Goal: Information Seeking & Learning: Learn about a topic

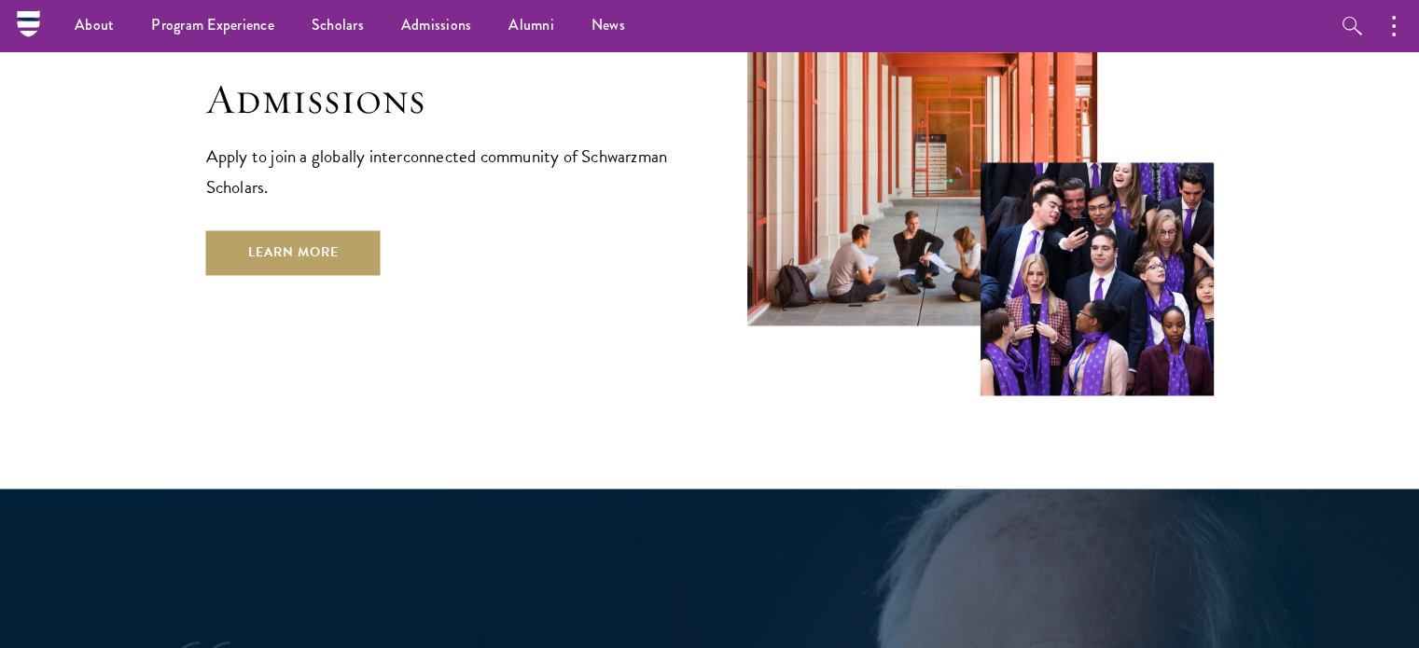
scroll to position [3161, 0]
click at [338, 230] on link "Learn More" at bounding box center [293, 252] width 174 height 45
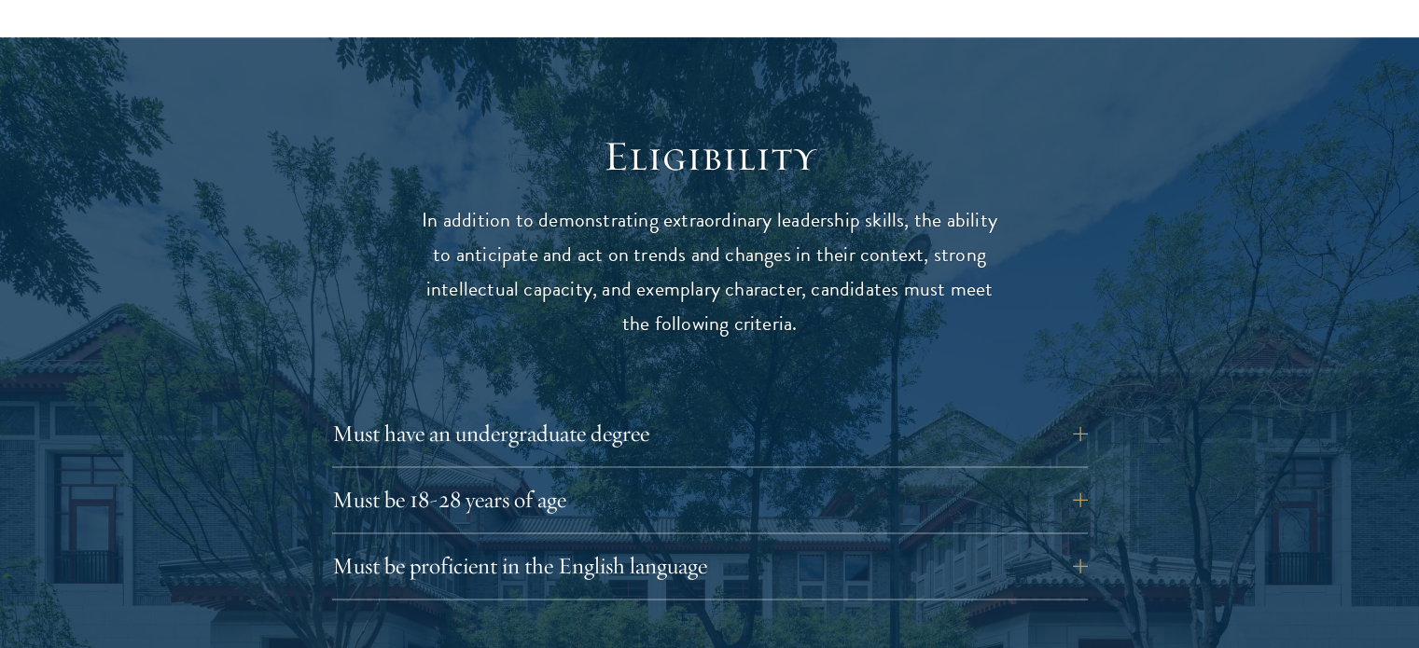
scroll to position [2541, 0]
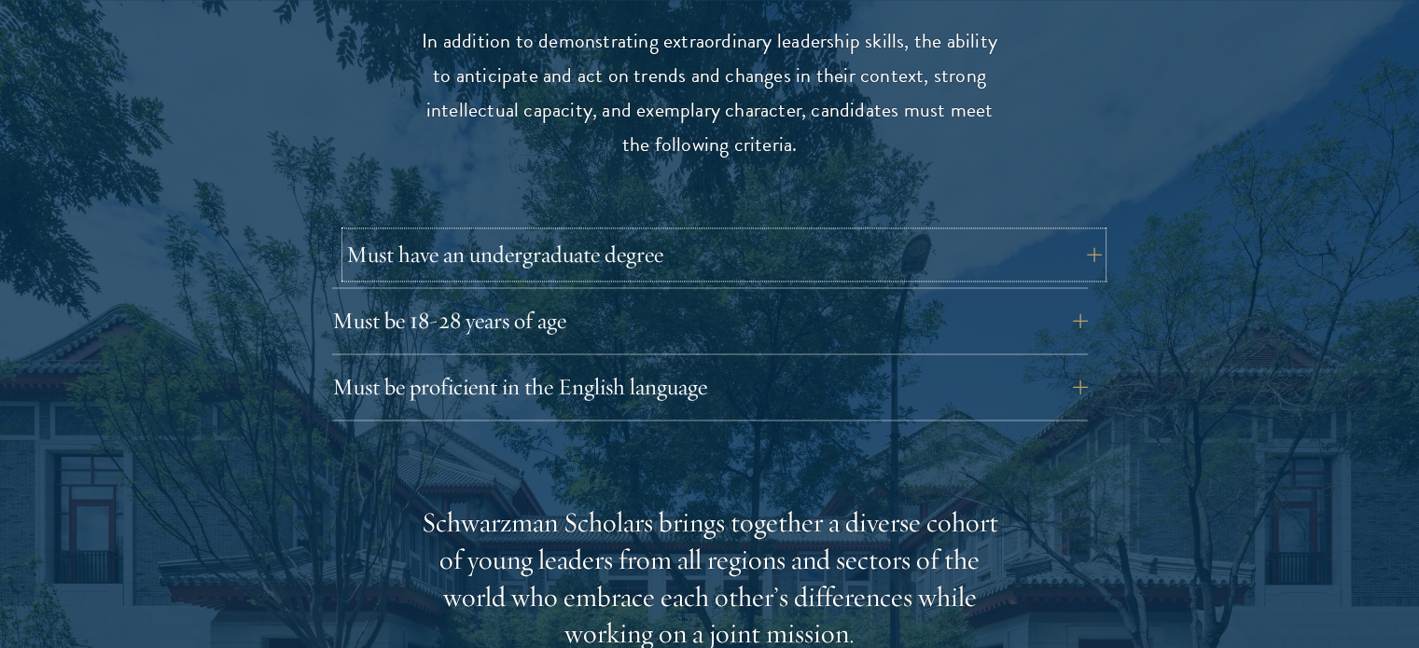
click at [776, 232] on button "Must have an undergraduate degree" at bounding box center [724, 254] width 756 height 45
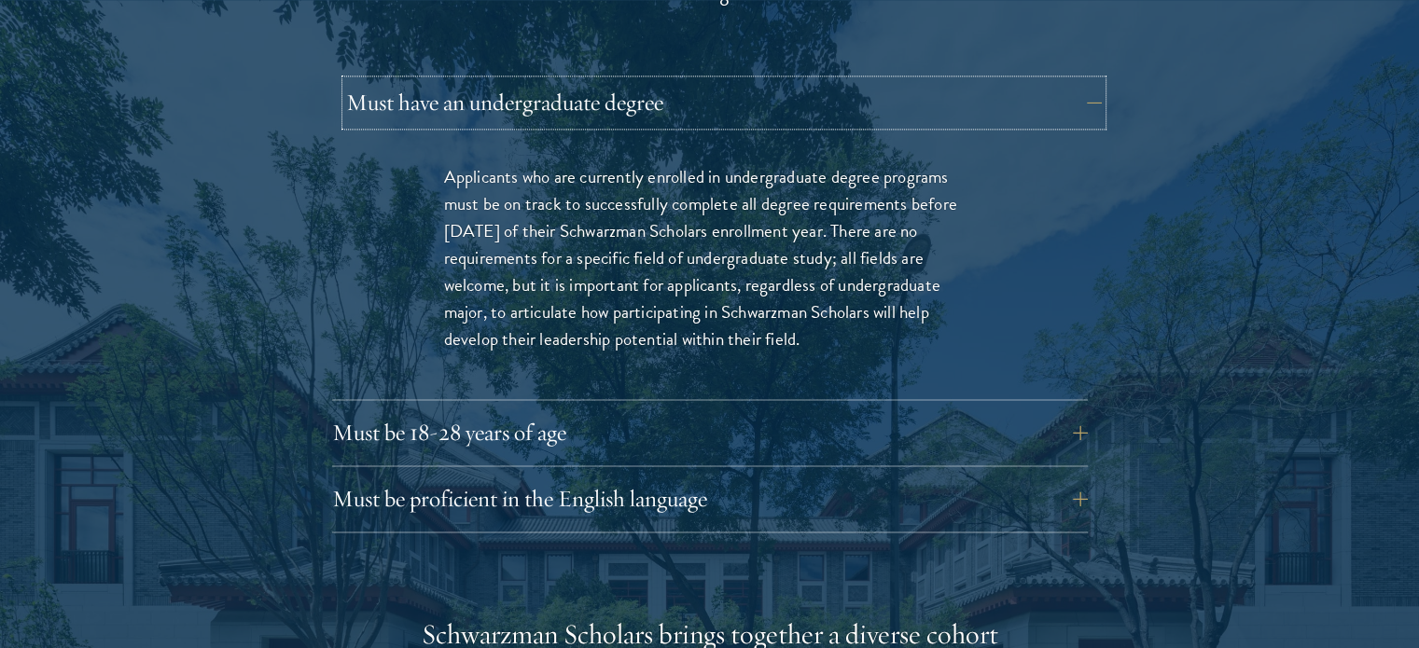
scroll to position [2694, 0]
click at [887, 83] on button "Must have an undergraduate degree" at bounding box center [724, 101] width 756 height 45
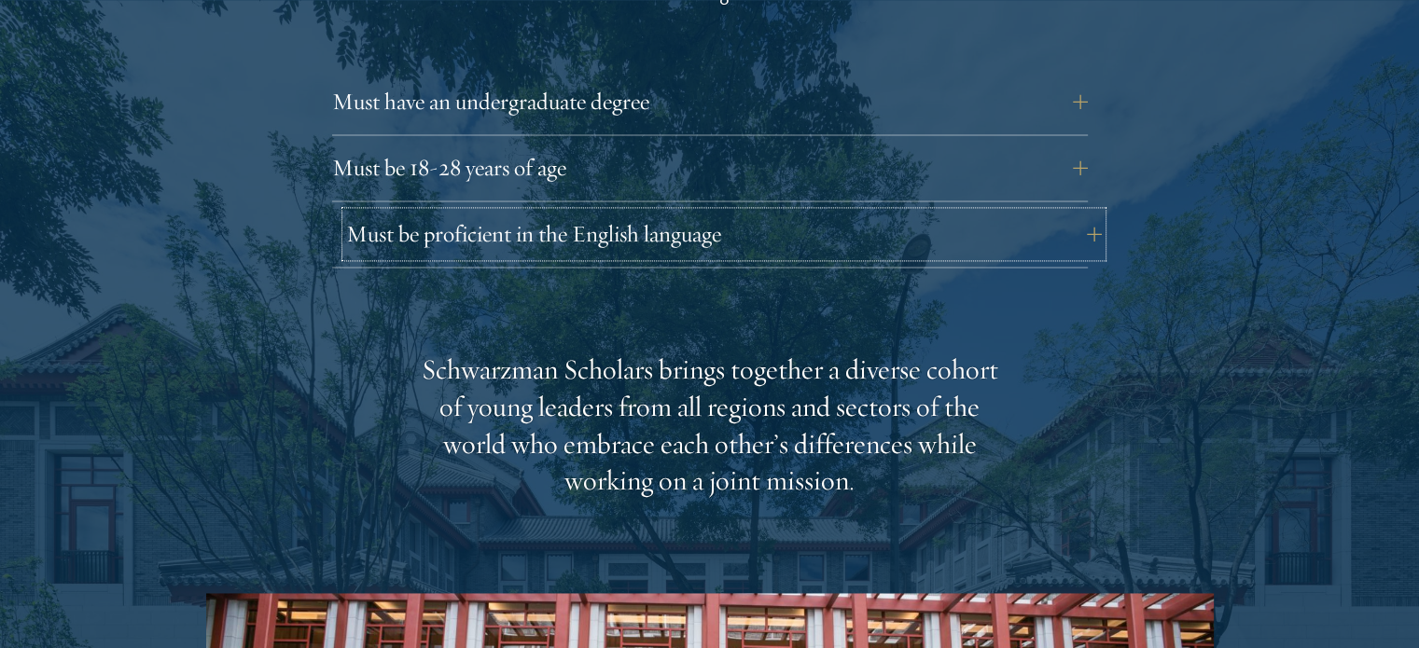
click at [885, 212] on button "Must be proficient in the English language" at bounding box center [724, 234] width 756 height 45
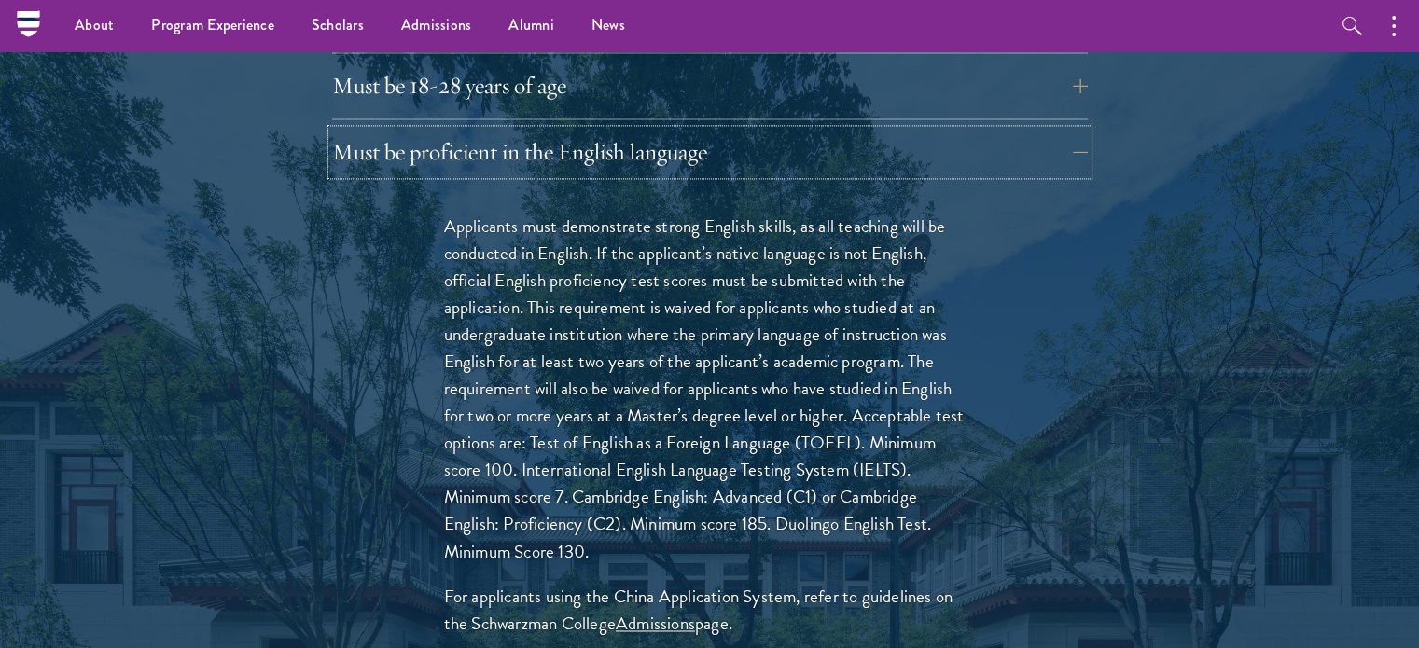
scroll to position [2765, 0]
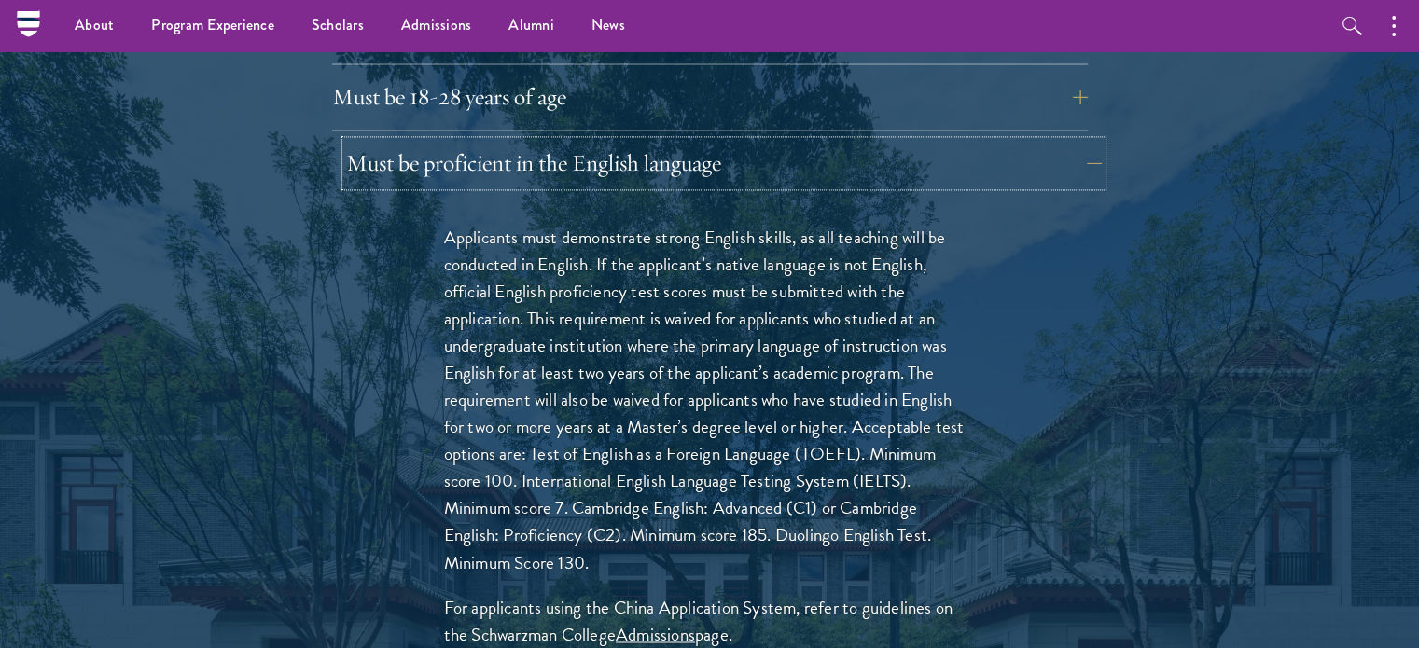
click at [1003, 141] on button "Must be proficient in the English language" at bounding box center [724, 163] width 756 height 45
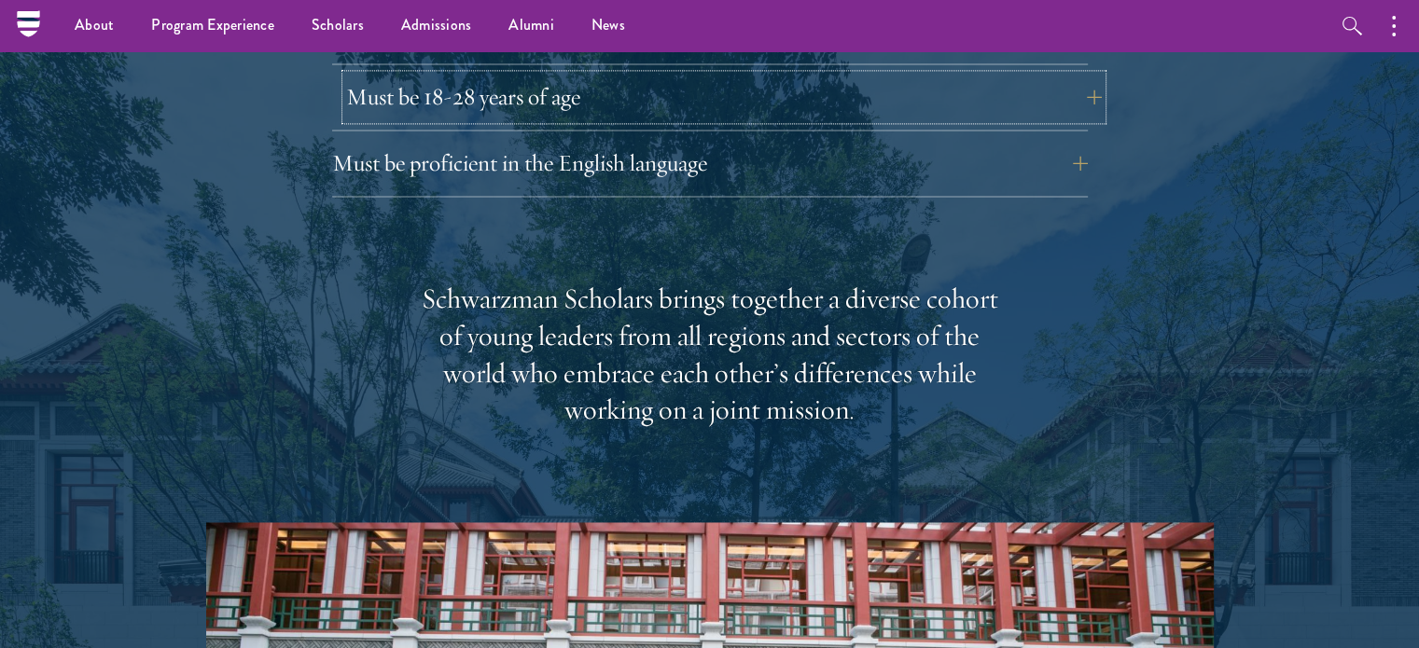
click at [1060, 75] on button "Must be 18-28 years of age" at bounding box center [724, 97] width 756 height 45
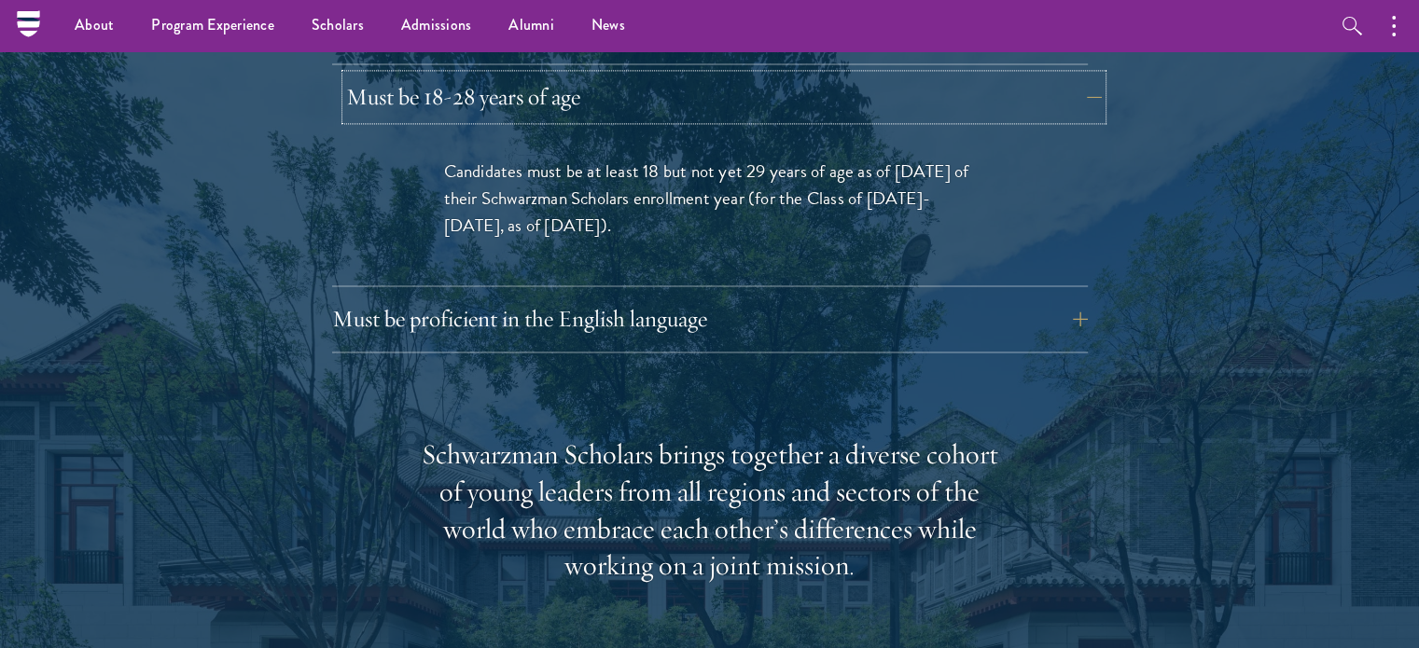
click at [1060, 75] on button "Must be 18-28 years of age" at bounding box center [724, 97] width 756 height 45
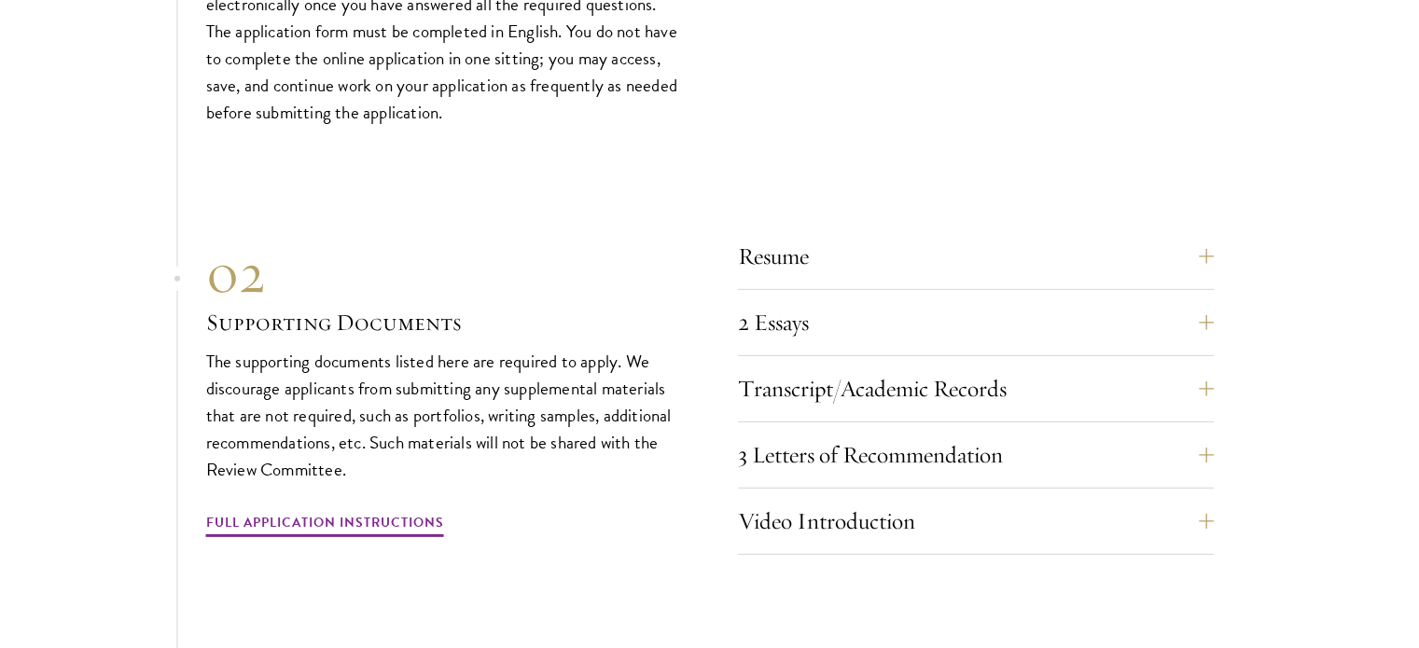
scroll to position [5753, 0]
click at [1011, 431] on button "3 Letters of Recommendation" at bounding box center [990, 453] width 476 height 45
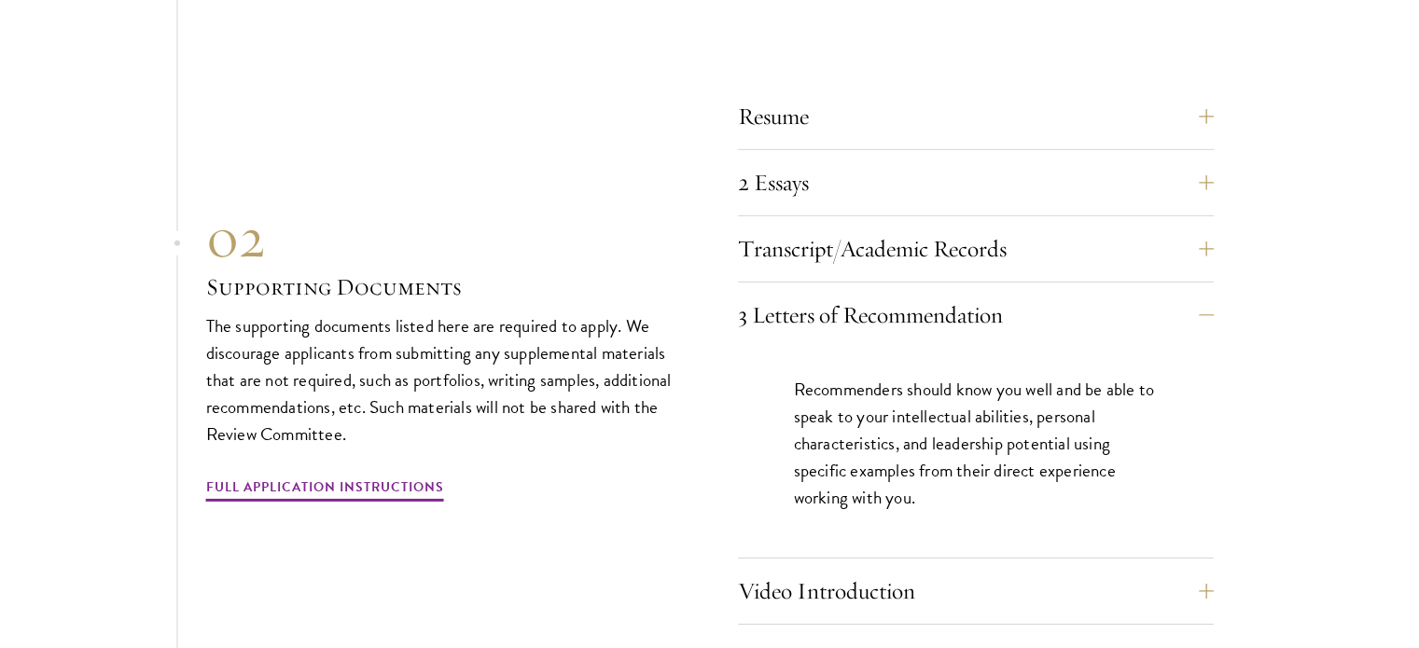
scroll to position [5892, 0]
click at [813, 226] on button "Transcript/Academic Records" at bounding box center [990, 248] width 476 height 45
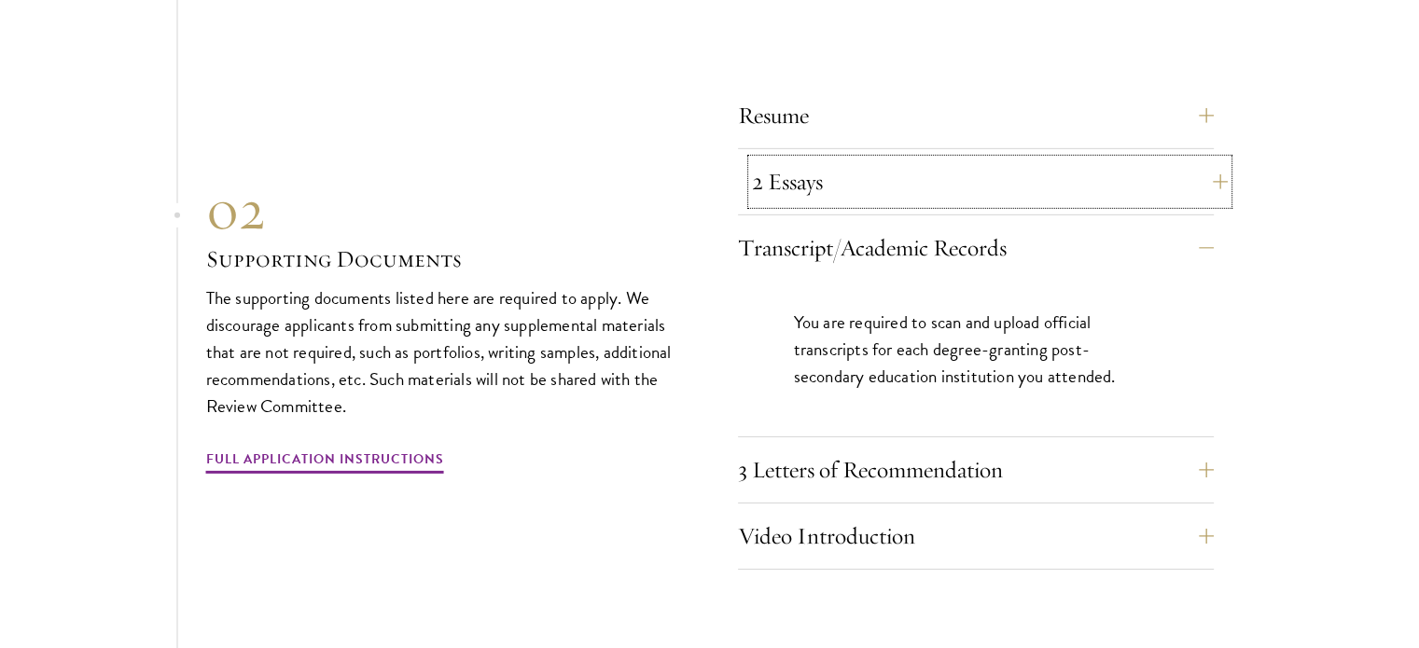
click at [885, 160] on button "2 Essays" at bounding box center [990, 182] width 476 height 45
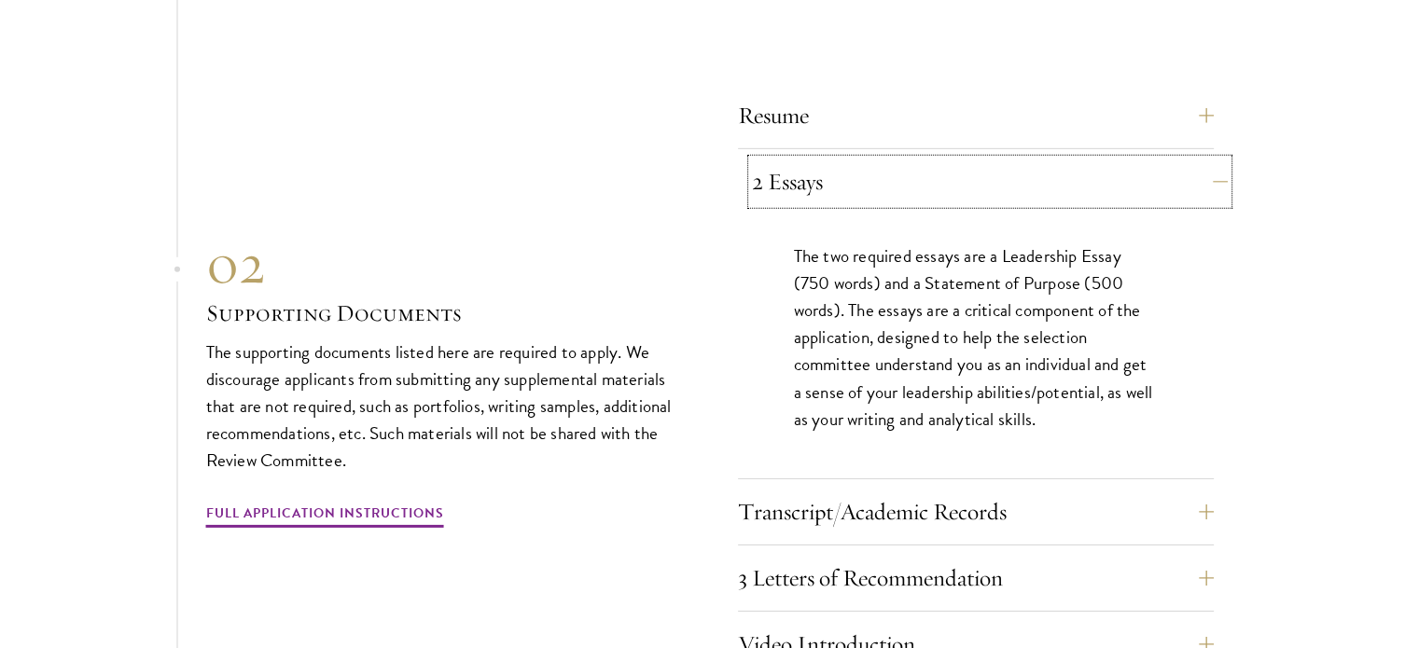
click at [905, 160] on button "2 Essays" at bounding box center [990, 182] width 476 height 45
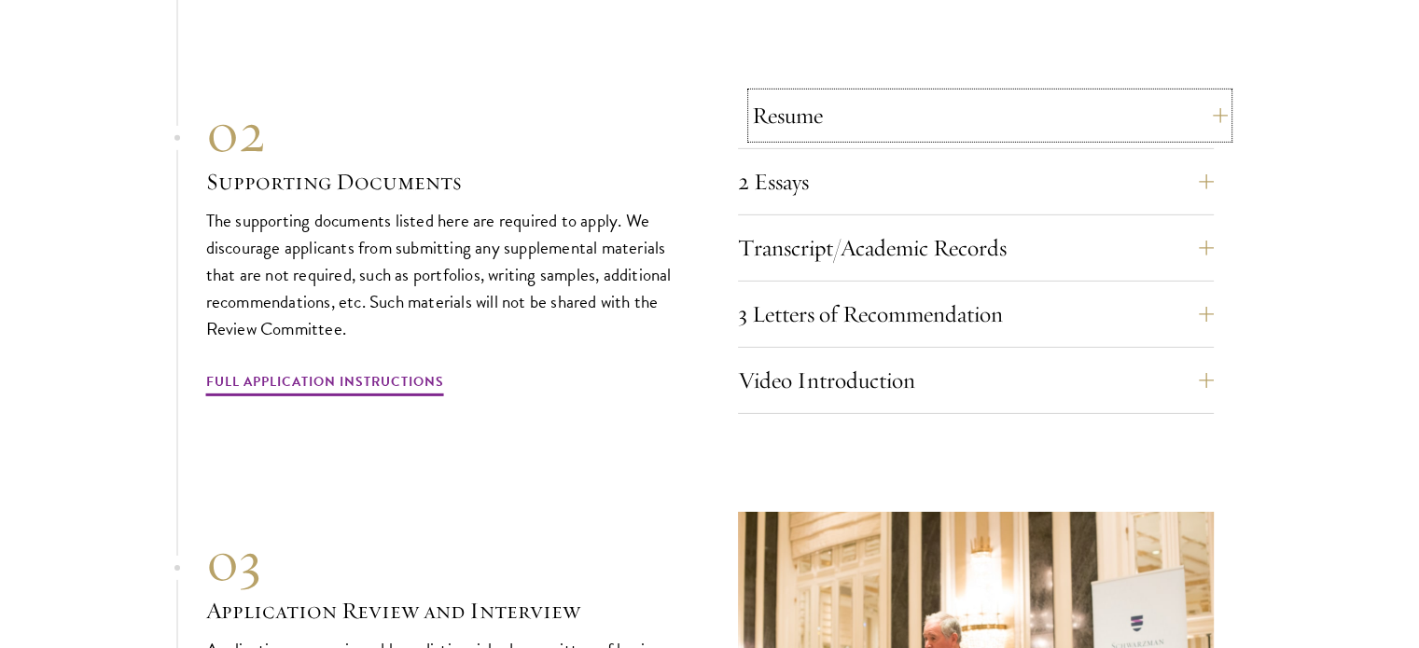
click at [931, 93] on button "Resume" at bounding box center [990, 115] width 476 height 45
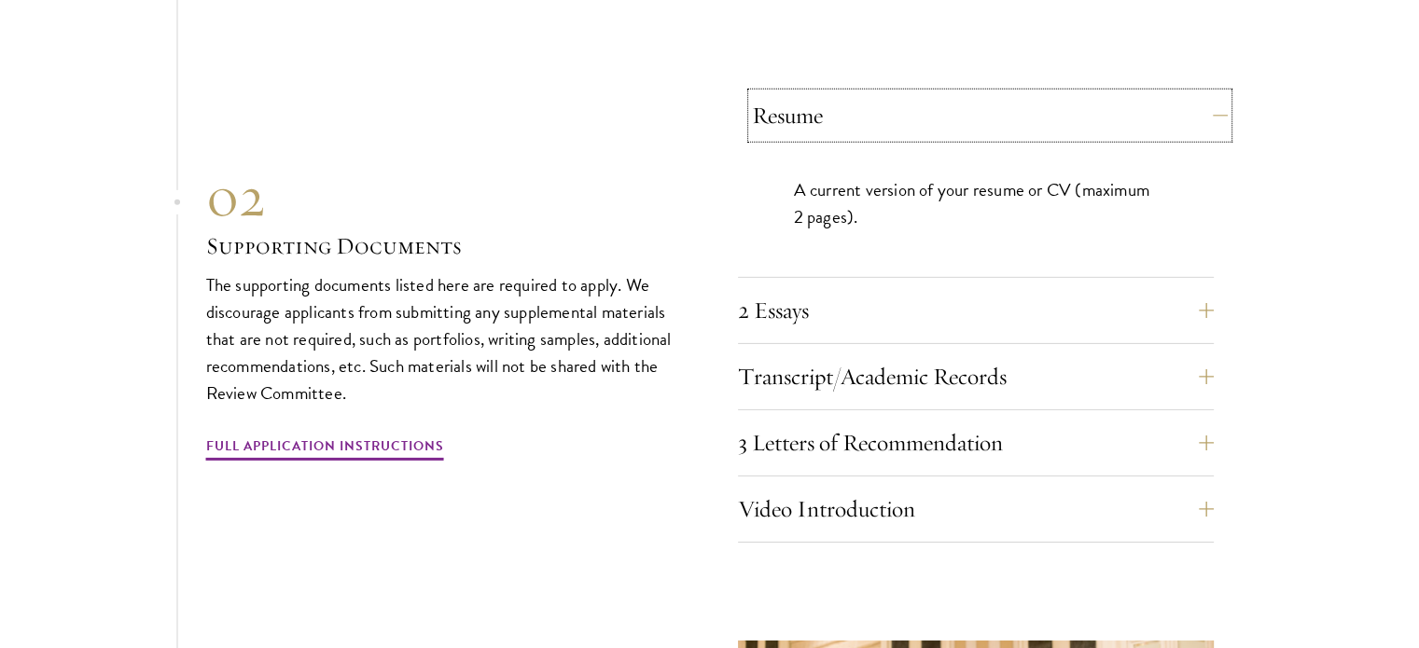
click at [931, 93] on button "Resume" at bounding box center [990, 115] width 476 height 45
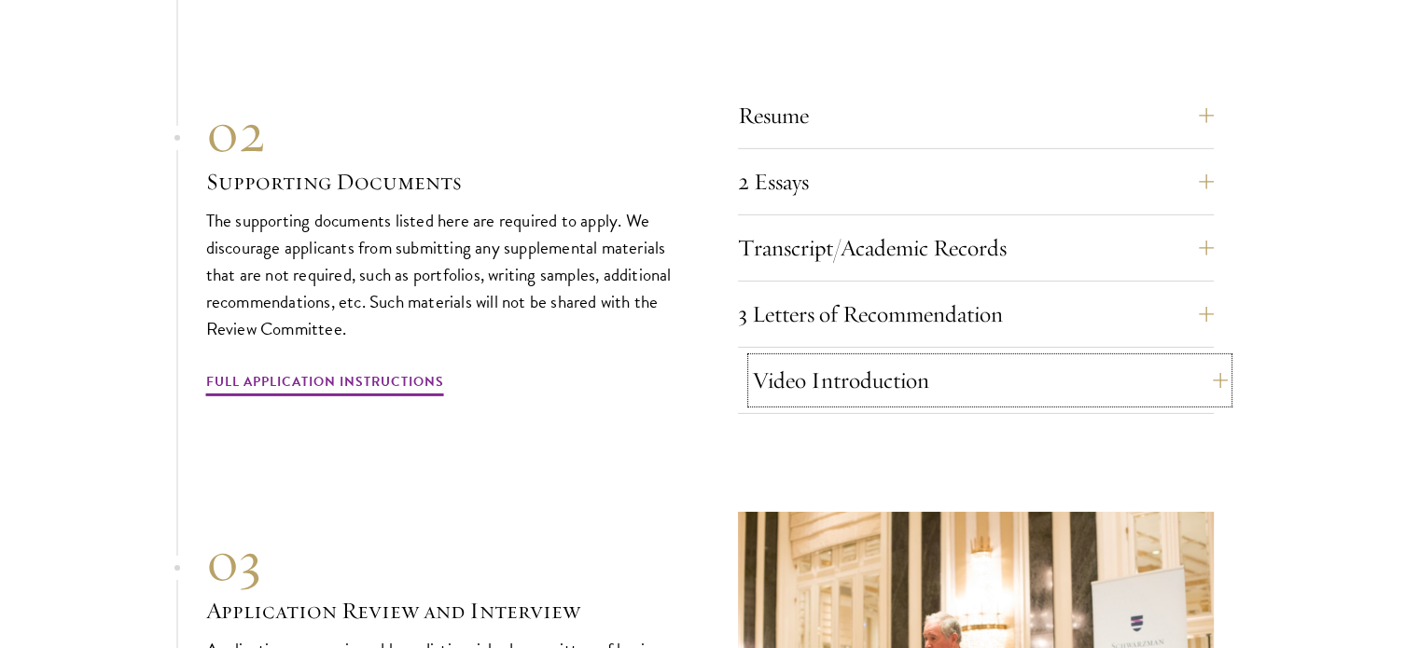
click at [892, 358] on button "Video Introduction" at bounding box center [990, 380] width 476 height 45
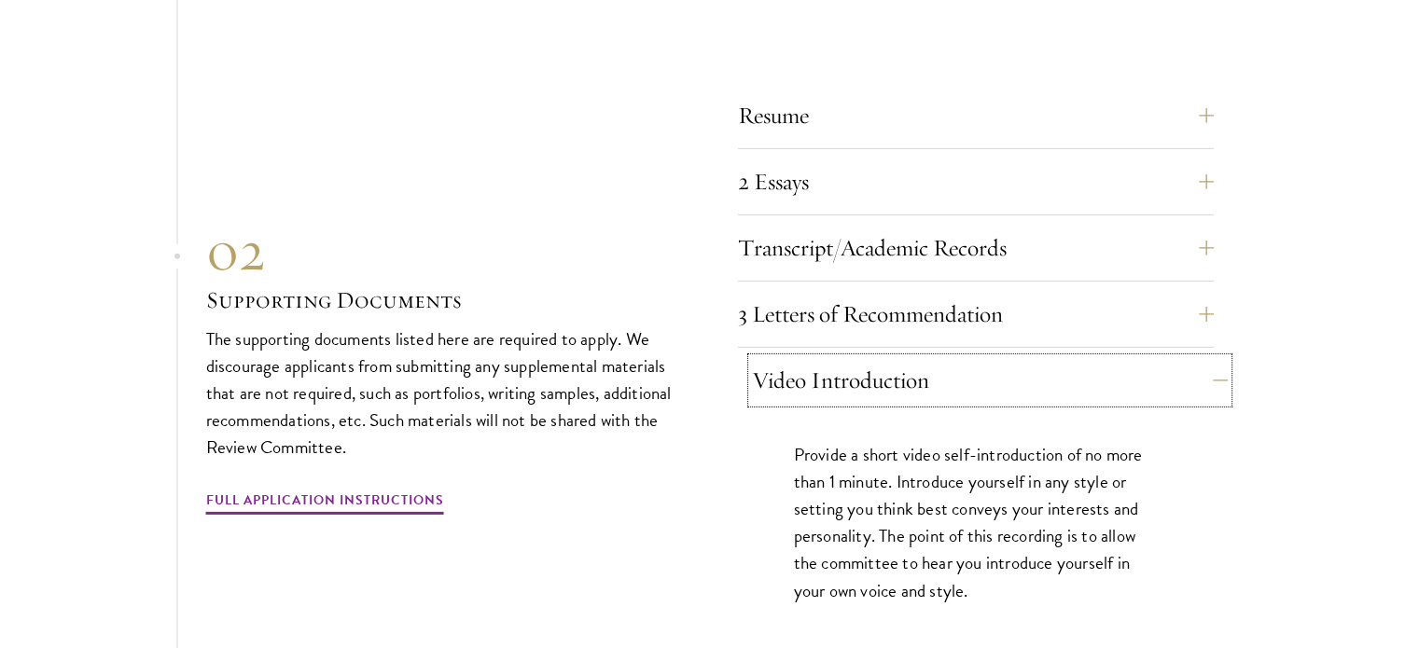
click at [892, 358] on button "Video Introduction" at bounding box center [990, 380] width 476 height 45
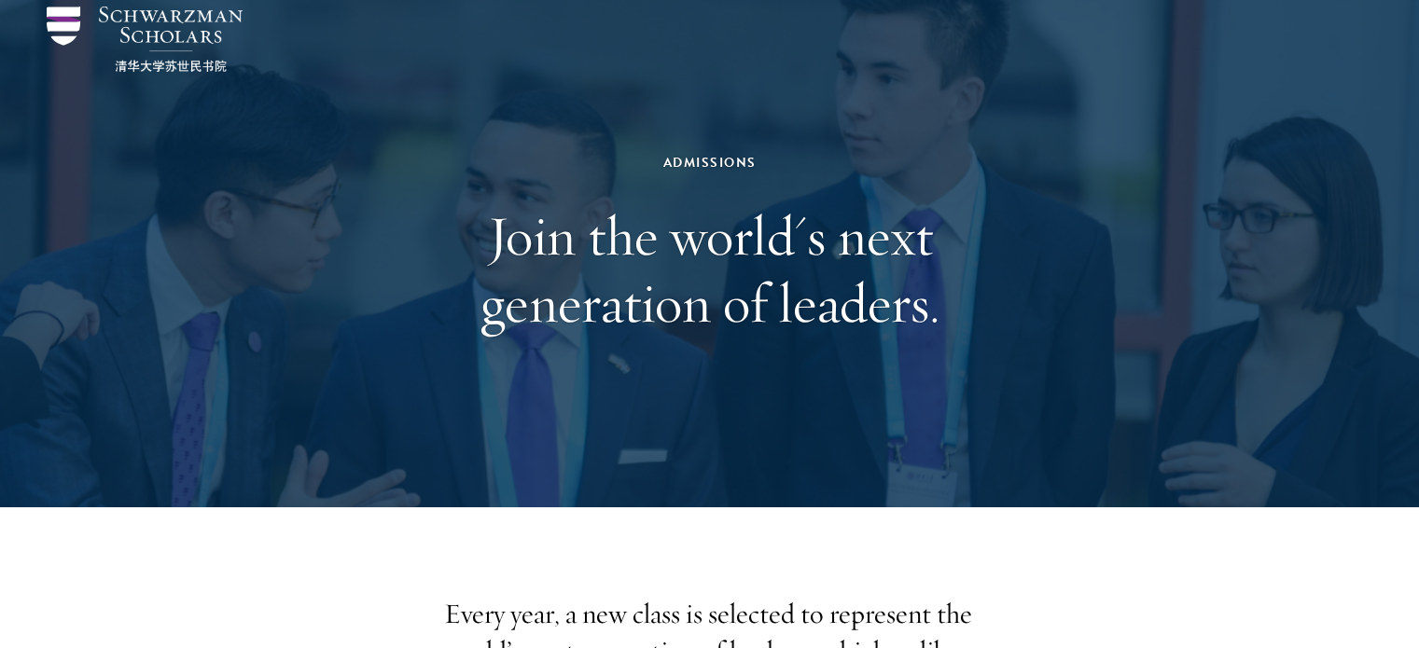
scroll to position [0, 0]
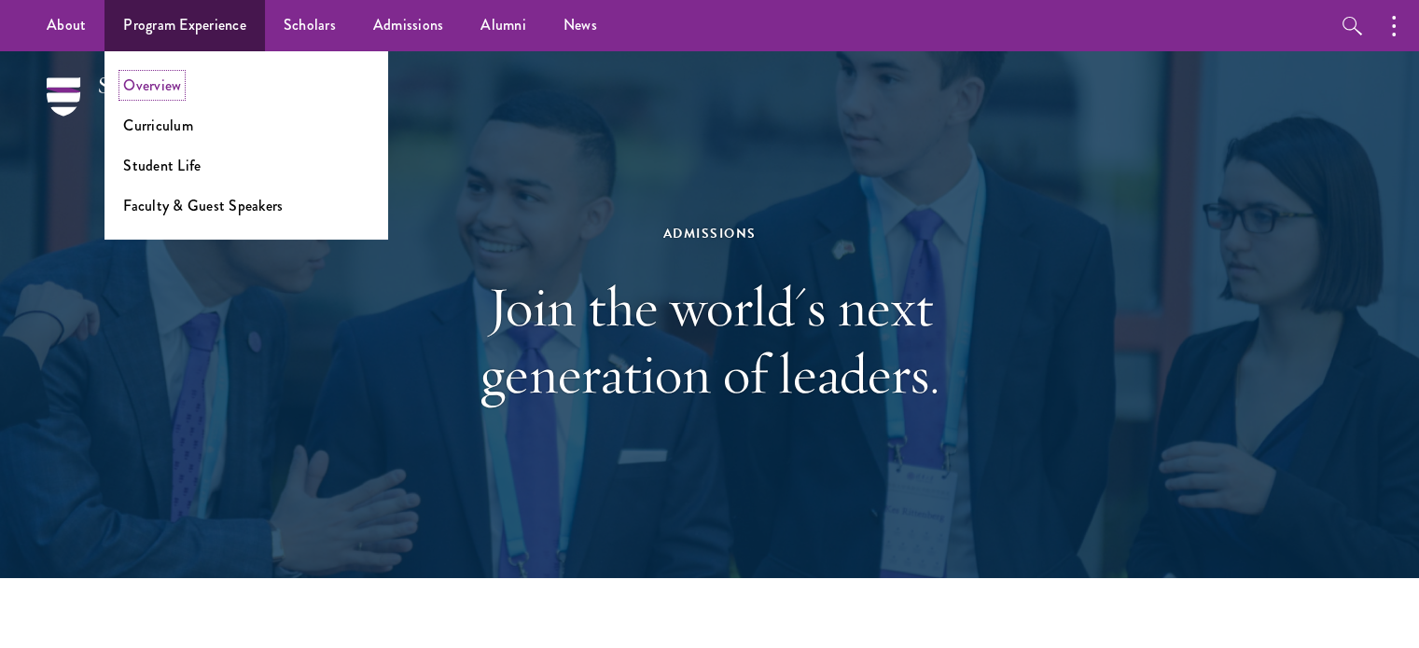
click at [164, 89] on link "Overview" at bounding box center [152, 85] width 58 height 21
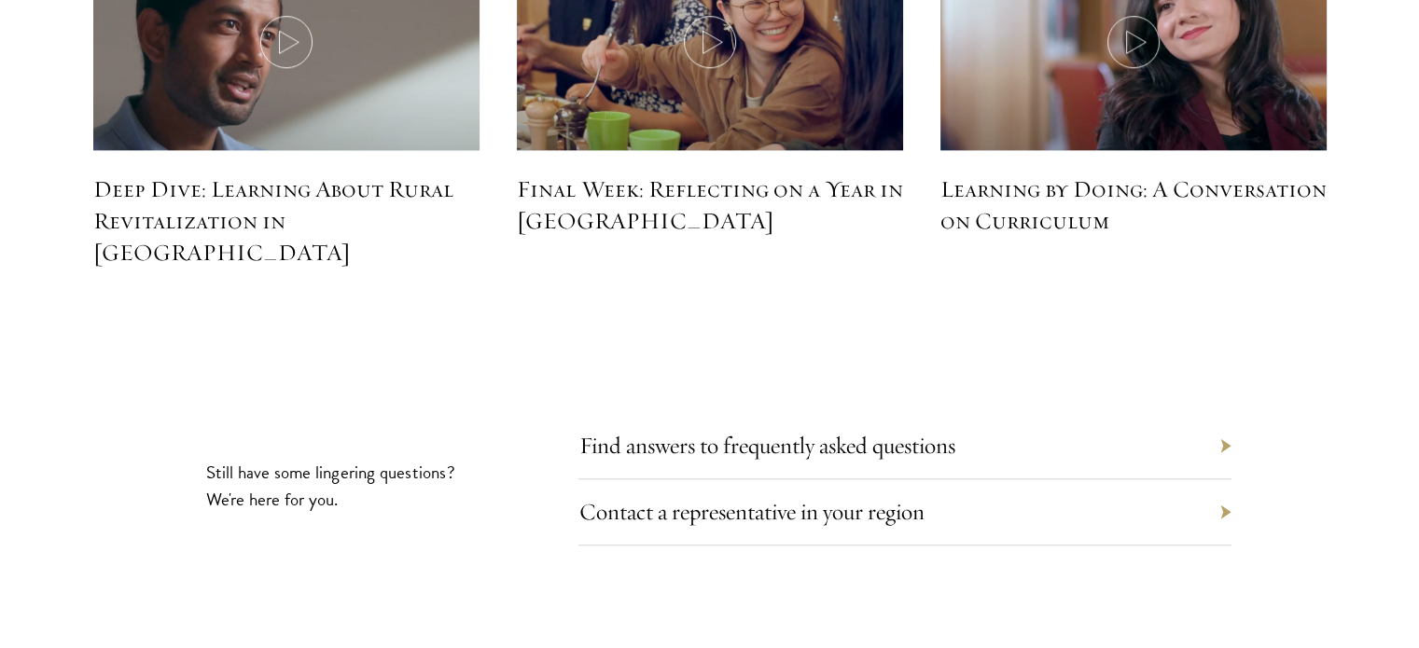
scroll to position [8605, 0]
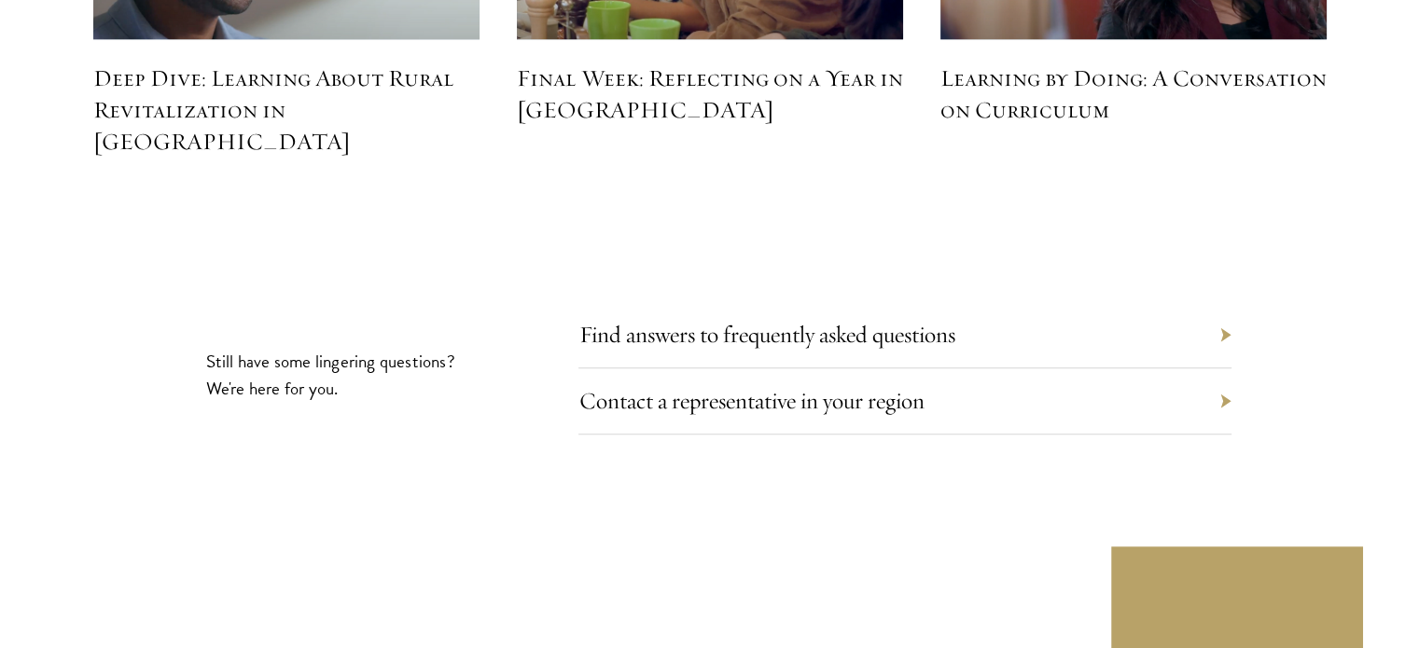
click at [1223, 302] on div "Find answers to frequently asked questions" at bounding box center [905, 335] width 653 height 66
click at [941, 320] on link "Find answers to frequently asked questions" at bounding box center [781, 334] width 376 height 29
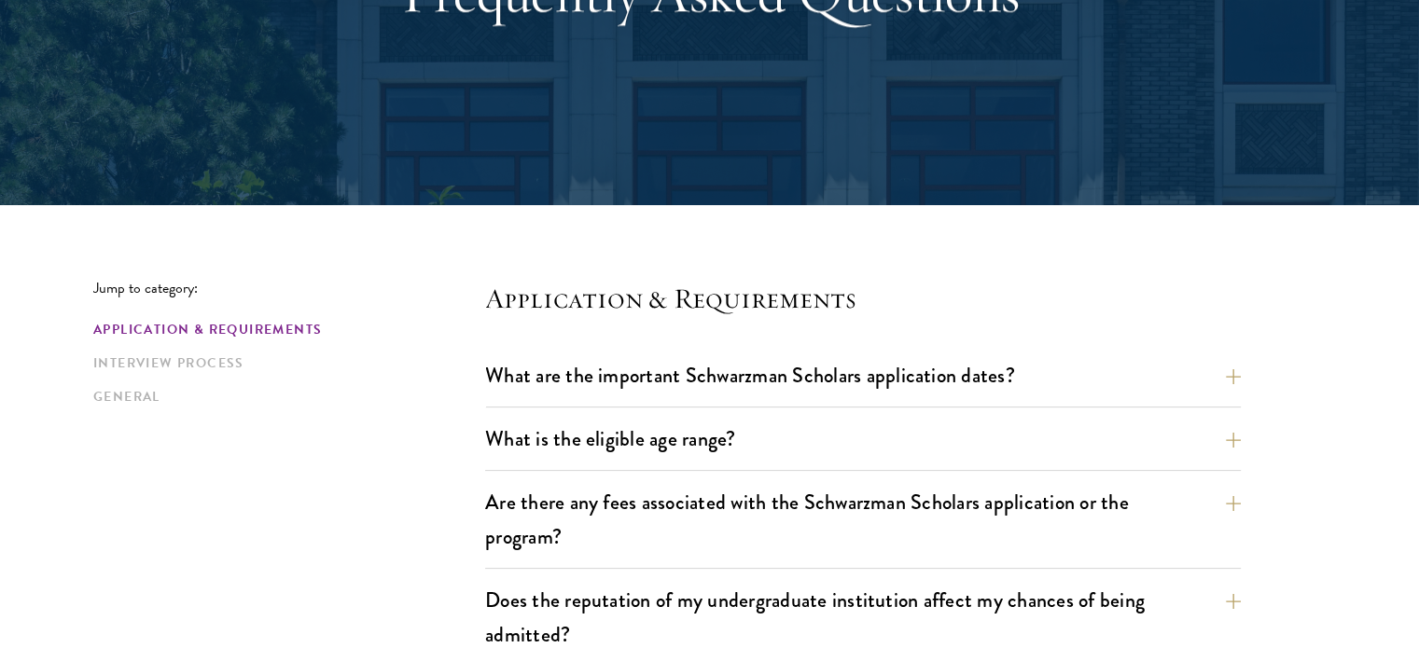
scroll to position [402, 0]
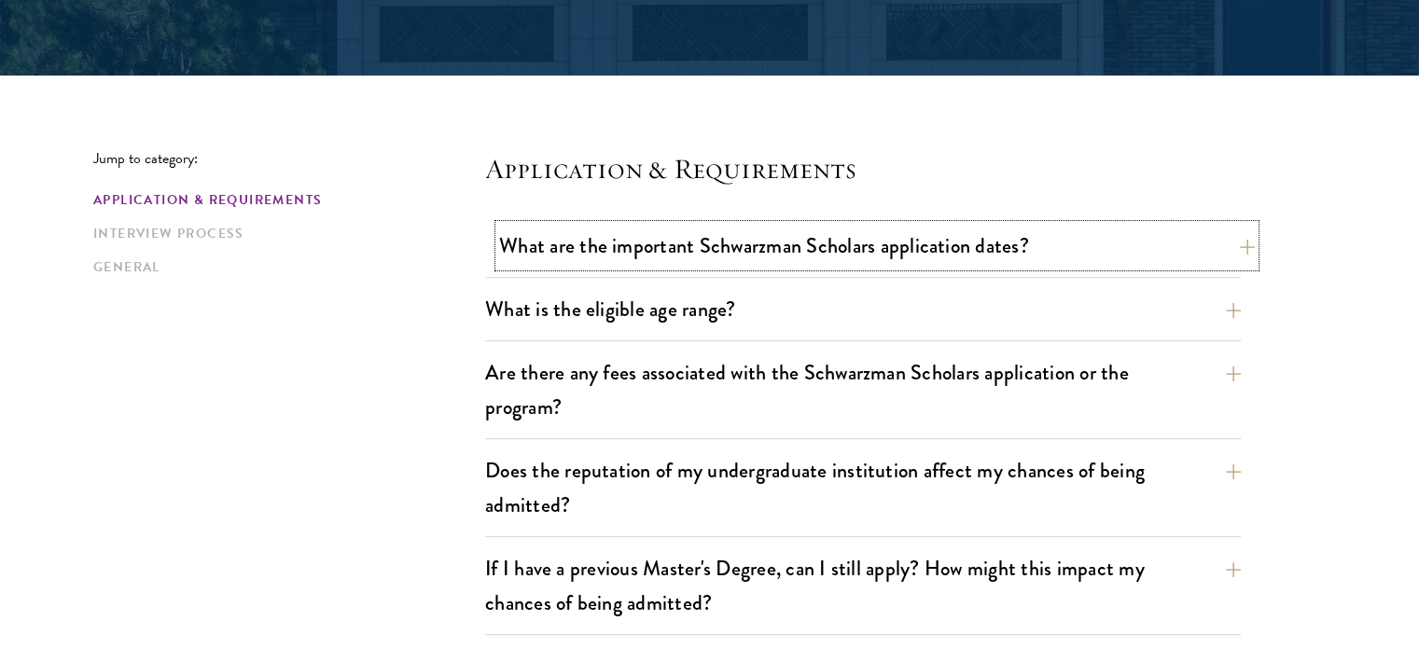
click at [1105, 257] on button "What are the important Schwarzman Scholars application dates?" at bounding box center [877, 246] width 756 height 42
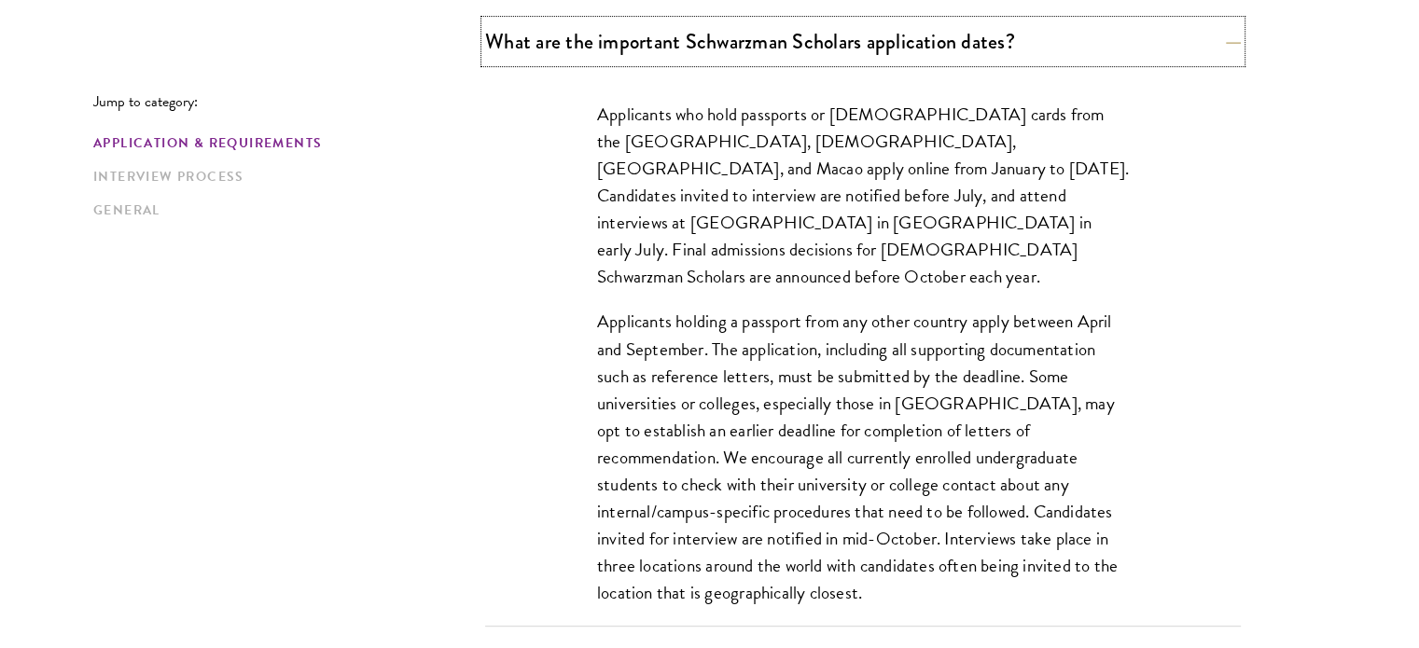
scroll to position [612, 0]
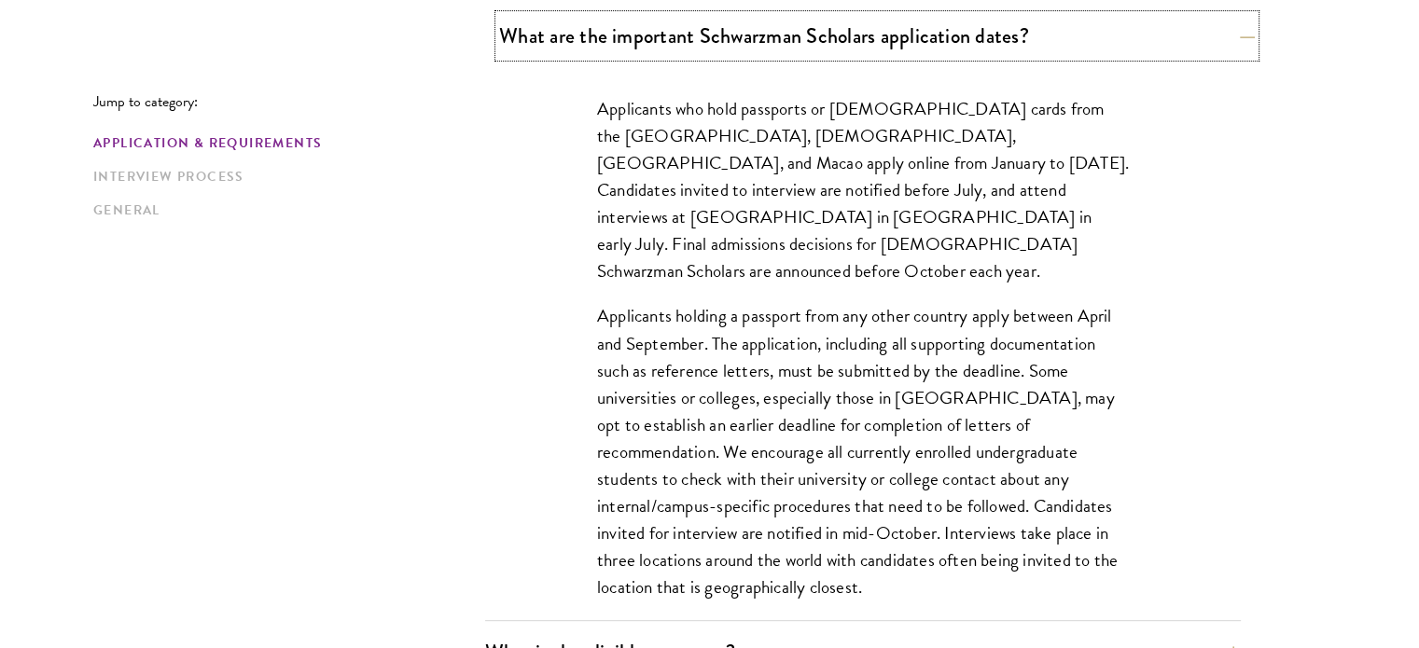
click at [1228, 34] on button "What are the important Schwarzman Scholars application dates?" at bounding box center [877, 36] width 756 height 42
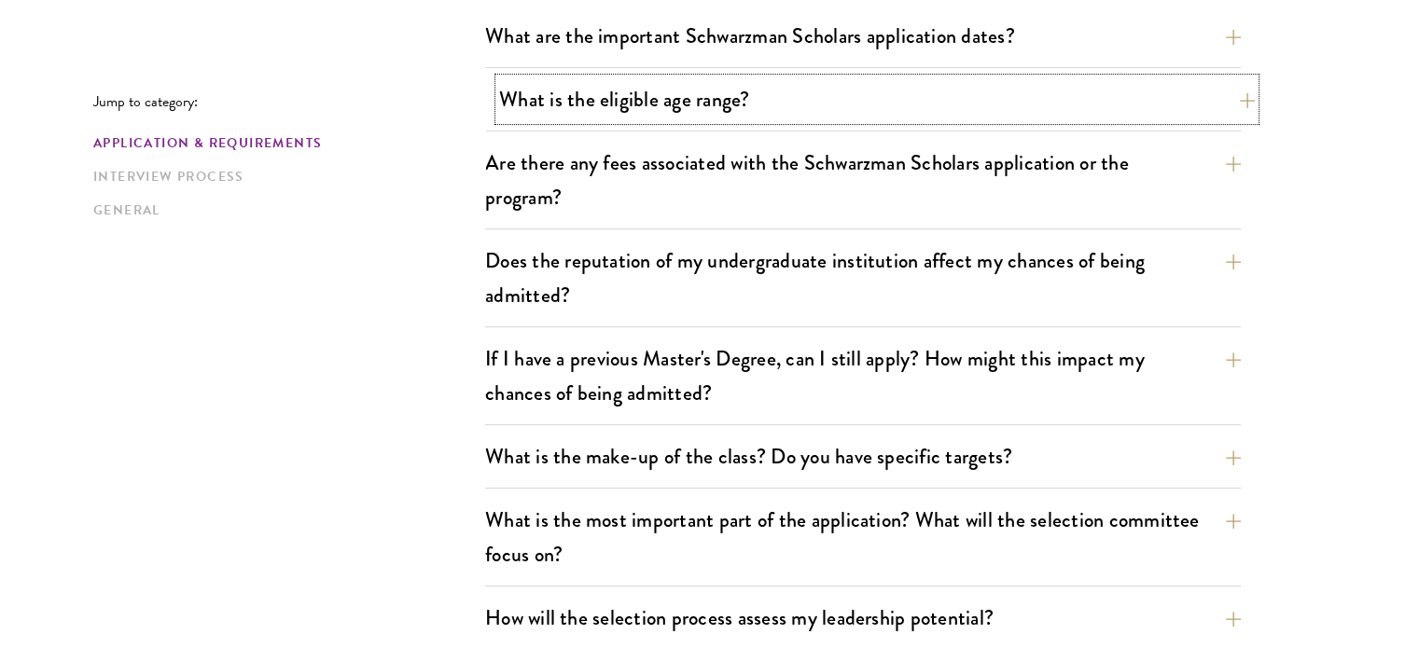
click at [1193, 95] on button "What is the eligible age range?" at bounding box center [877, 99] width 756 height 42
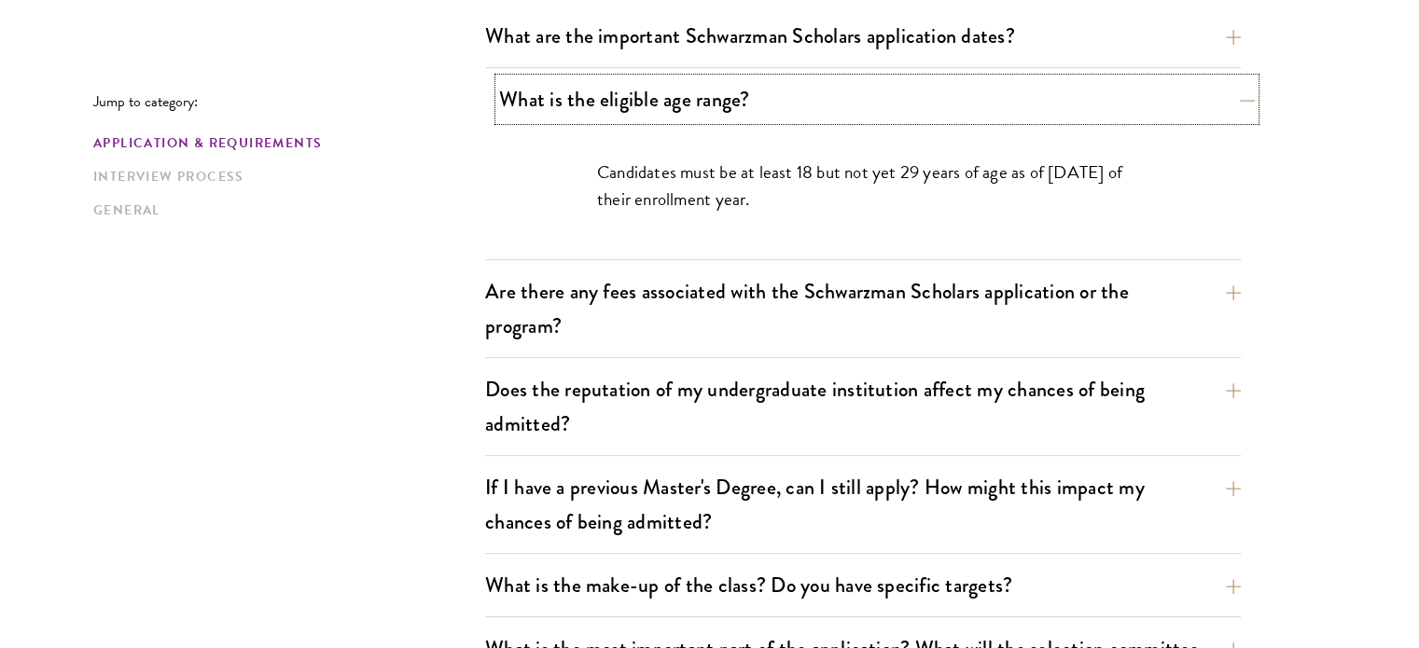
click at [1193, 95] on button "What is the eligible age range?" at bounding box center [877, 99] width 756 height 42
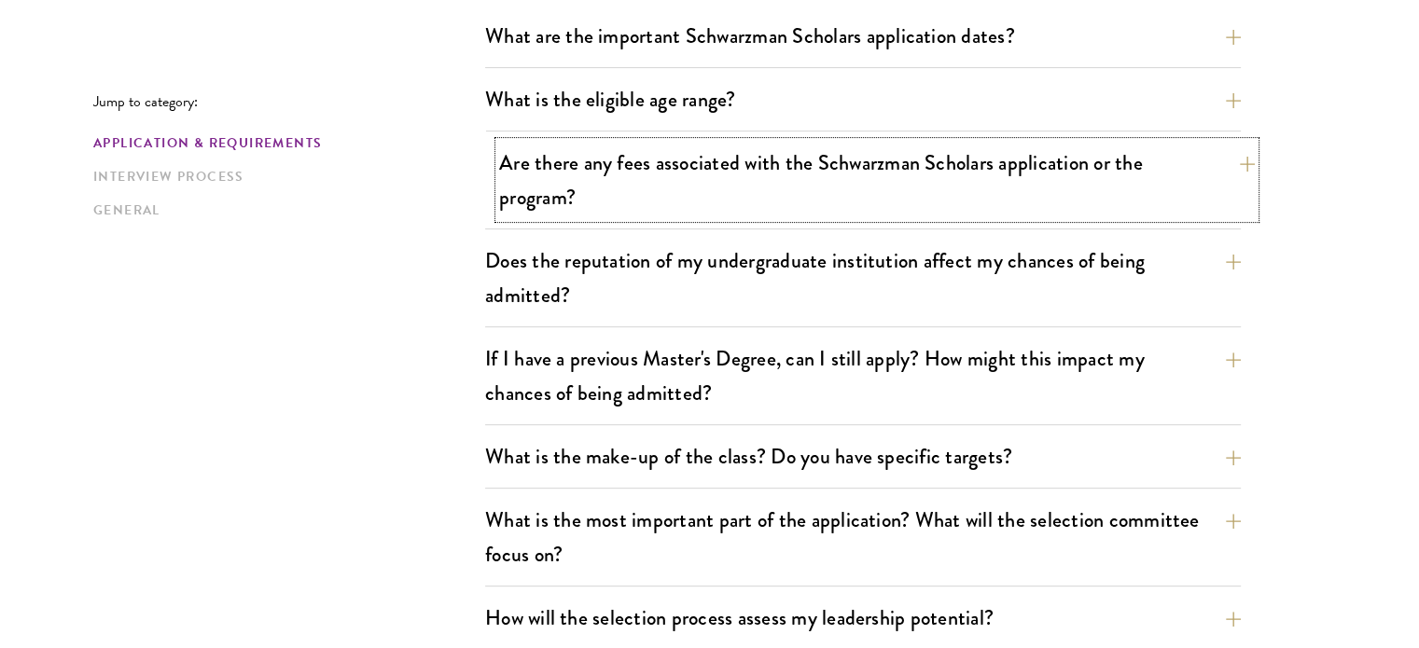
click at [1171, 154] on button "Are there any fees associated with the Schwarzman Scholars application or the p…" at bounding box center [877, 180] width 756 height 77
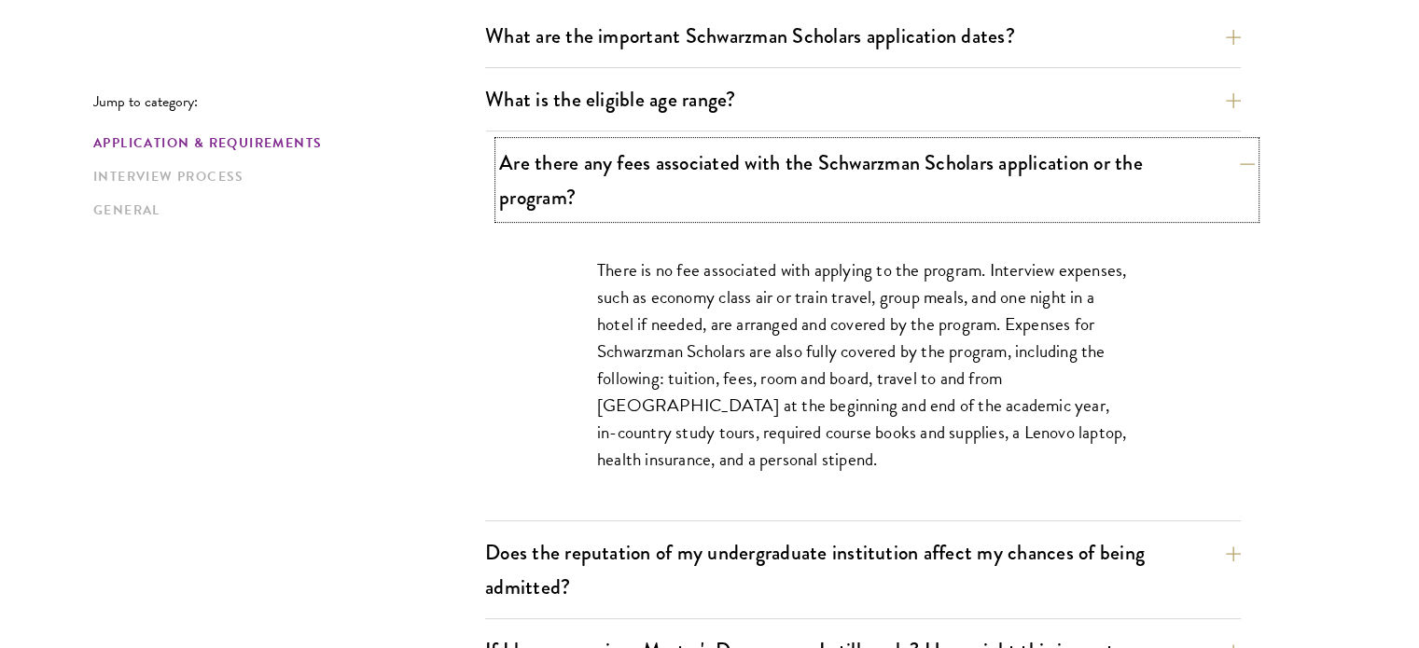
click at [1167, 170] on button "Are there any fees associated with the Schwarzman Scholars application or the p…" at bounding box center [877, 180] width 756 height 77
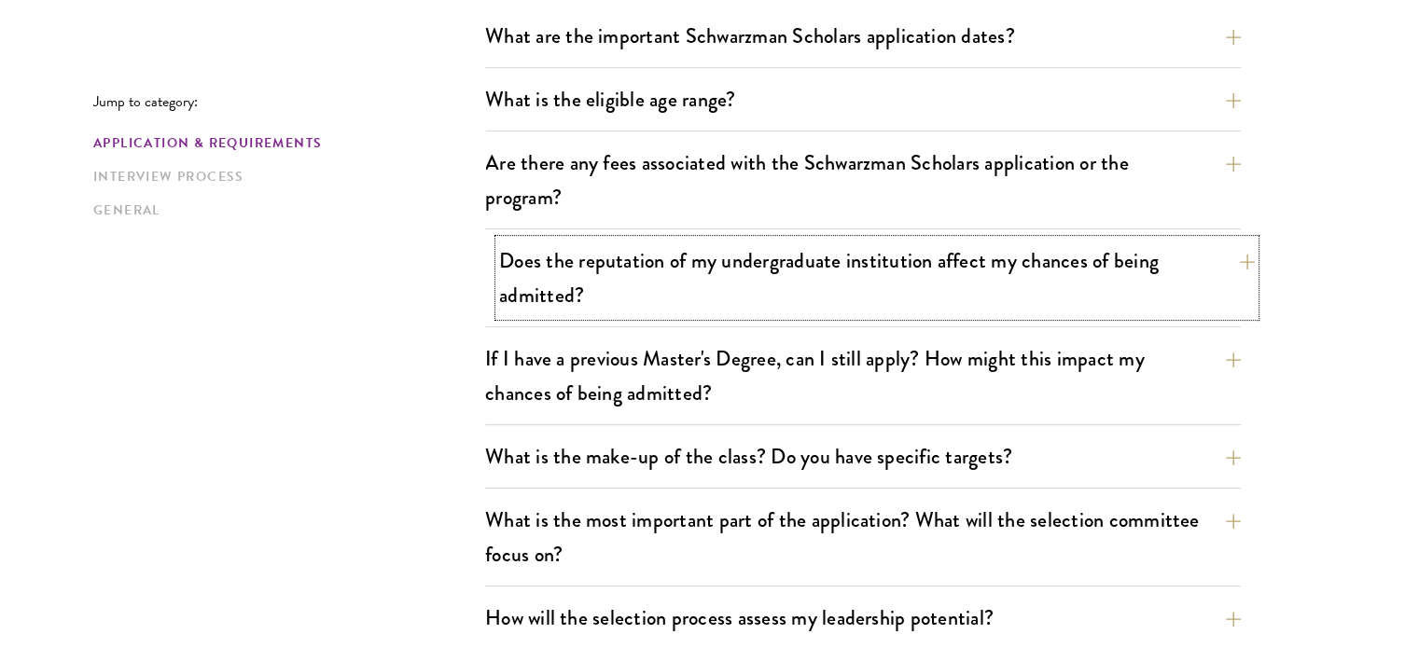
click at [1187, 258] on button "Does the reputation of my undergraduate institution affect my chances of being …" at bounding box center [877, 278] width 756 height 77
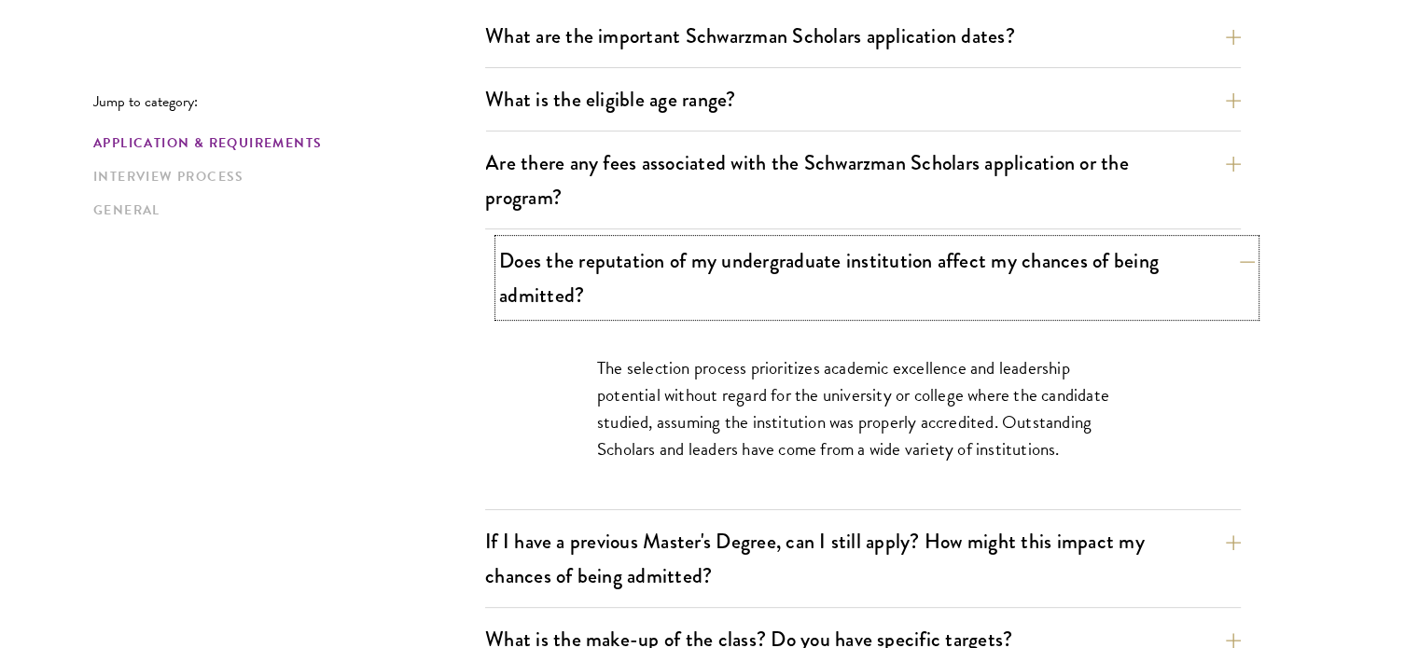
click at [1187, 258] on button "Does the reputation of my undergraduate institution affect my chances of being …" at bounding box center [877, 278] width 756 height 77
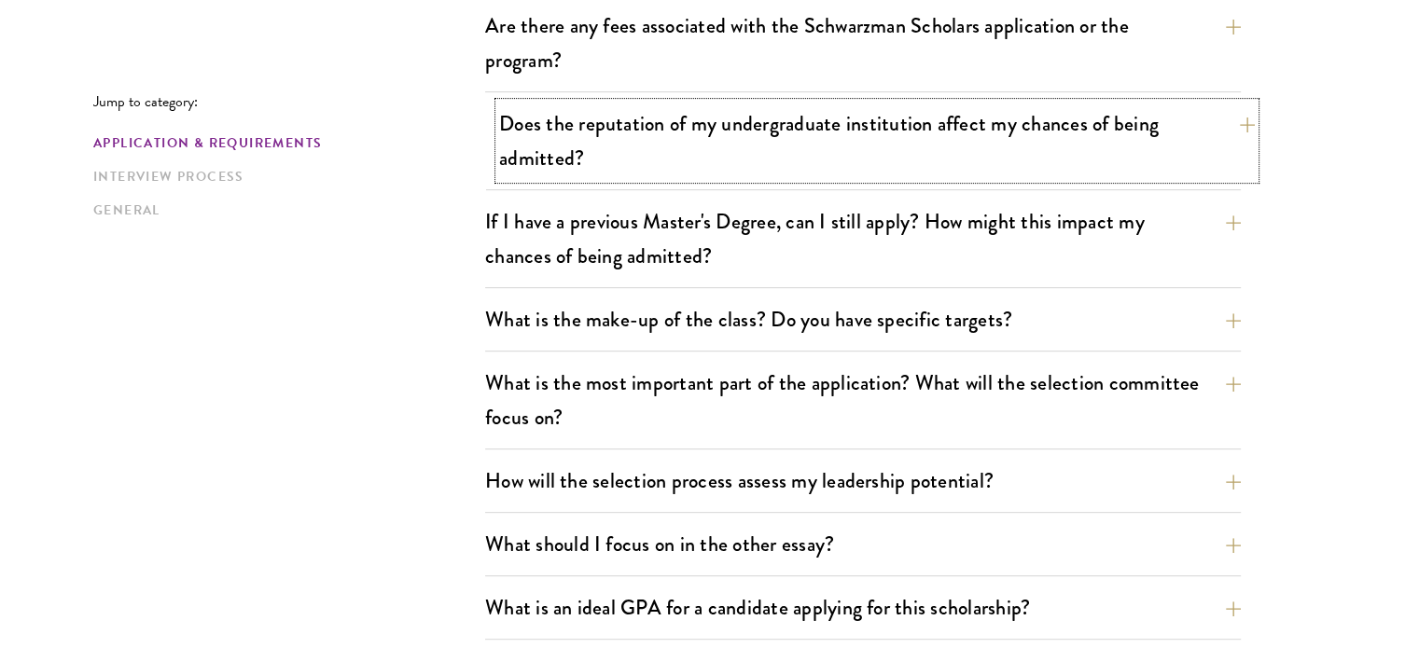
scroll to position [754, 0]
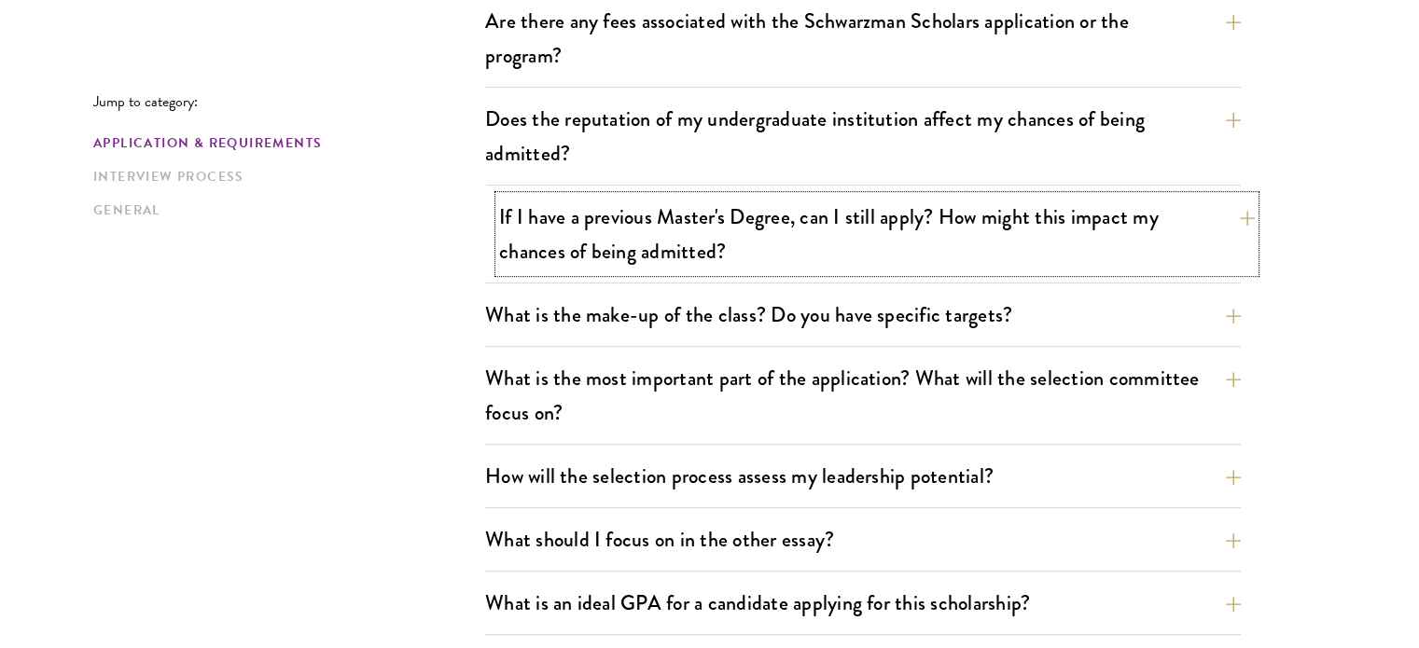
click at [1219, 227] on button "If I have a previous Master's Degree, can I still apply? How might this impact …" at bounding box center [877, 234] width 756 height 77
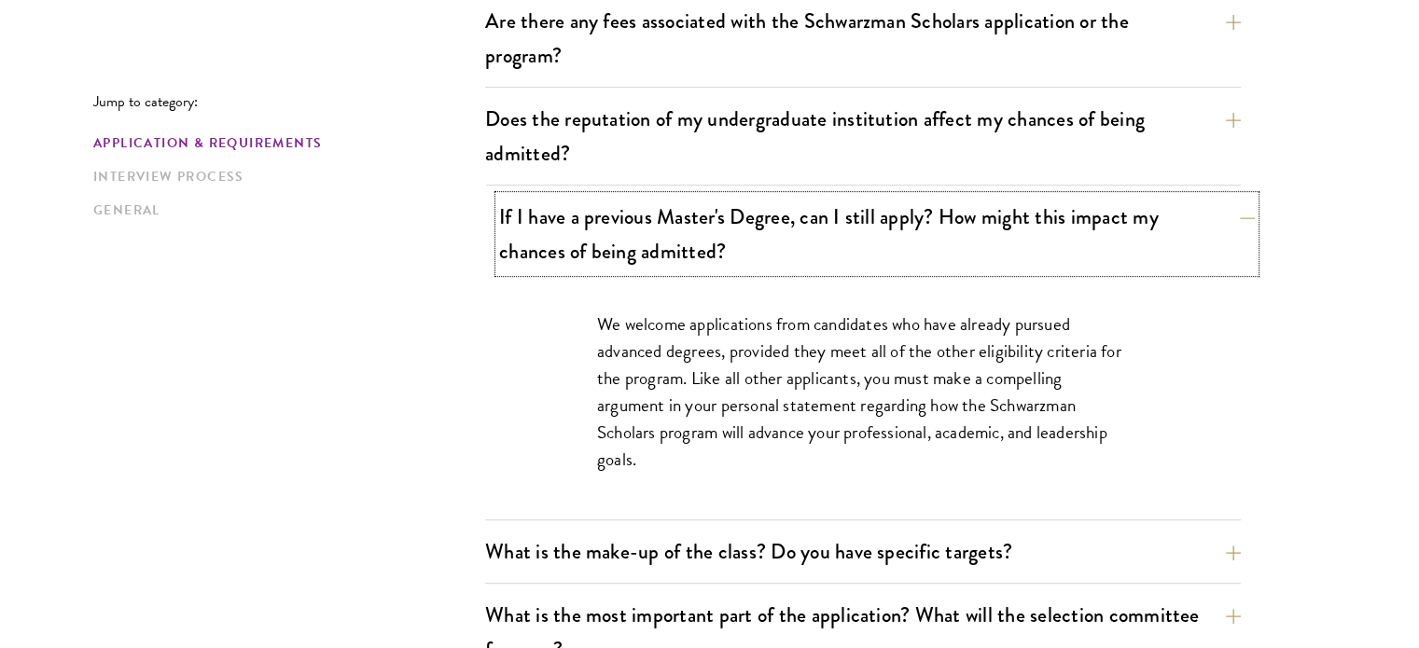
click at [1219, 227] on button "If I have a previous Master's Degree, can I still apply? How might this impact …" at bounding box center [877, 234] width 756 height 77
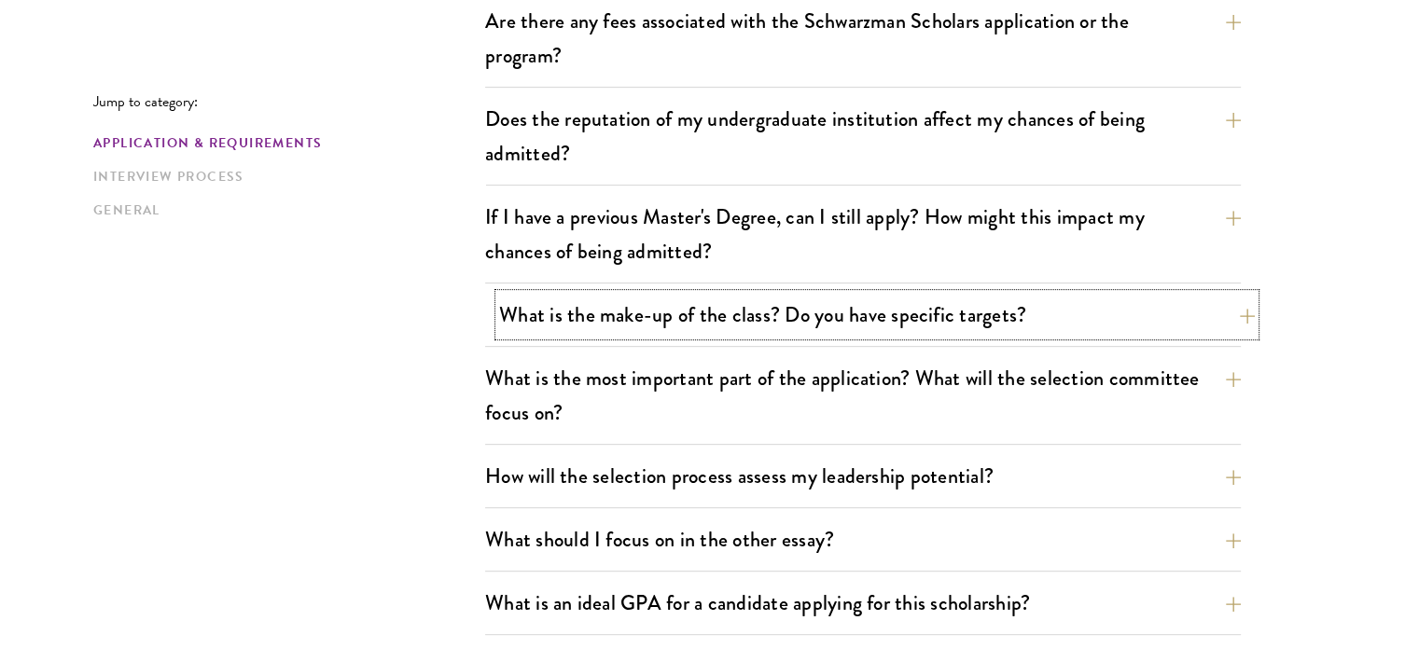
click at [1191, 299] on button "What is the make-up of the class? Do you have specific targets?" at bounding box center [877, 315] width 756 height 42
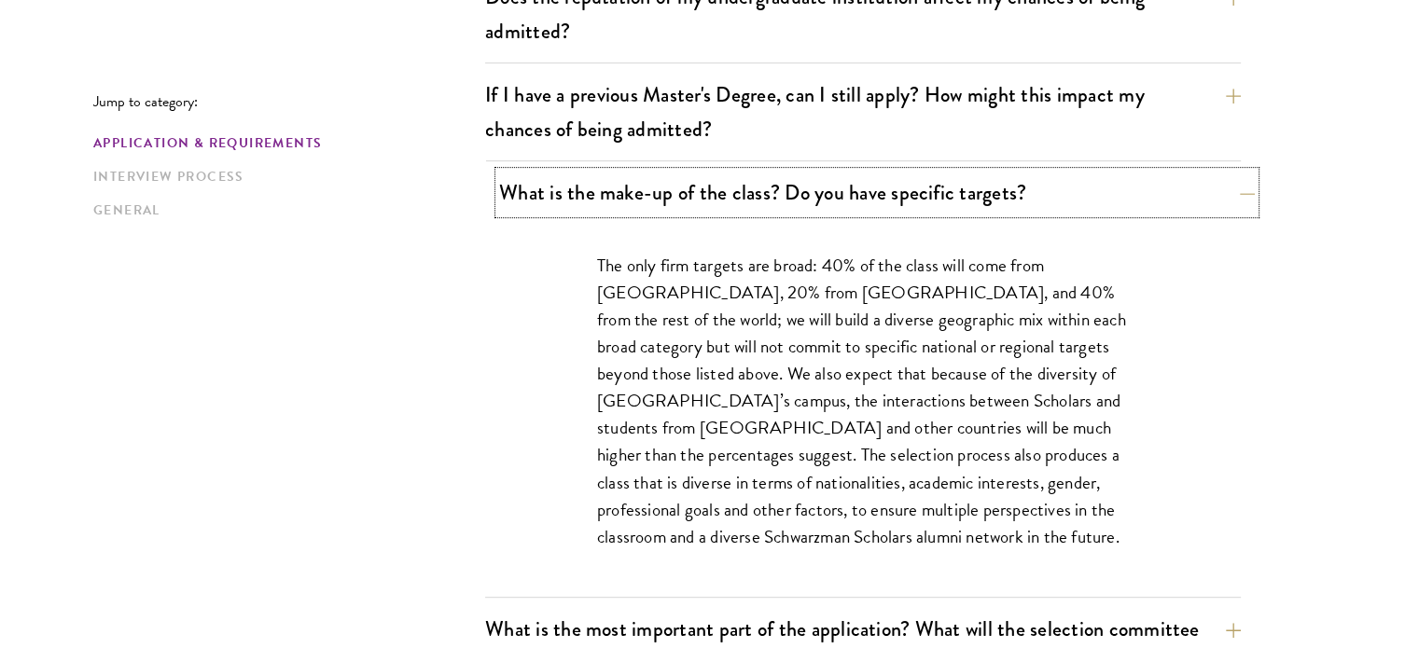
scroll to position [877, 0]
click at [1193, 202] on button "What is the make-up of the class? Do you have specific targets?" at bounding box center [877, 192] width 756 height 42
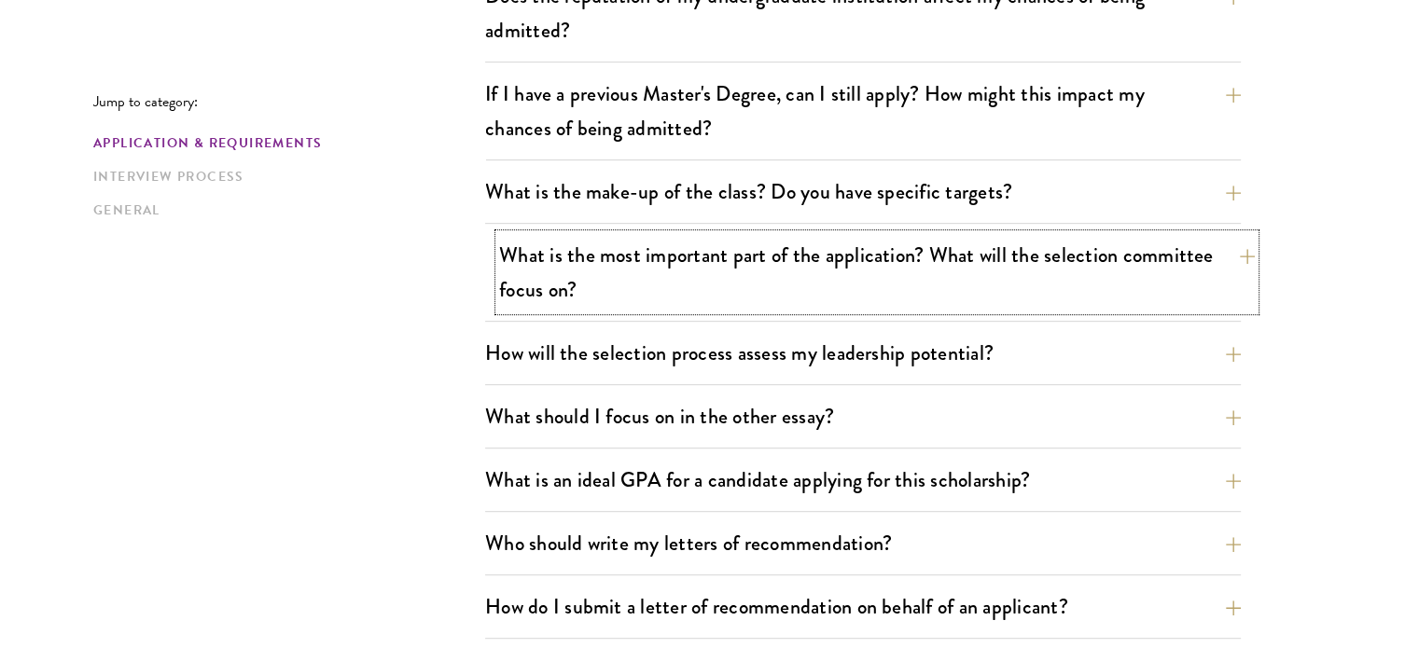
click at [1158, 280] on button "What is the most important part of the application? What will the selection com…" at bounding box center [877, 272] width 756 height 77
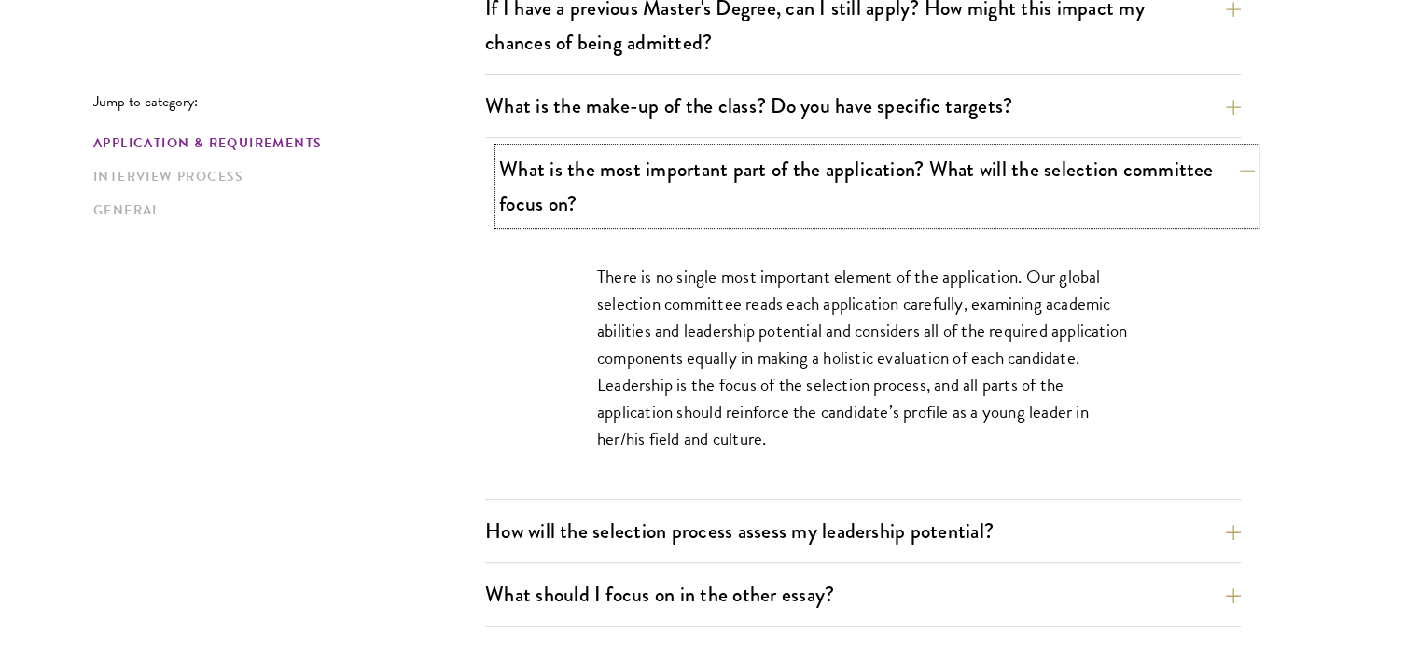
scroll to position [978, 0]
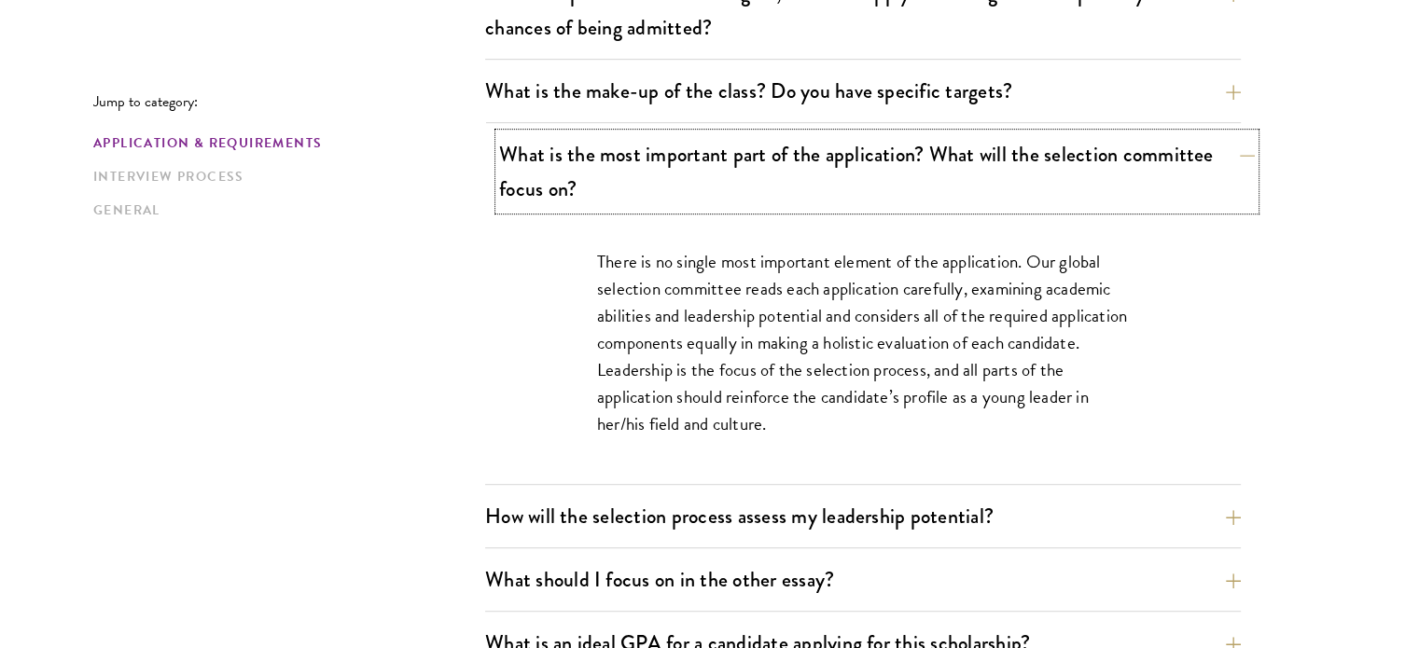
click at [1191, 172] on button "What is the most important part of the application? What will the selection com…" at bounding box center [877, 171] width 756 height 77
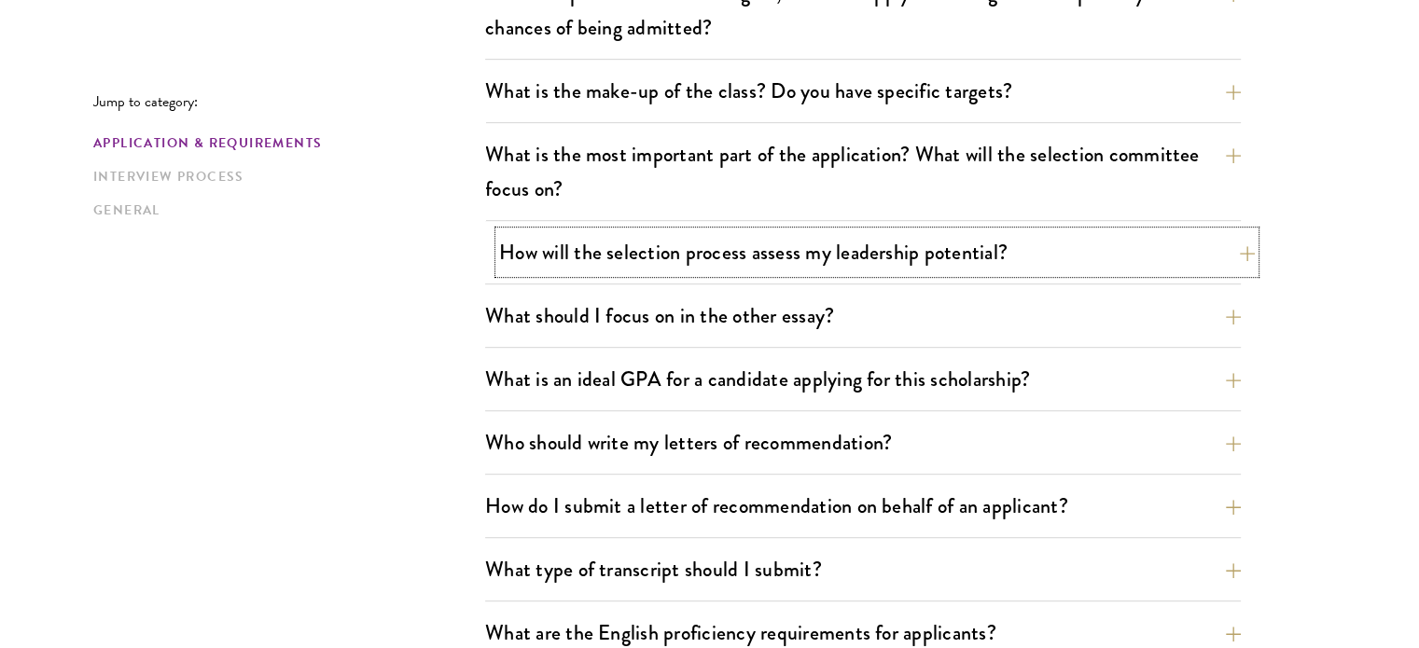
click at [1164, 249] on button "How will the selection process assess my leadership potential?" at bounding box center [877, 252] width 756 height 42
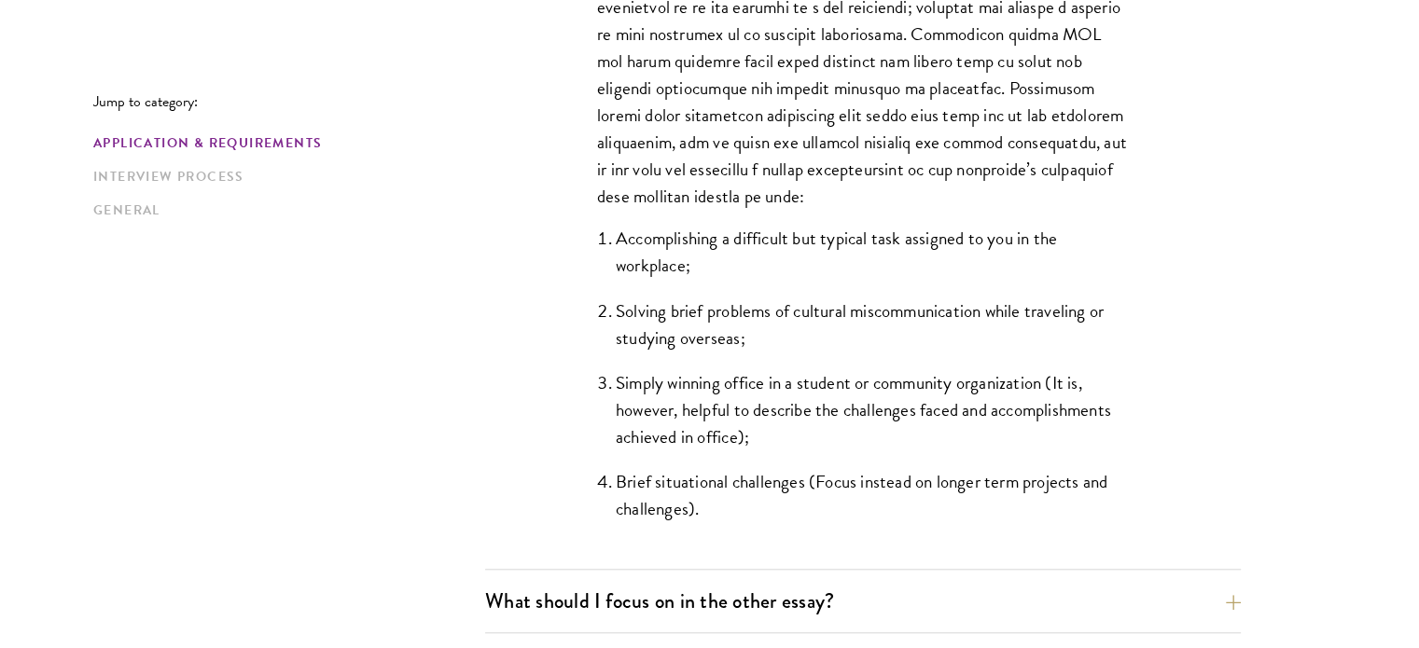
scroll to position [1952, 0]
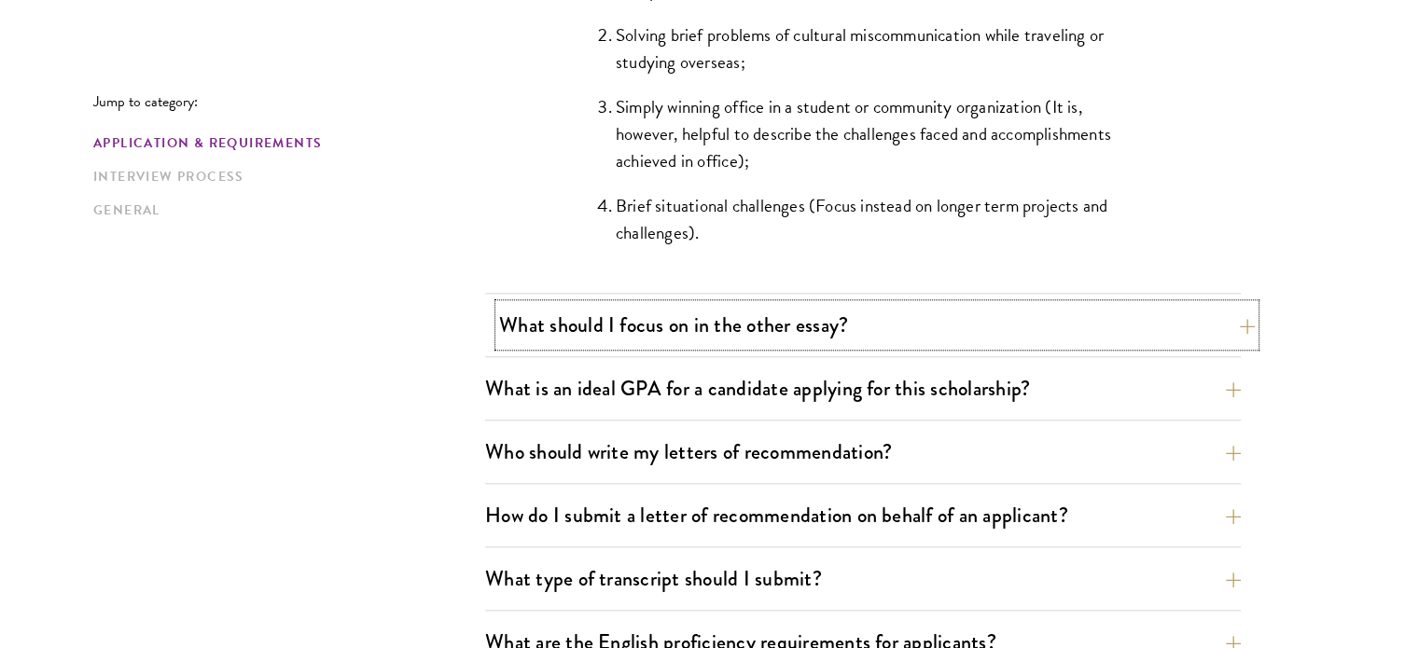
click at [1150, 325] on button "What should I focus on in the other essay?" at bounding box center [877, 325] width 756 height 42
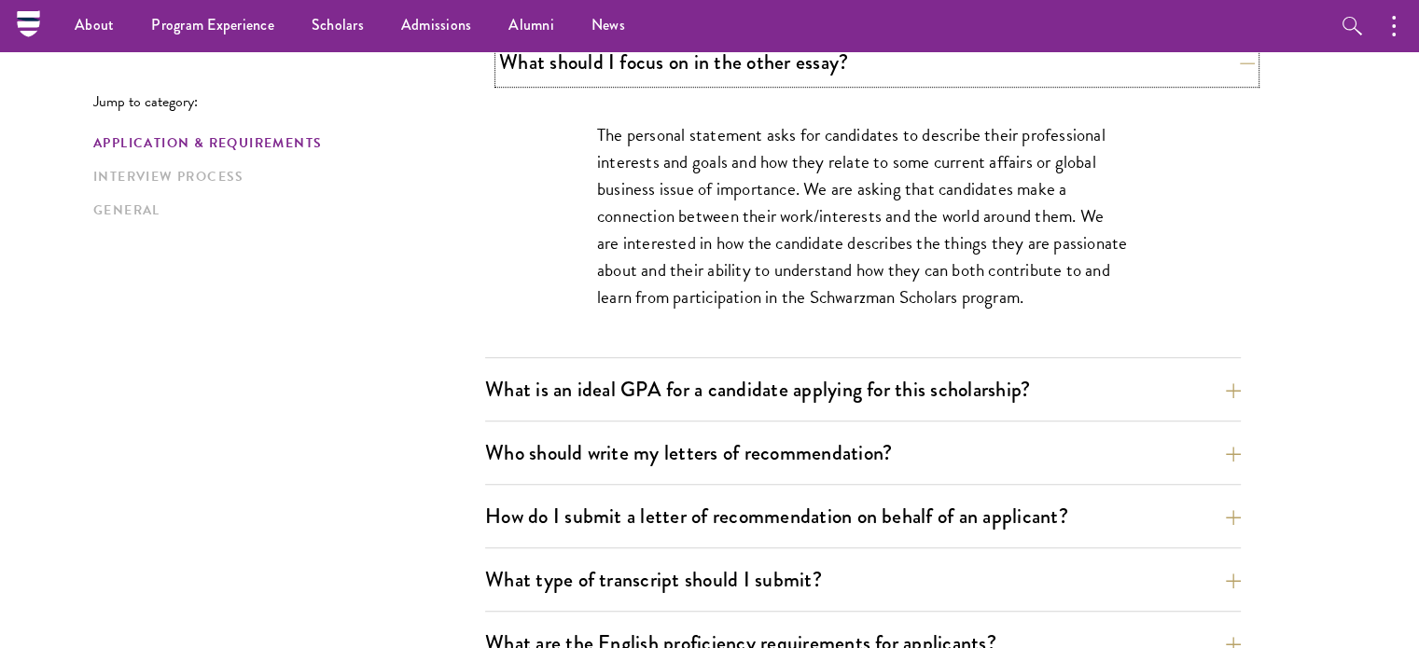
scroll to position [1215, 0]
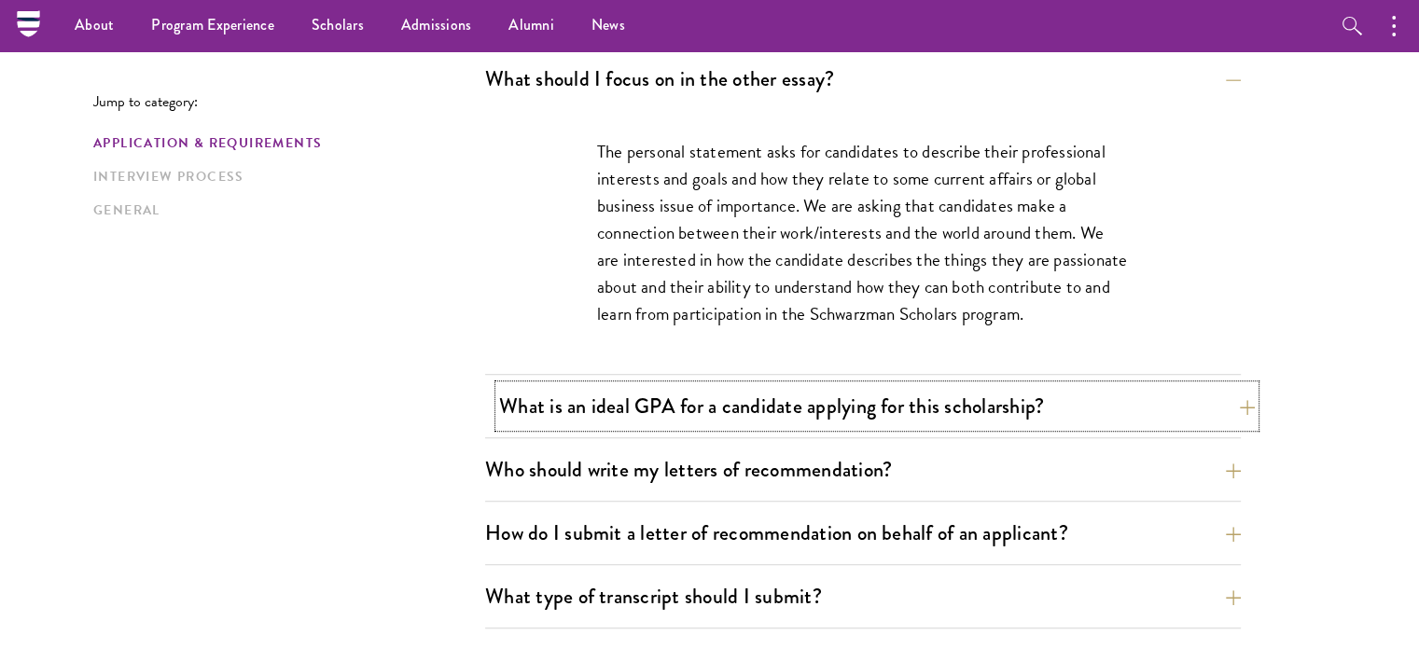
click at [1132, 397] on button "What is an ideal GPA for a candidate applying for this scholarship?" at bounding box center [877, 406] width 756 height 42
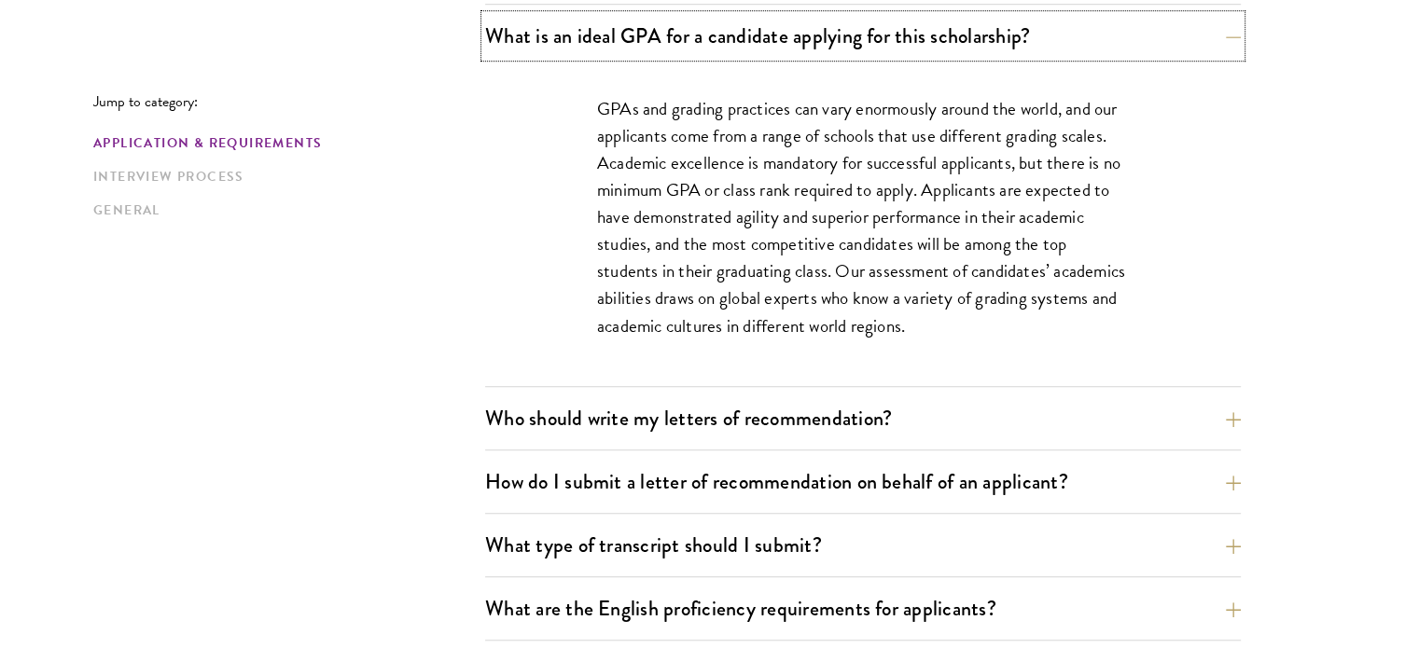
scroll to position [1420, 0]
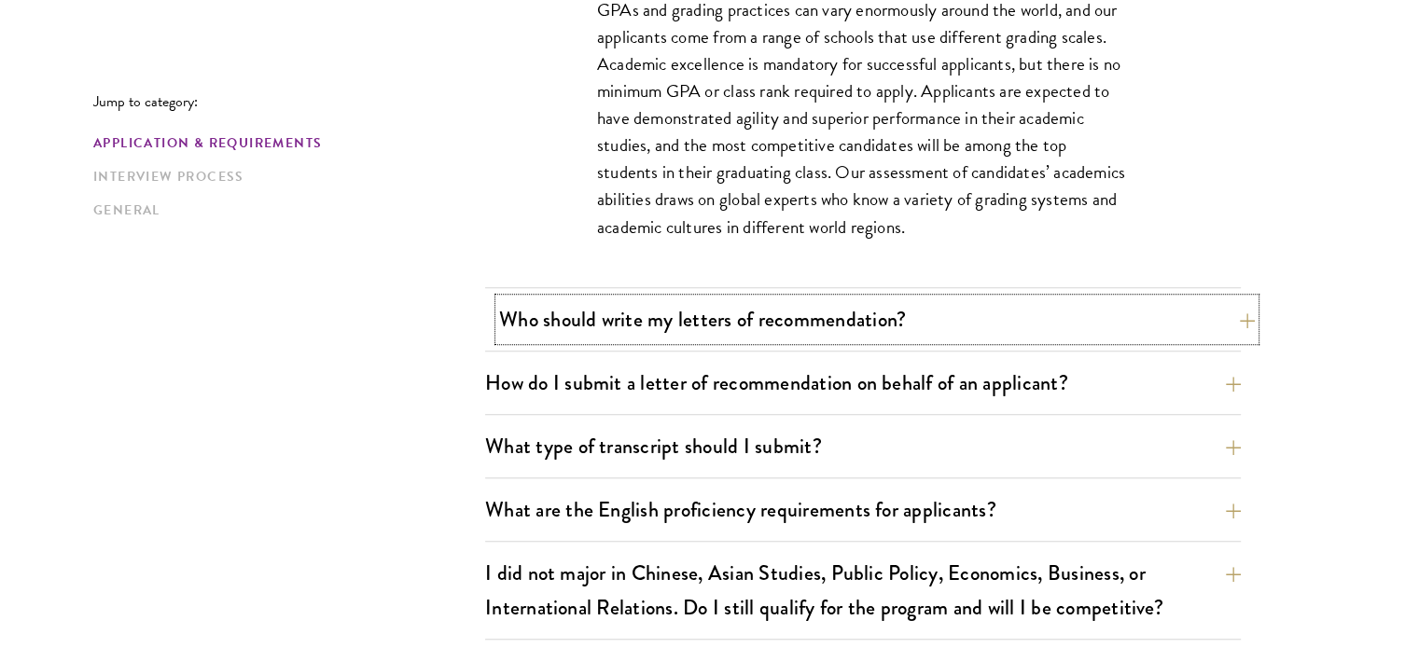
click at [1178, 333] on button "Who should write my letters of recommendation?" at bounding box center [877, 320] width 756 height 42
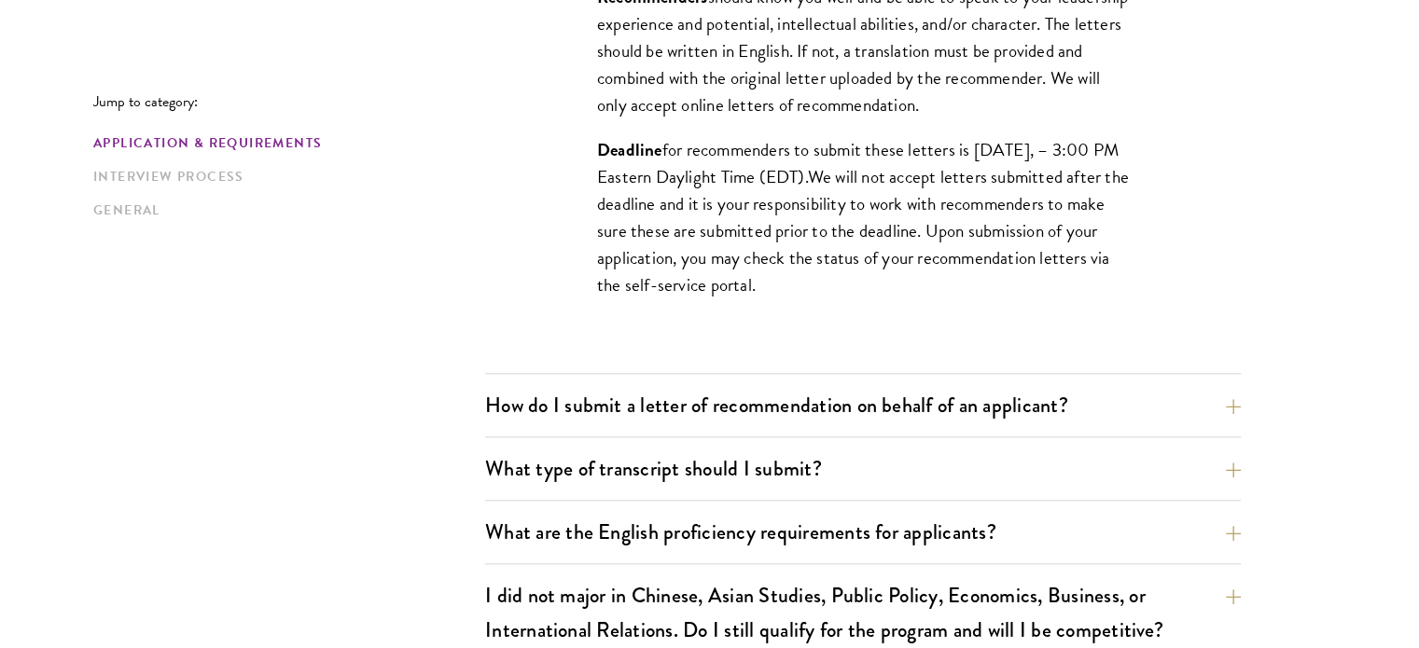
scroll to position [1918, 0]
click at [787, 403] on button "How do I submit a letter of recommendation on behalf of an applicant?" at bounding box center [877, 404] width 756 height 42
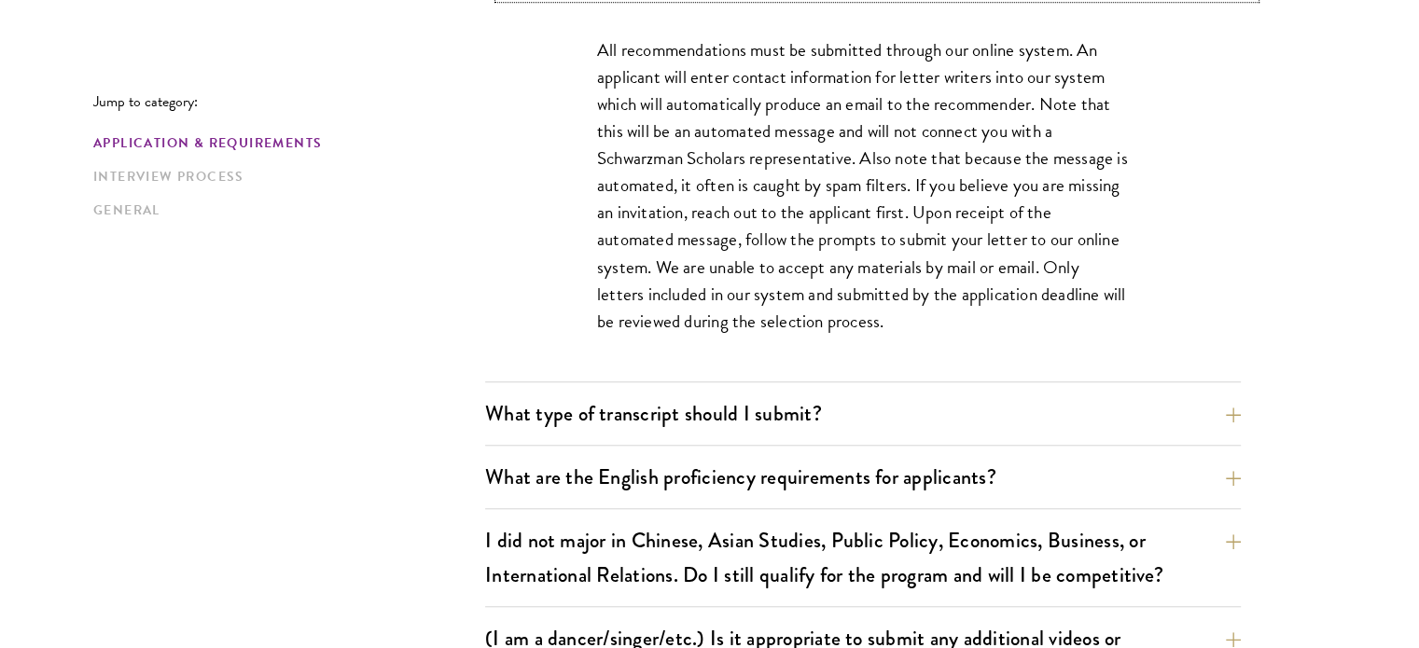
scroll to position [1508, 0]
click at [812, 402] on button "What type of transcript should I submit?" at bounding box center [877, 413] width 756 height 42
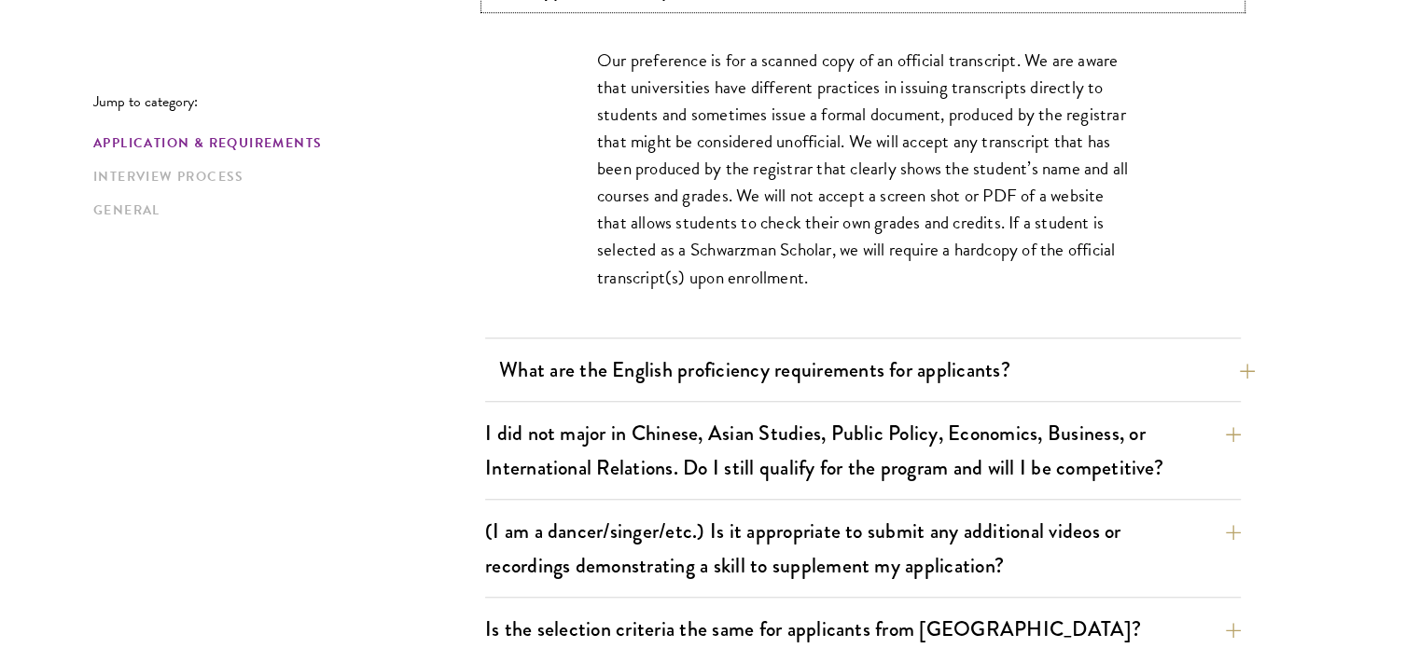
scroll to position [1678, 0]
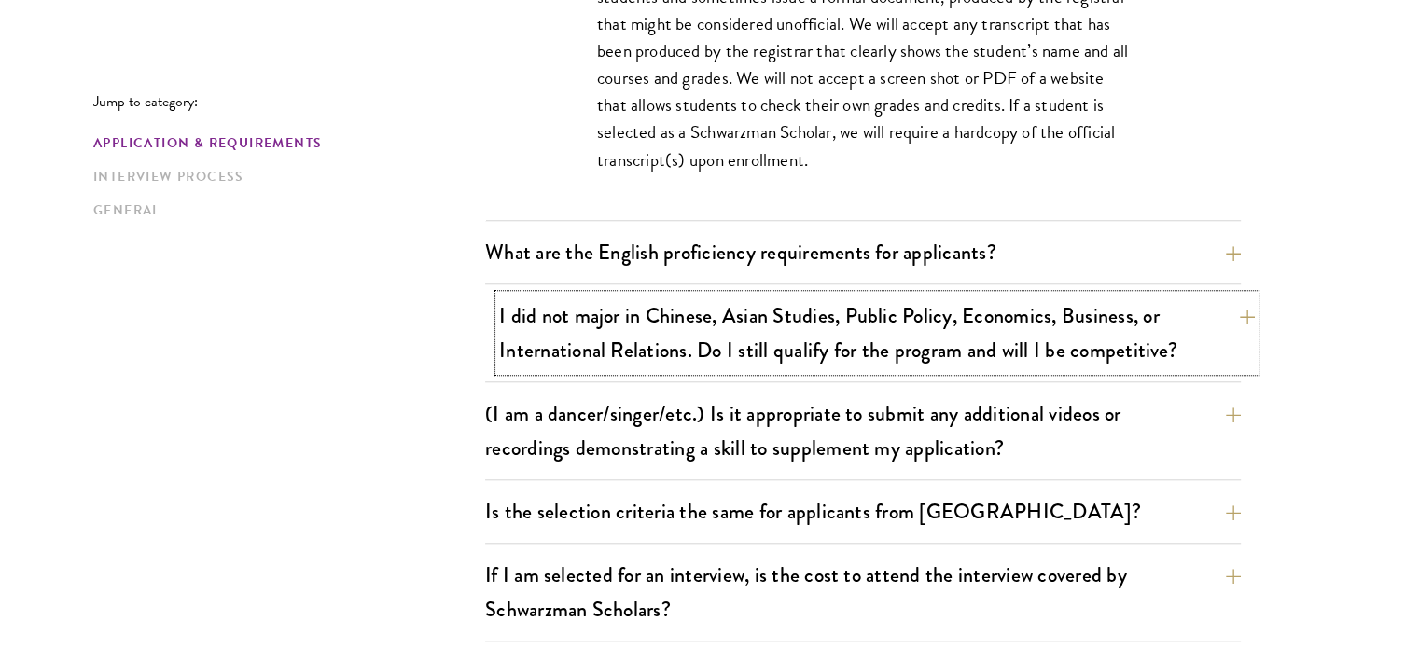
click at [1198, 343] on button "I did not major in Chinese, Asian Studies, Public Policy, Economics, Business, …" at bounding box center [877, 333] width 756 height 77
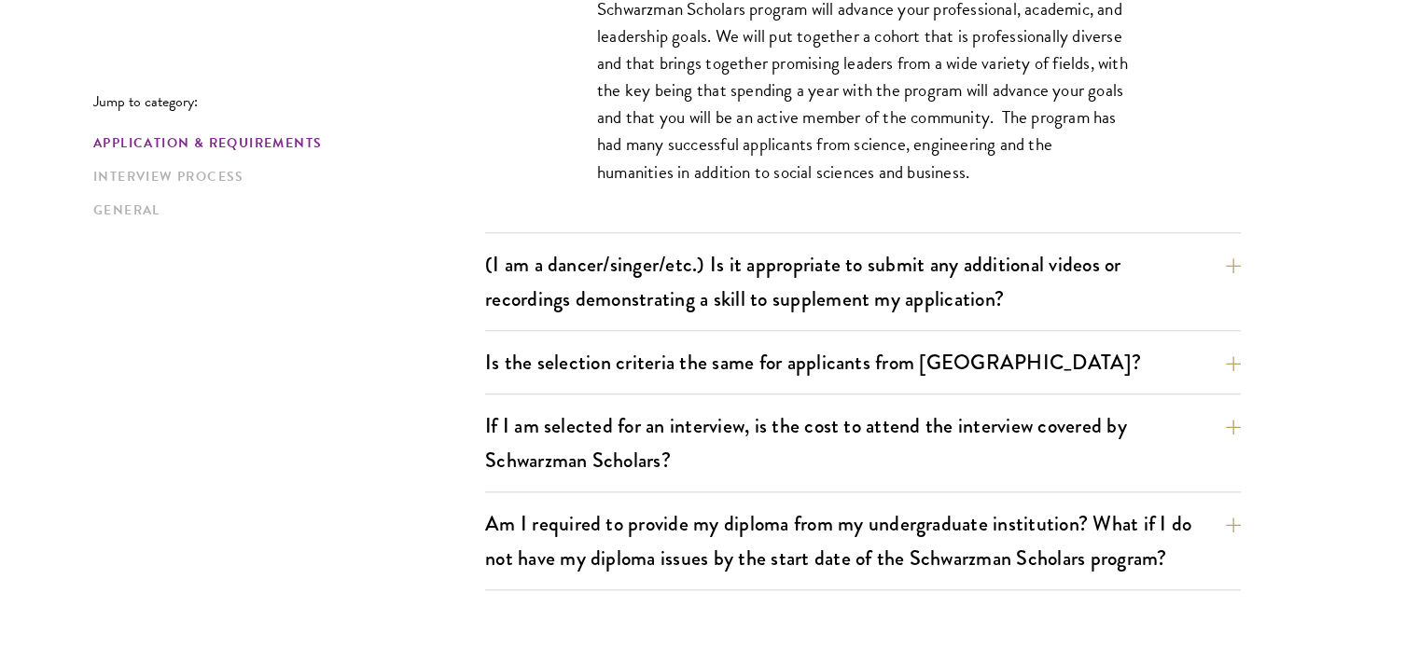
scroll to position [1828, 0]
click at [1232, 260] on button "(I am a dancer/singer/etc.) Is it appropriate to submit any additional videos o…" at bounding box center [877, 281] width 756 height 77
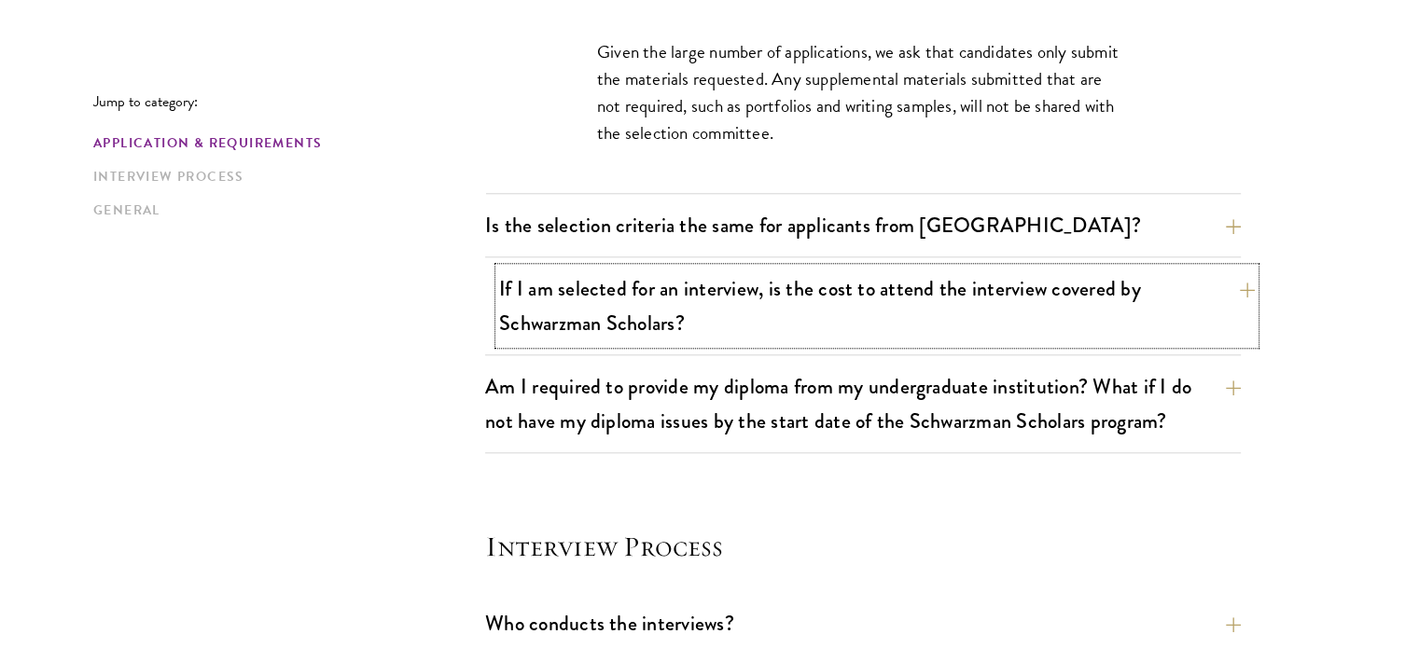
click at [1203, 300] on button "If I am selected for an interview, is the cost to attend the interview covered …" at bounding box center [877, 306] width 756 height 77
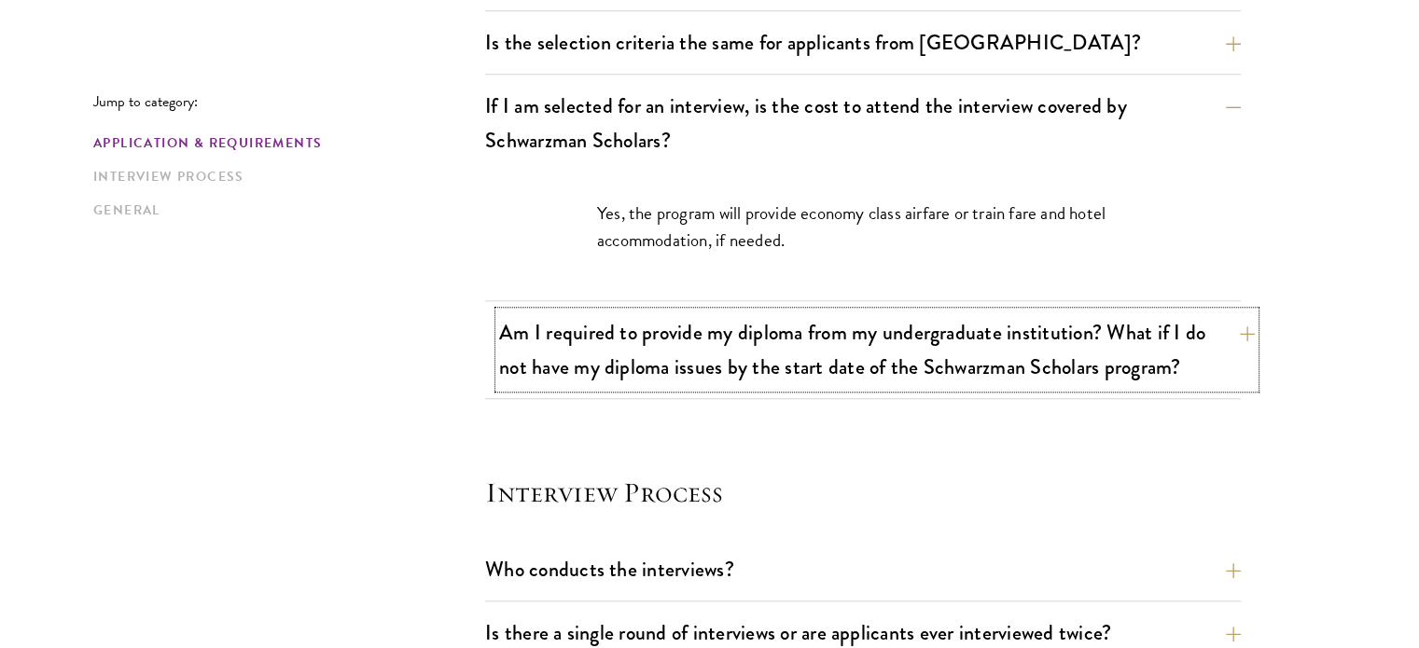
click at [1213, 363] on button "Am I required to provide my diploma from my undergraduate institution? What if …" at bounding box center [877, 350] width 756 height 77
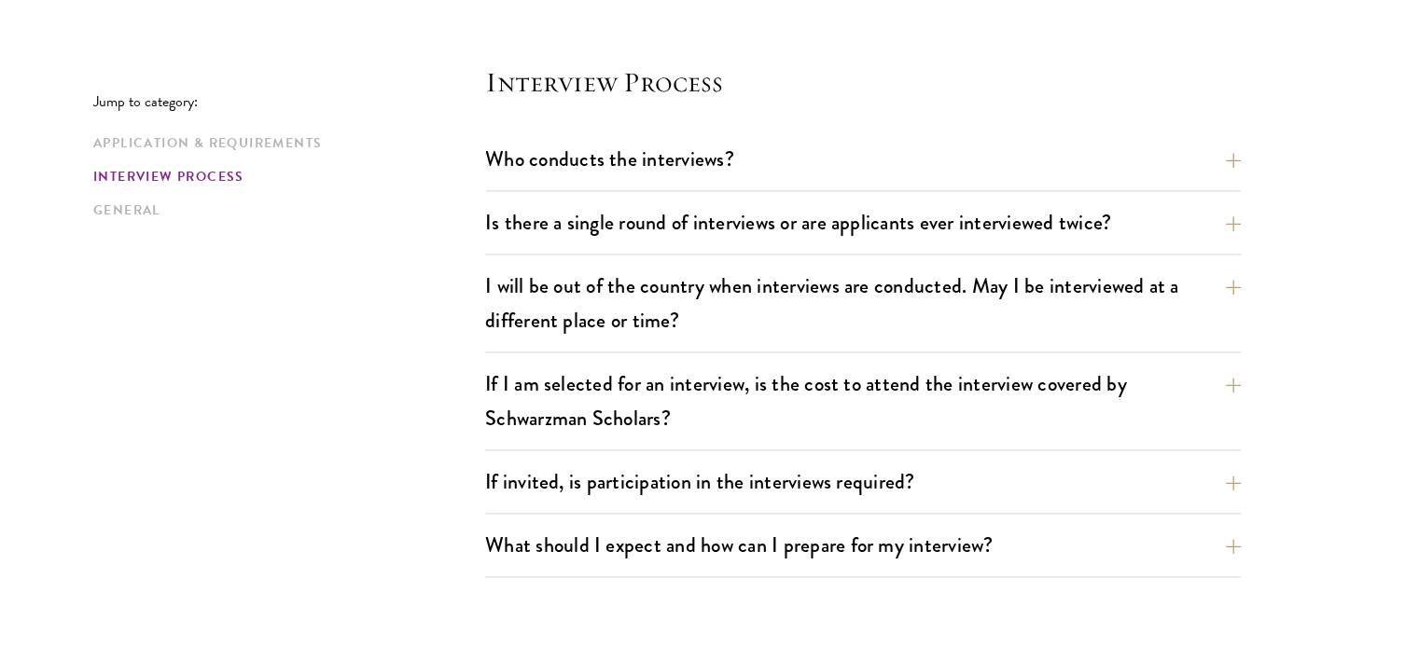
scroll to position [2346, 0]
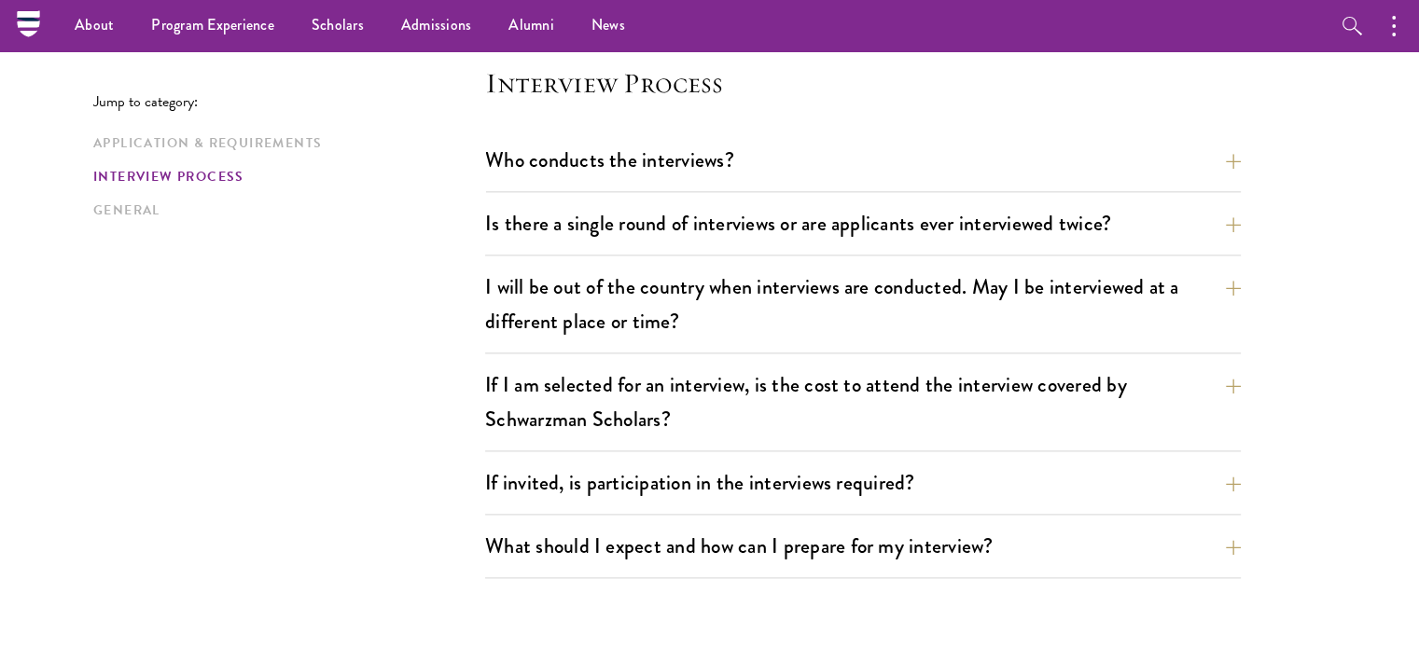
click at [1230, 156] on button "Who conducts the interviews?" at bounding box center [877, 160] width 756 height 42
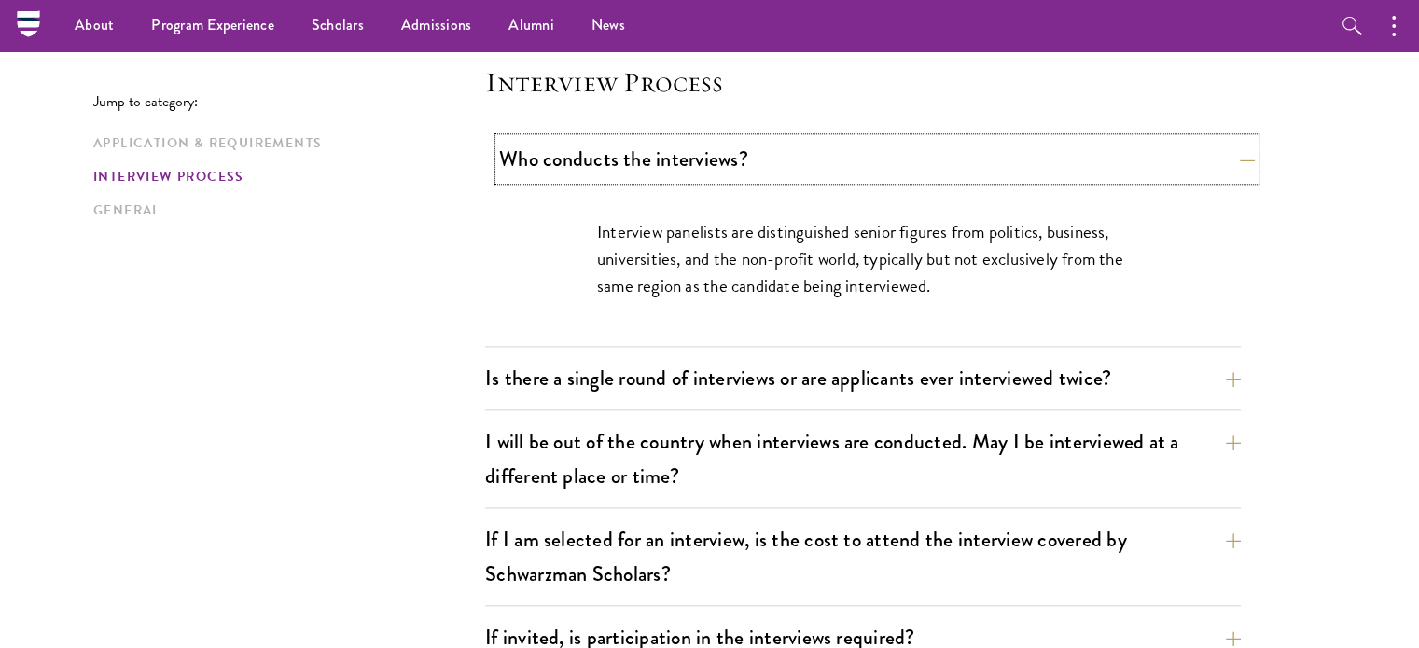
scroll to position [2109, 0]
click at [1230, 156] on button "Who conducts the interviews?" at bounding box center [877, 160] width 756 height 42
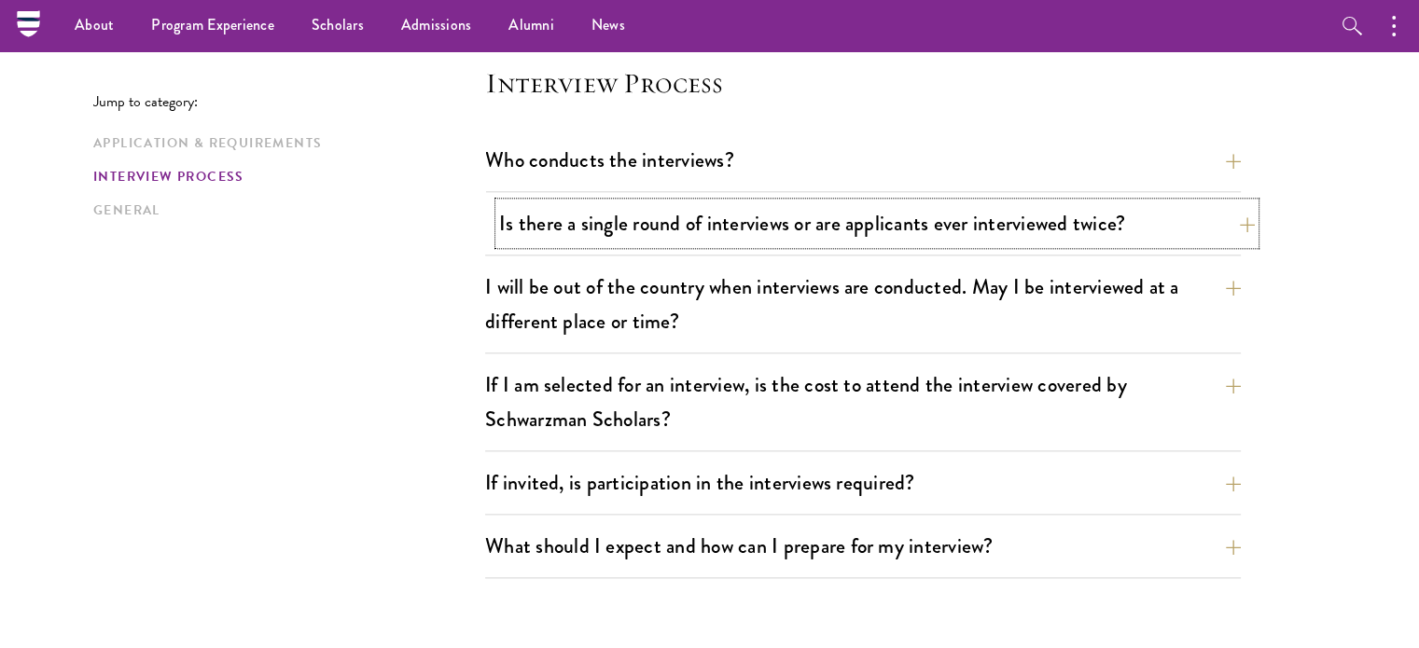
click at [1220, 216] on button "Is there a single round of interviews or are applicants ever interviewed twice?" at bounding box center [877, 223] width 756 height 42
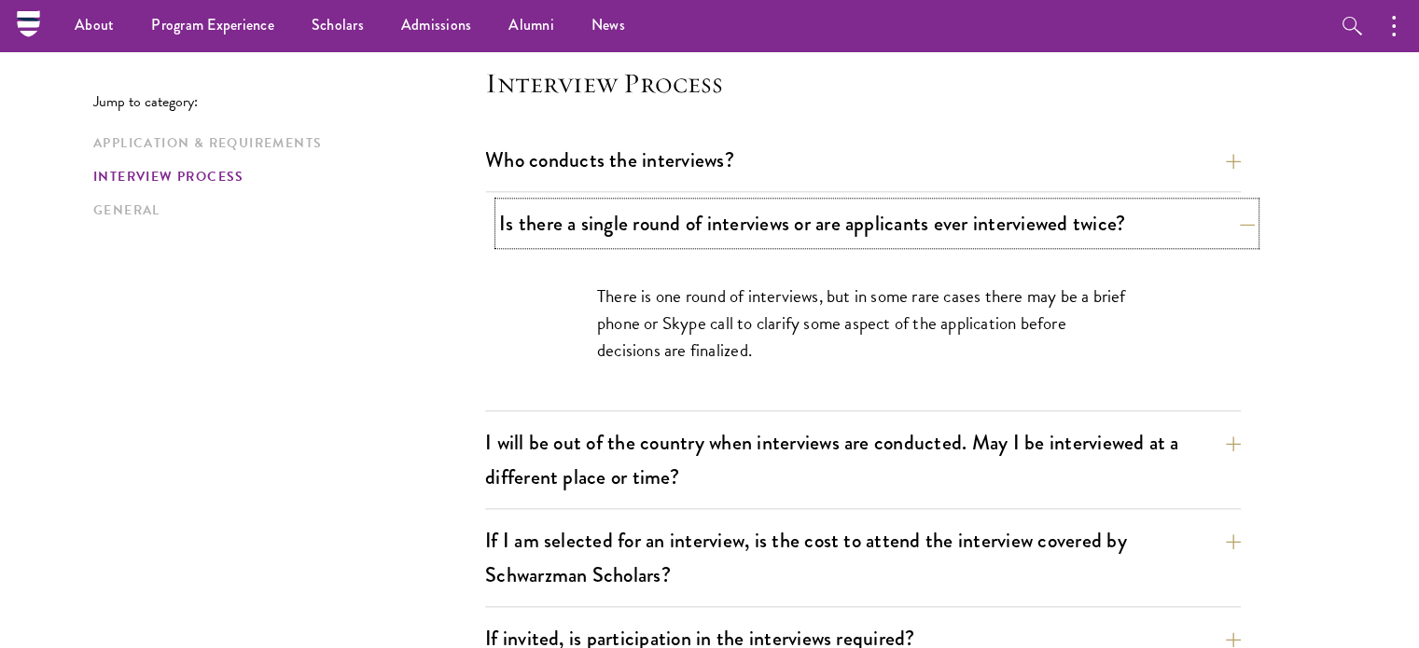
click at [1220, 216] on button "Is there a single round of interviews or are applicants ever interviewed twice?" at bounding box center [877, 223] width 756 height 42
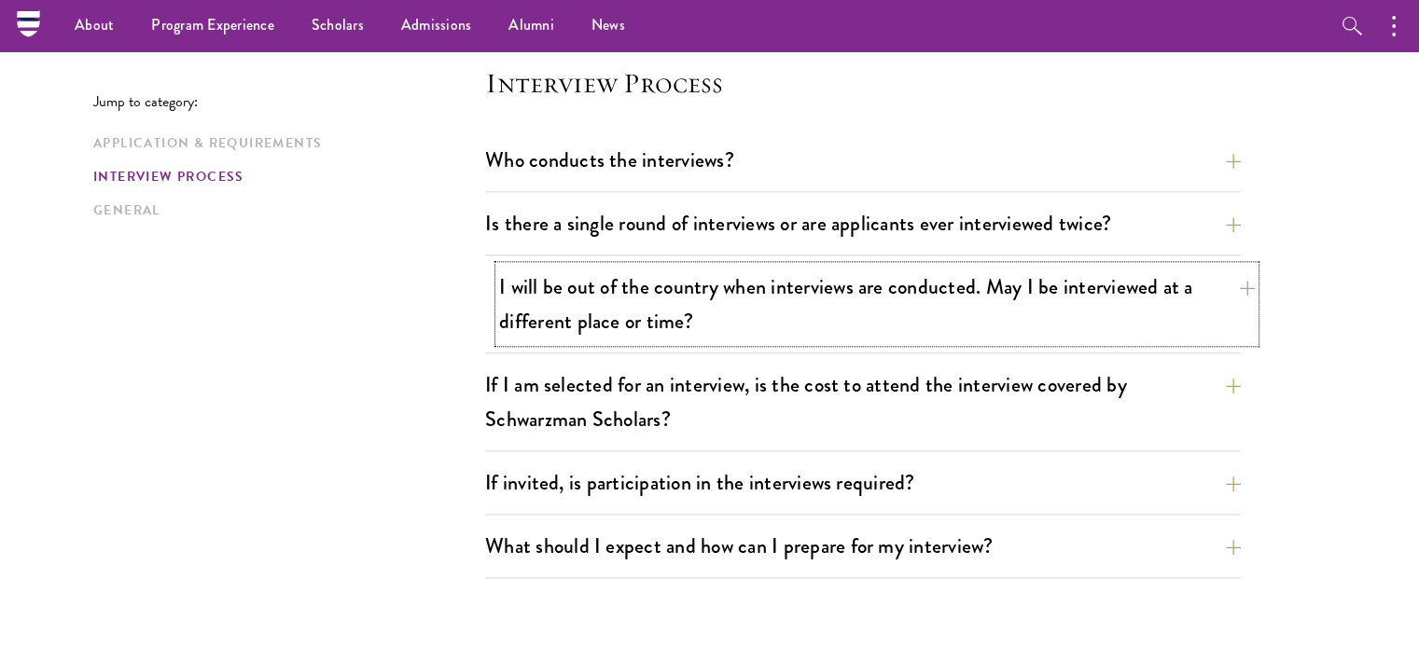
click at [1217, 308] on button "I will be out of the country when interviews are conducted. May I be interviewe…" at bounding box center [877, 304] width 756 height 77
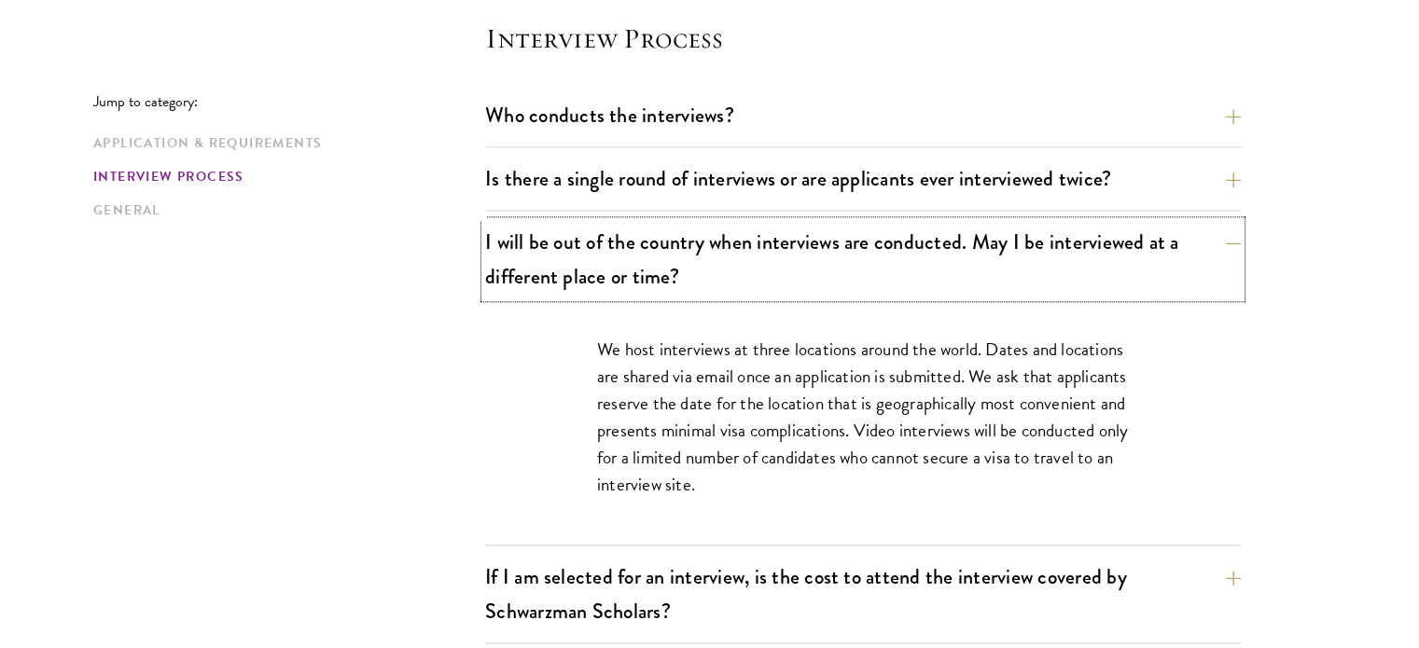
scroll to position [2157, 0]
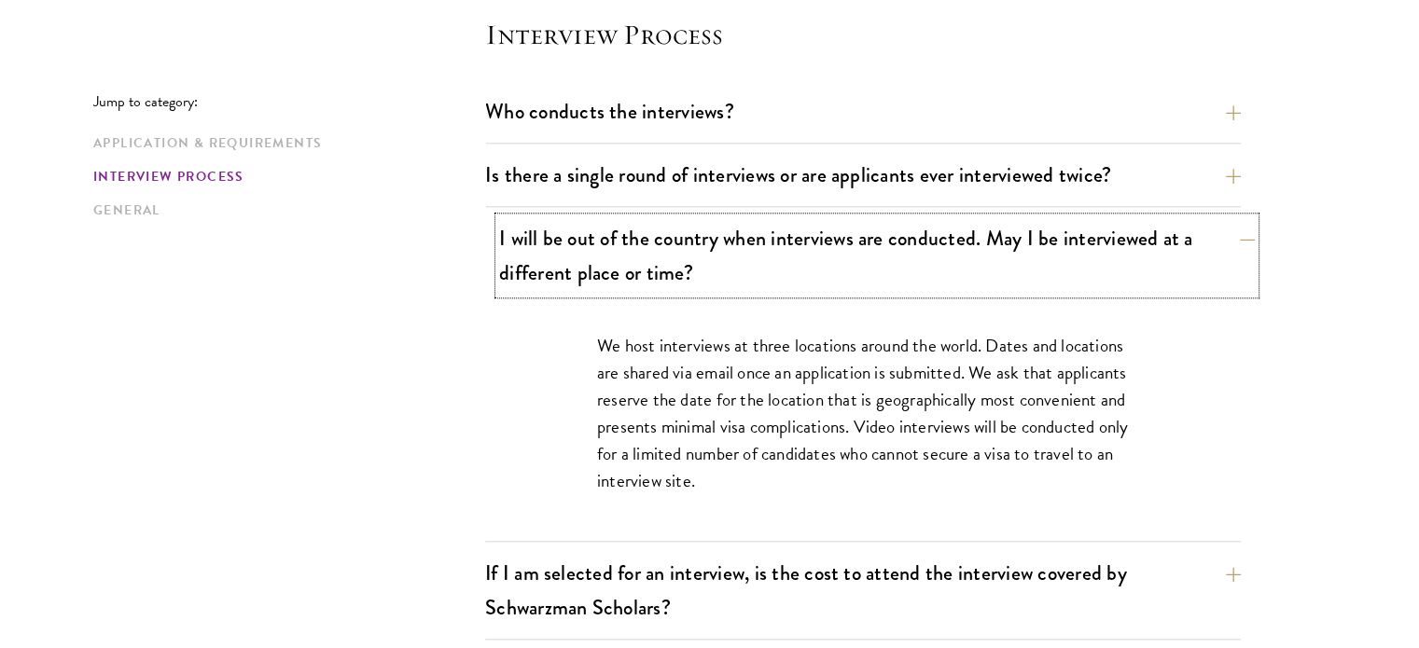
click at [1204, 259] on button "I will be out of the country when interviews are conducted. May I be interviewe…" at bounding box center [877, 255] width 756 height 77
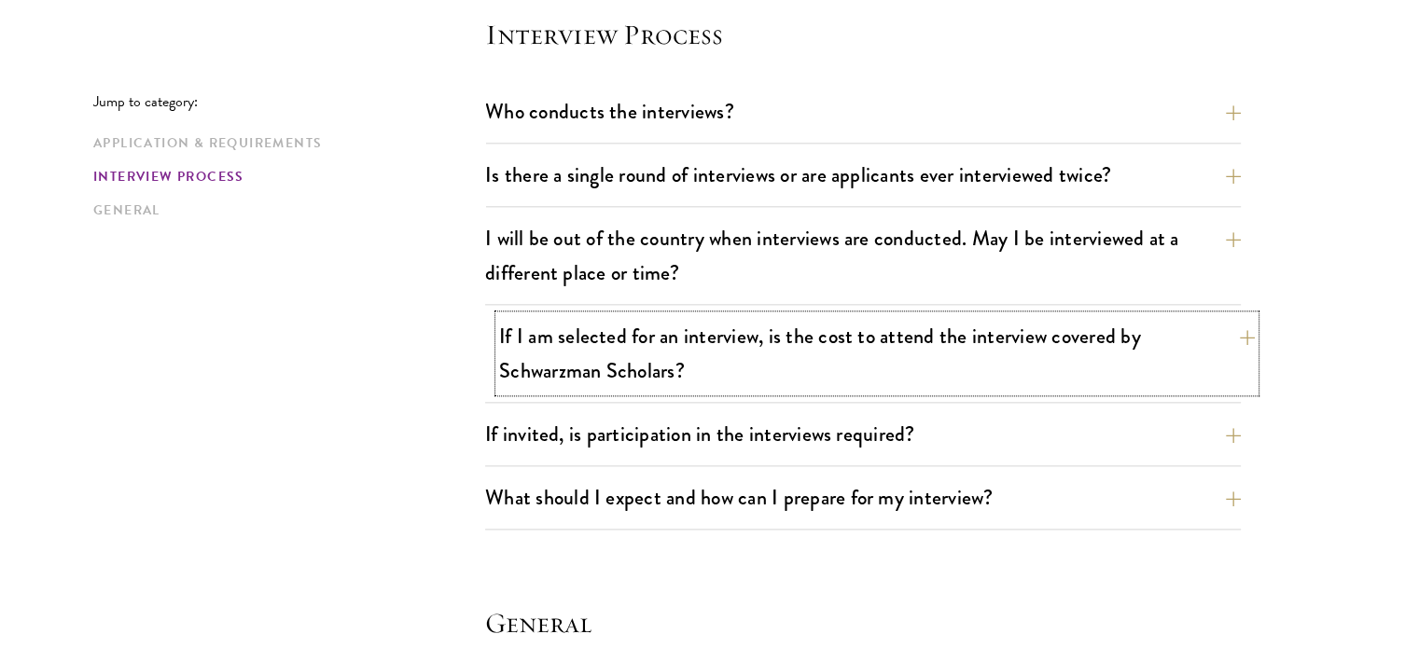
click at [1182, 342] on button "If I am selected for an interview, is the cost to attend the interview covered …" at bounding box center [877, 353] width 756 height 77
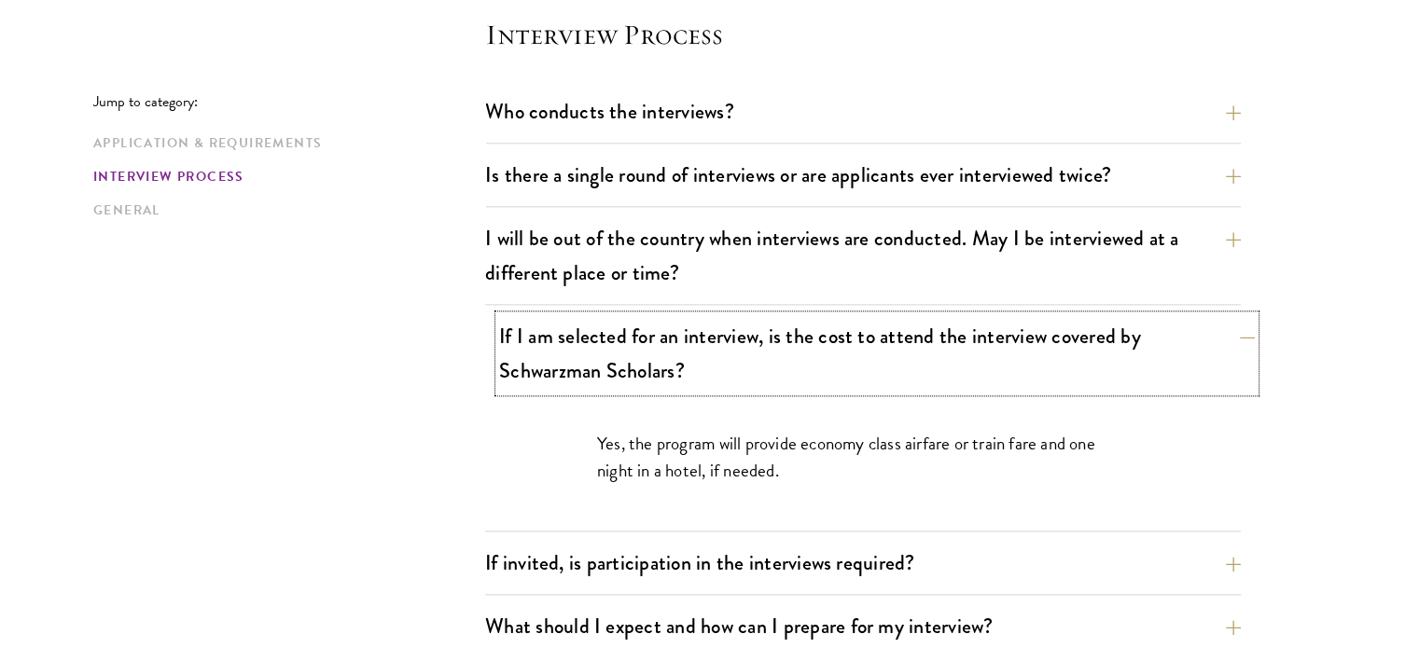
click at [1182, 342] on button "If I am selected for an interview, is the cost to attend the interview covered …" at bounding box center [877, 353] width 756 height 77
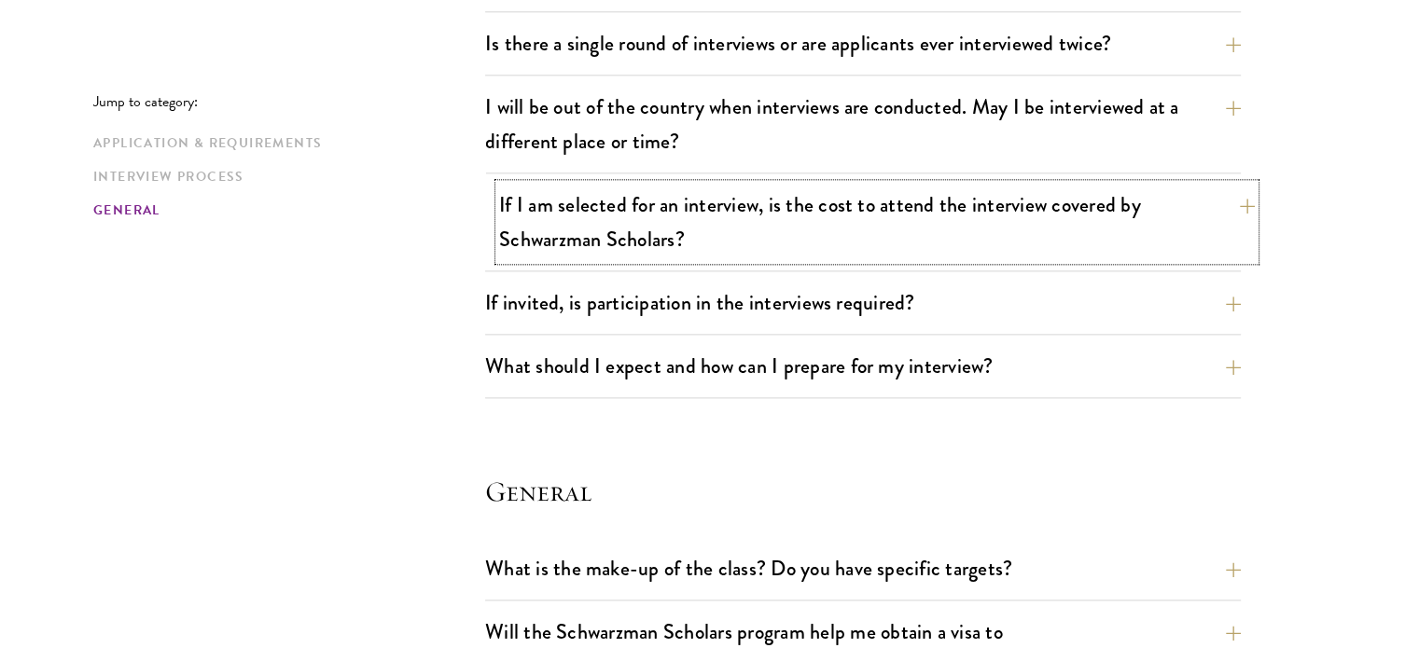
scroll to position [2292, 0]
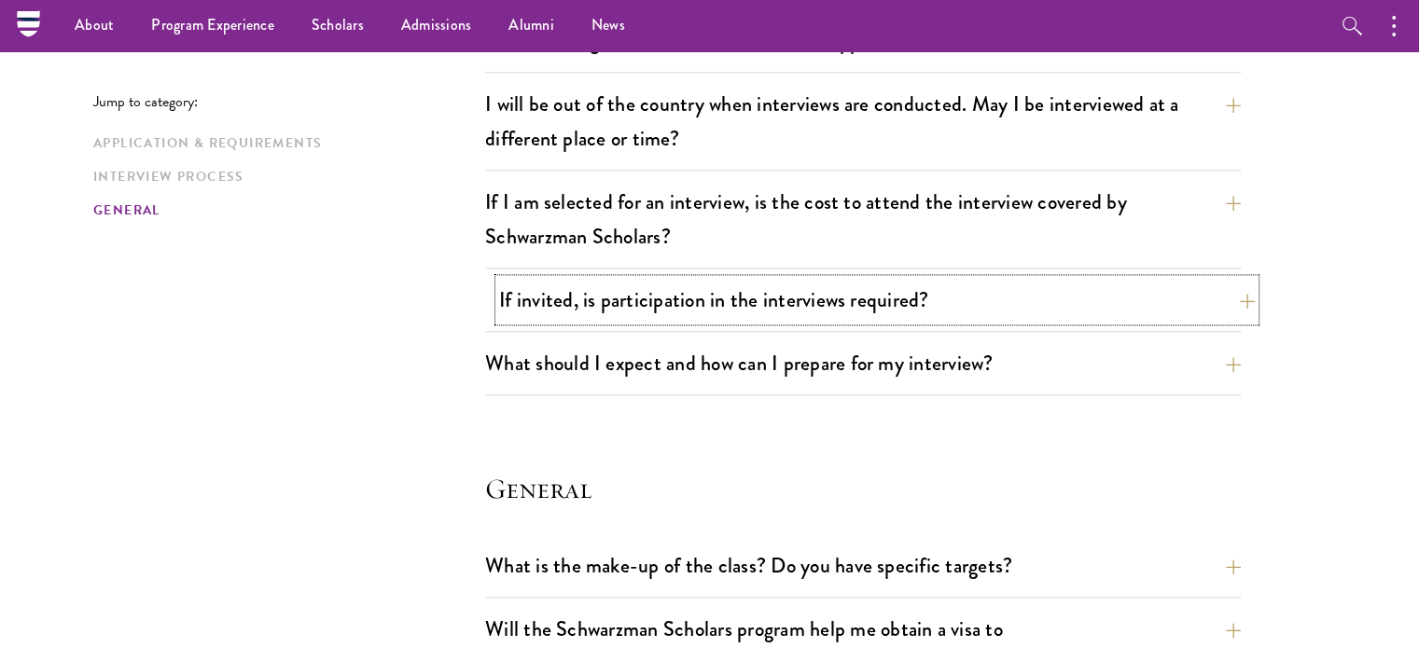
click at [1202, 281] on button "If invited, is participation in the interviews required?" at bounding box center [877, 300] width 756 height 42
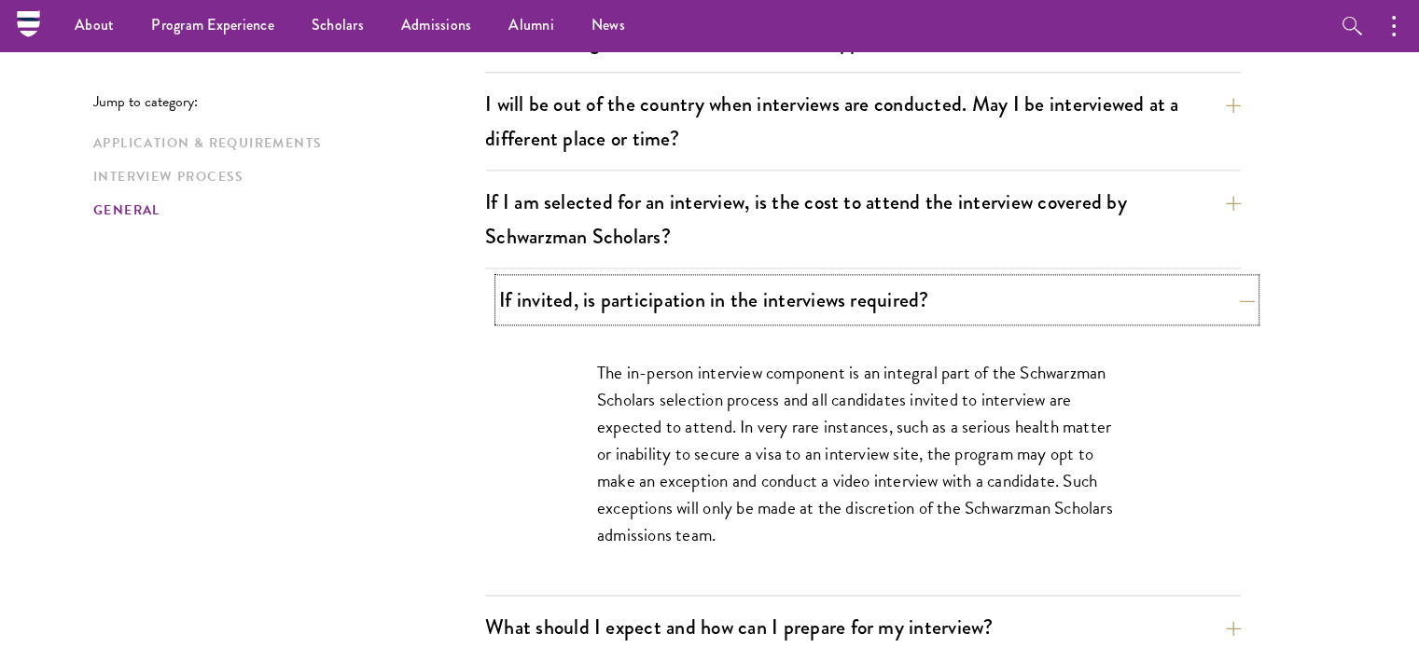
click at [1202, 281] on button "If invited, is participation in the interviews required?" at bounding box center [877, 300] width 756 height 42
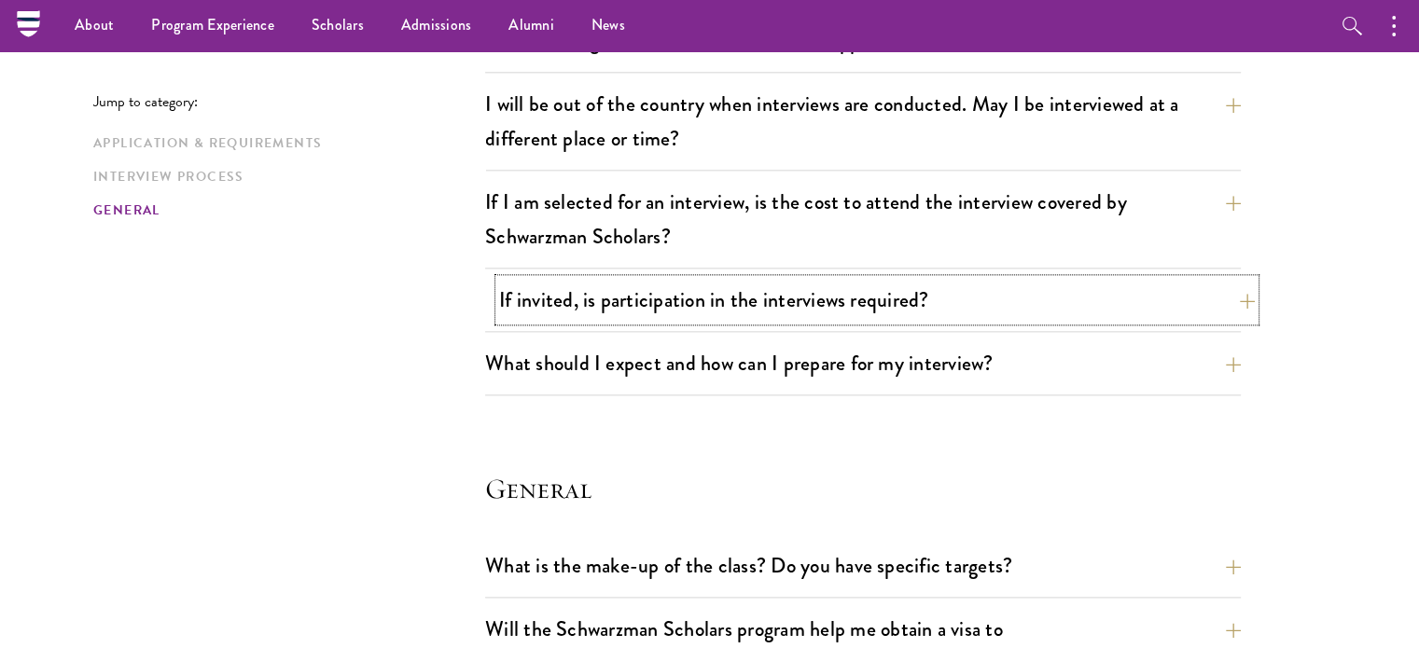
click at [1202, 281] on button "If invited, is participation in the interviews required?" at bounding box center [877, 300] width 756 height 42
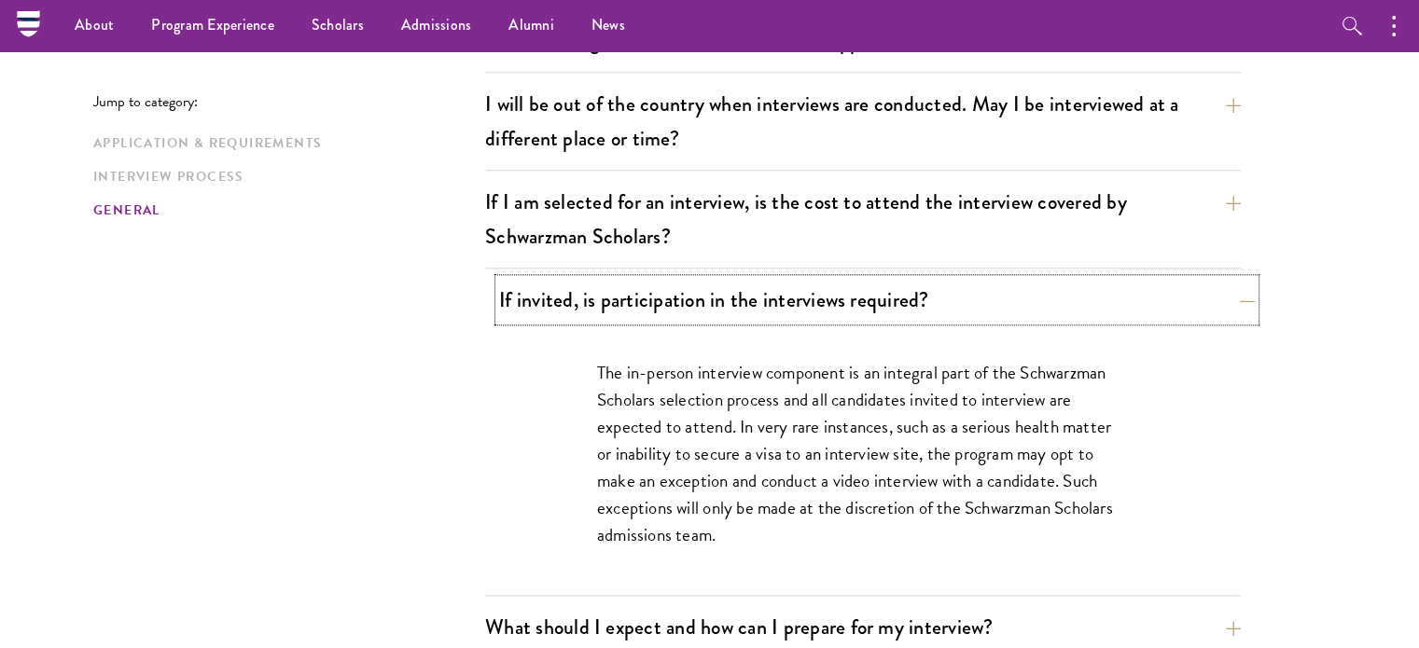
click at [1202, 281] on button "If invited, is participation in the interviews required?" at bounding box center [877, 300] width 756 height 42
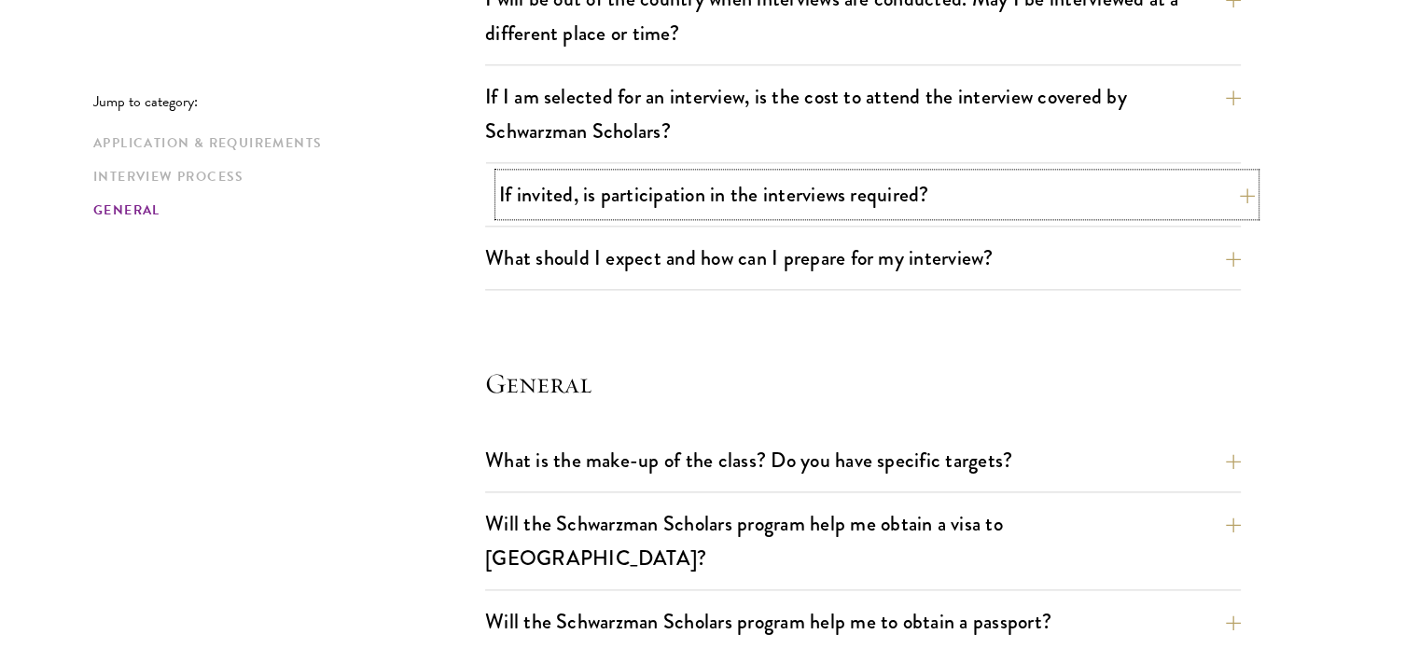
scroll to position [2438, 0]
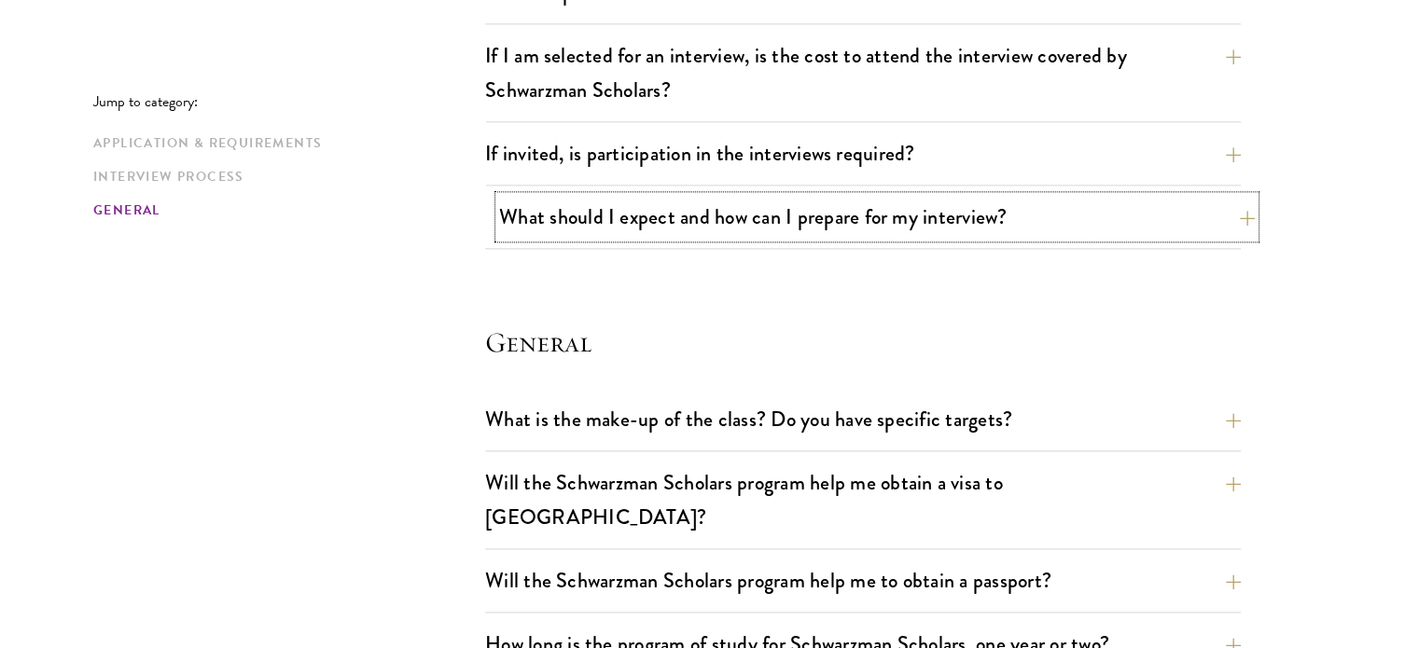
click at [1224, 196] on button "What should I expect and how can I prepare for my interview?" at bounding box center [877, 217] width 756 height 42
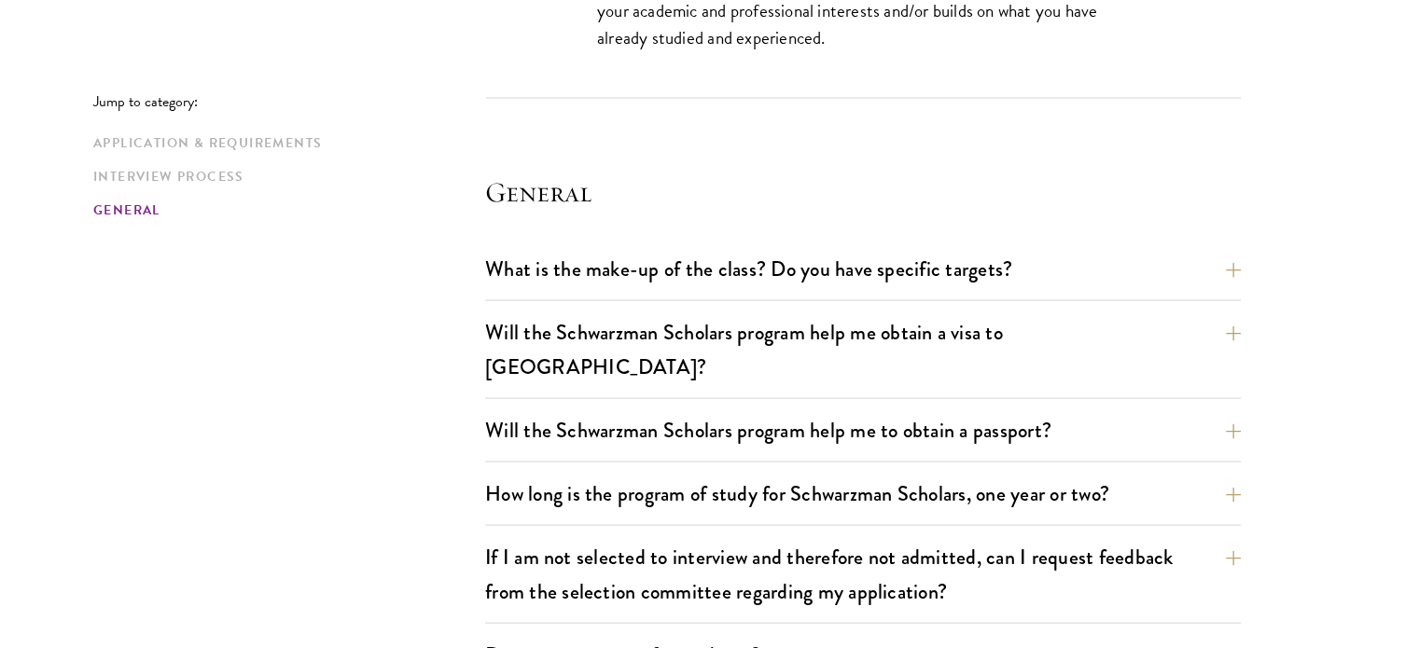
scroll to position [3794, 0]
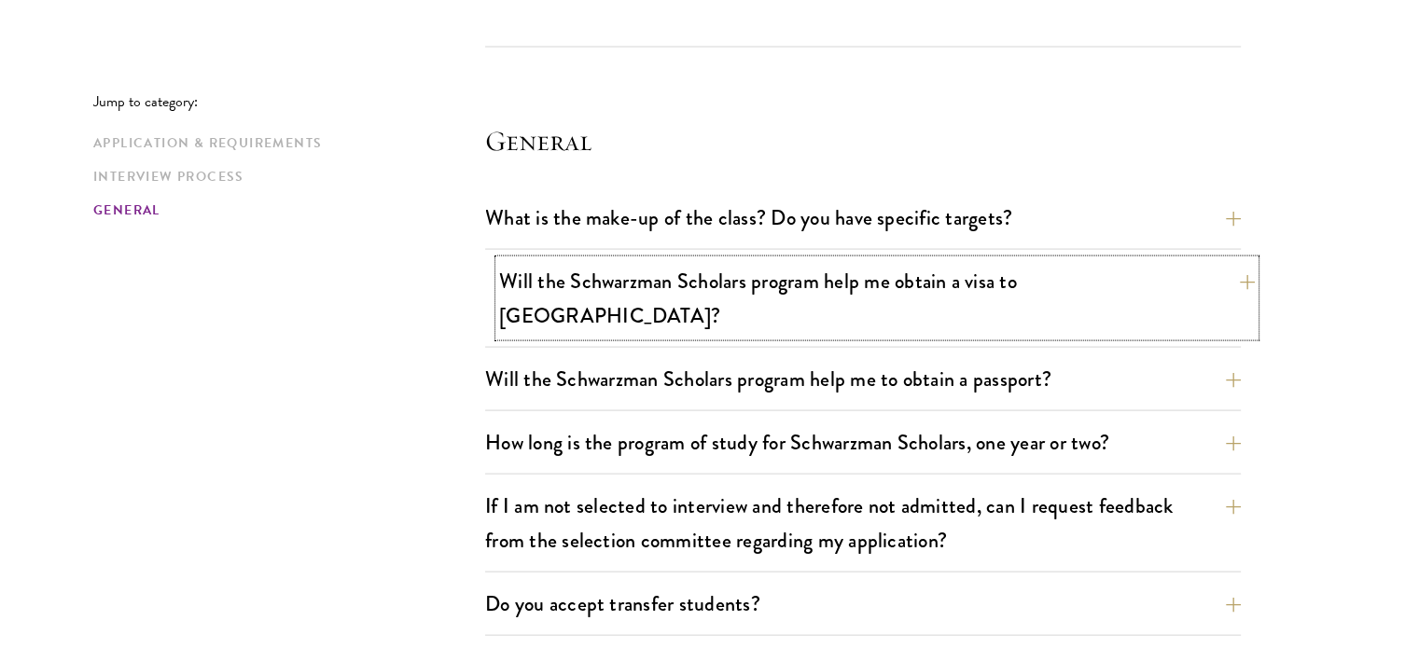
click at [1234, 282] on button "Will the Schwarzman Scholars program help me obtain a visa to China?" at bounding box center [877, 298] width 756 height 77
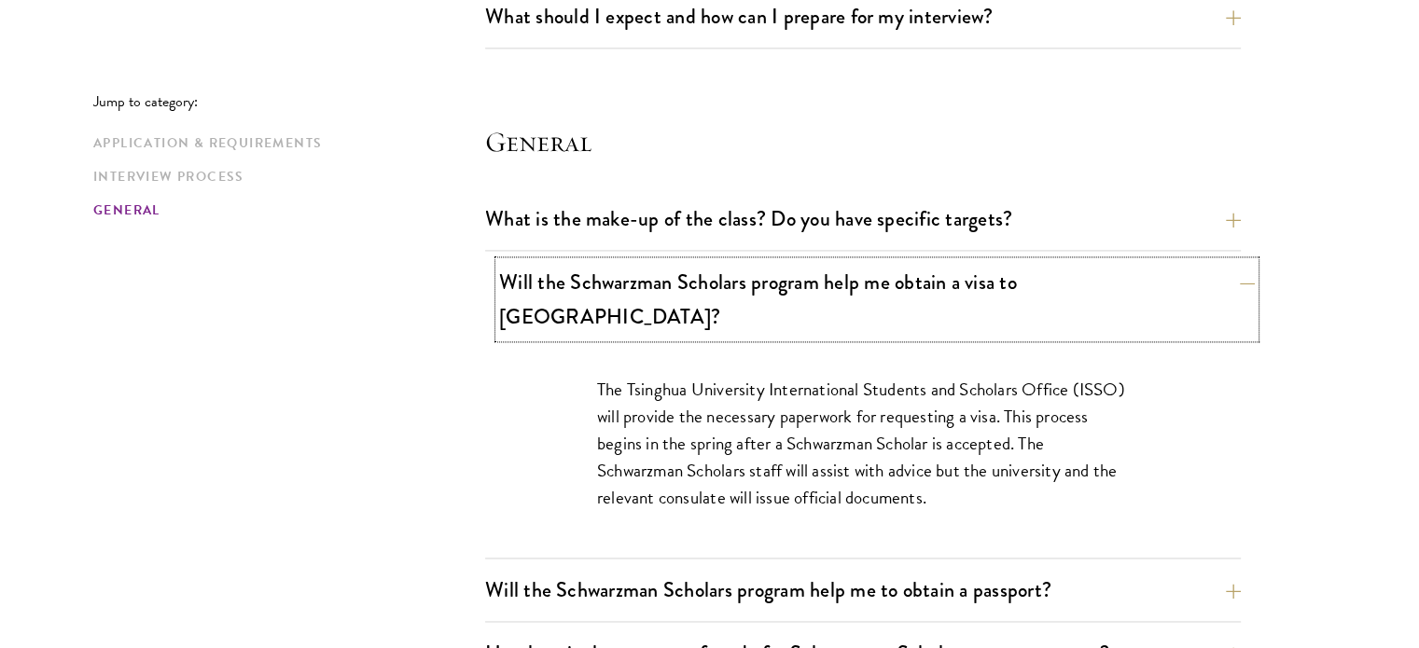
scroll to position [2636, 0]
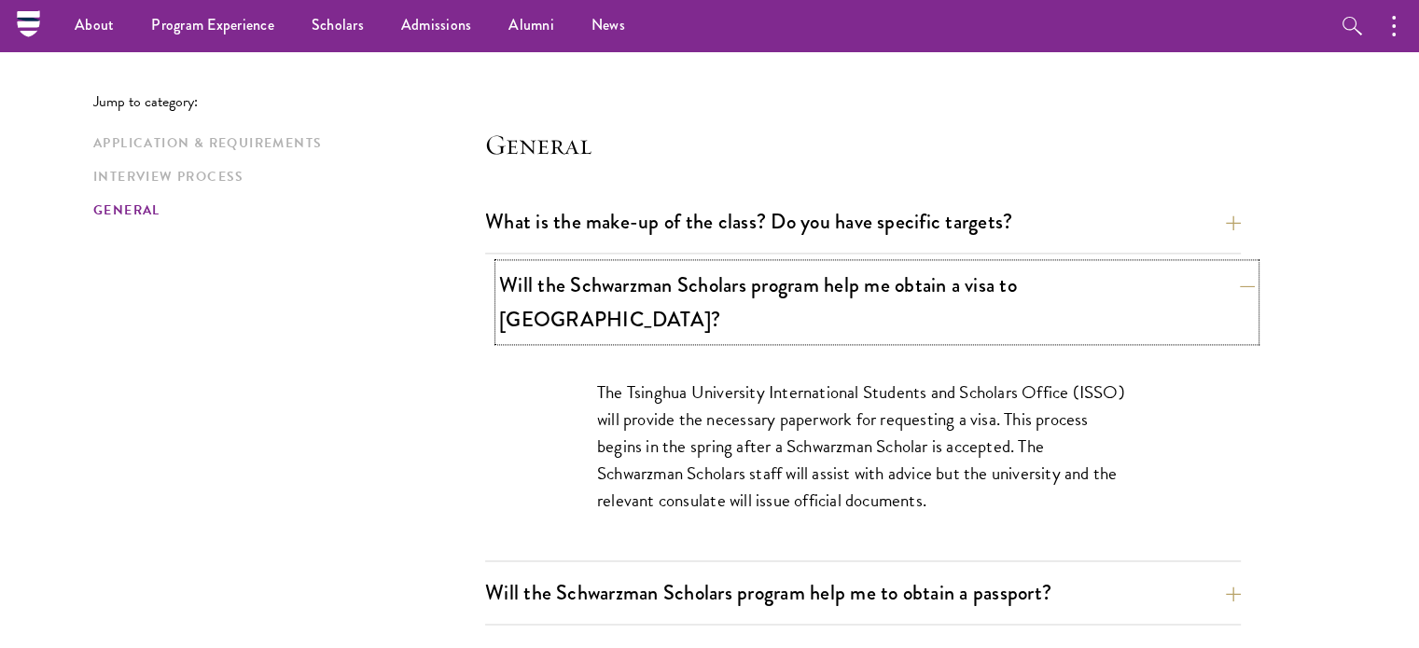
click at [1247, 286] on button "Will the Schwarzman Scholars program help me obtain a visa to China?" at bounding box center [877, 302] width 756 height 77
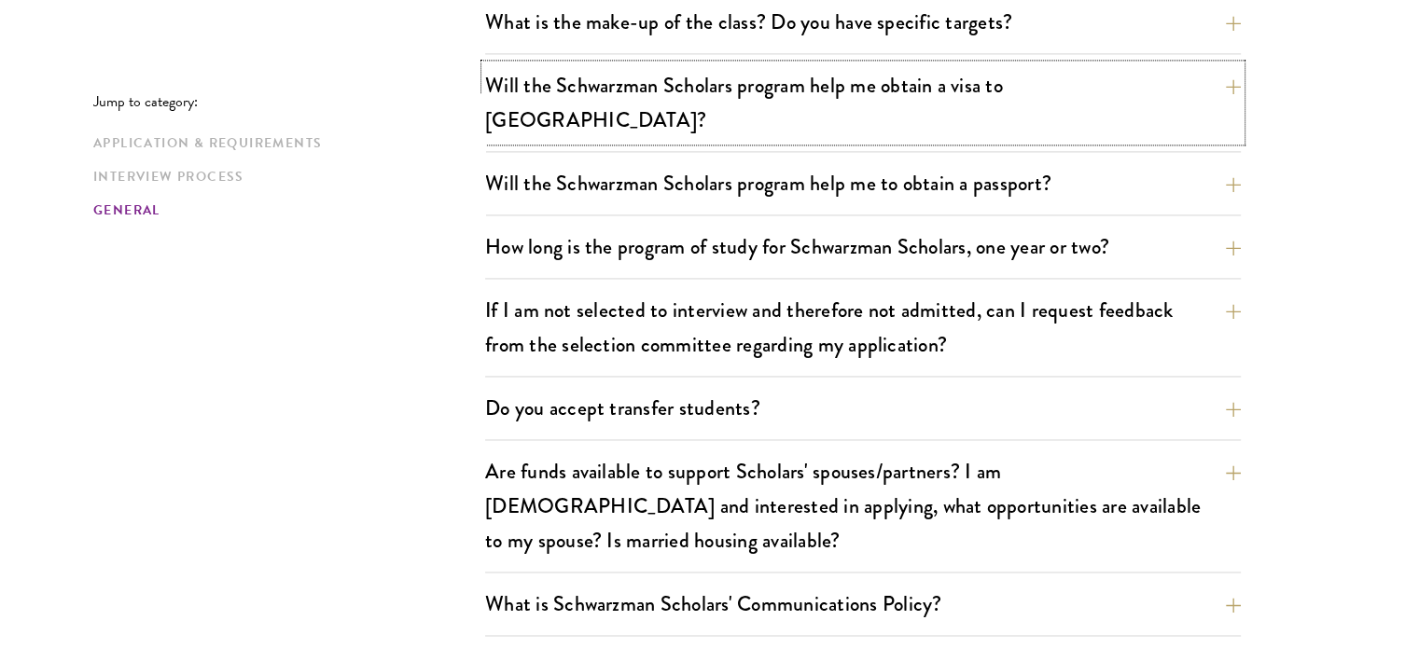
scroll to position [2837, 0]
click at [1220, 225] on button "How long is the program of study for Schwarzman Scholars, one year or two?" at bounding box center [877, 246] width 756 height 42
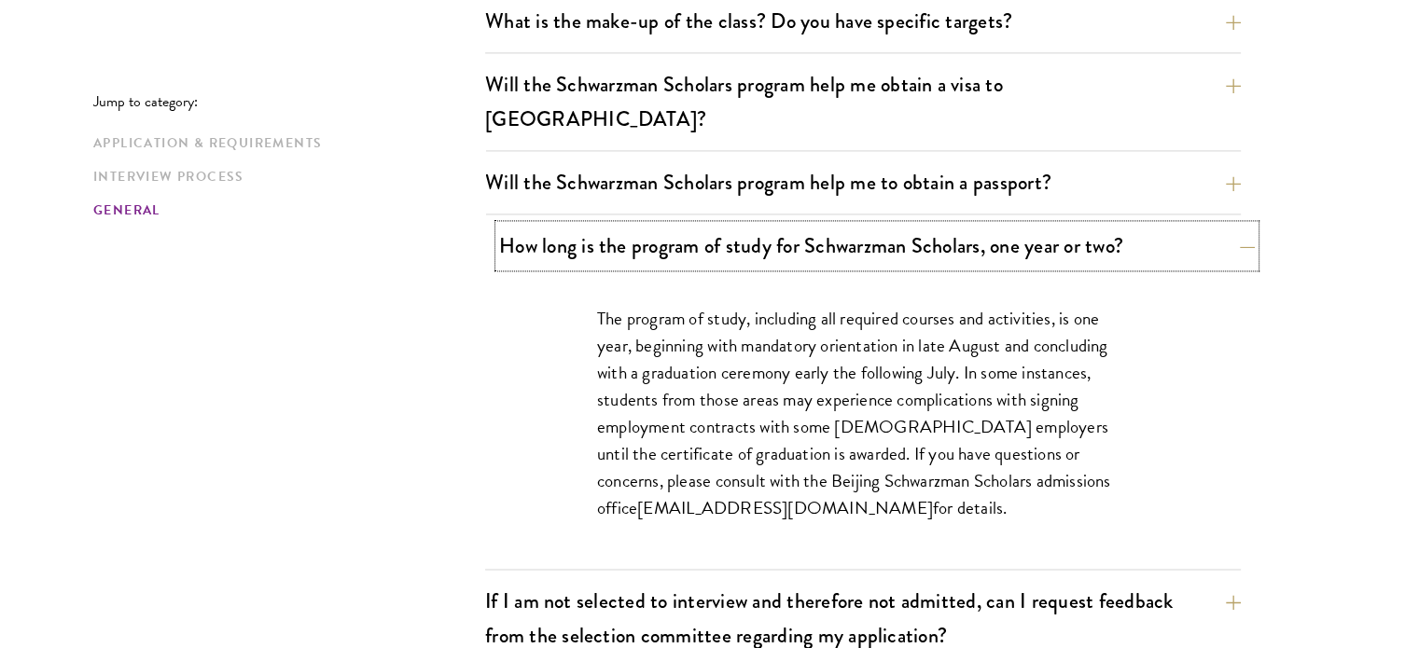
click at [1220, 225] on button "How long is the program of study for Schwarzman Scholars, one year or two?" at bounding box center [877, 246] width 756 height 42
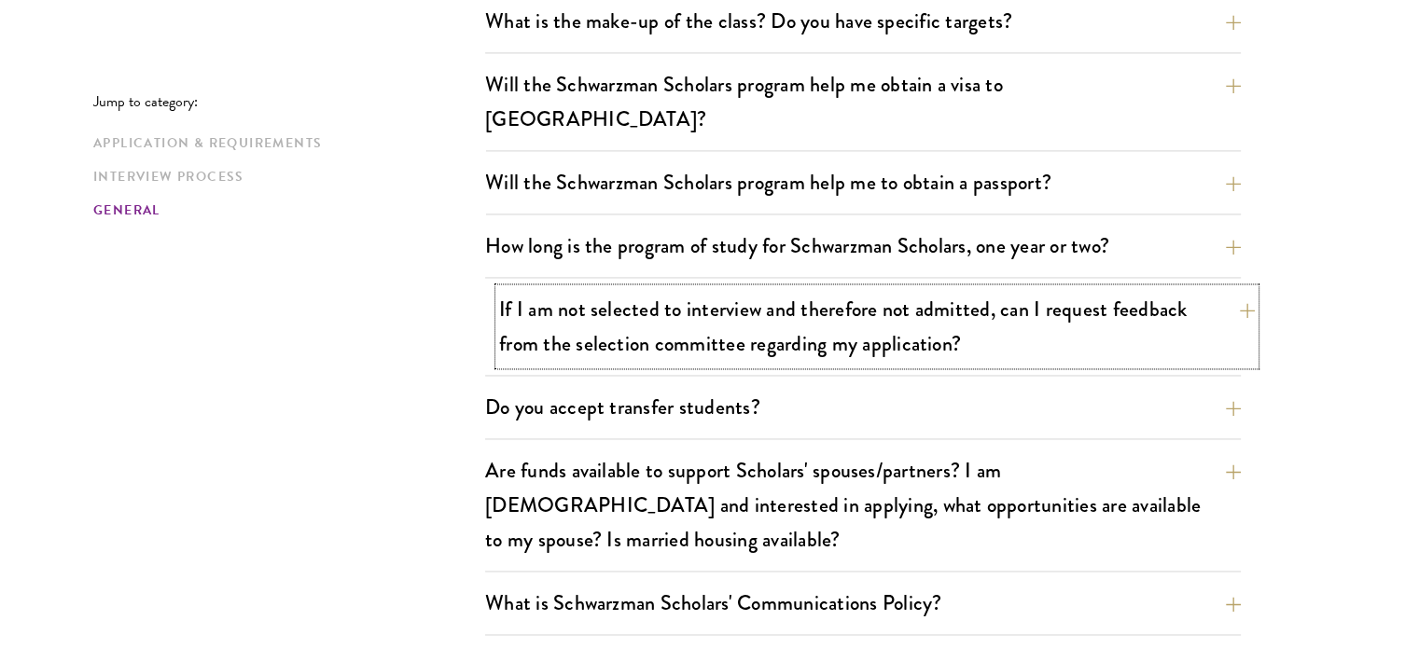
click at [1235, 294] on button "If I am not selected to interview and therefore not admitted, can I request fee…" at bounding box center [877, 326] width 756 height 77
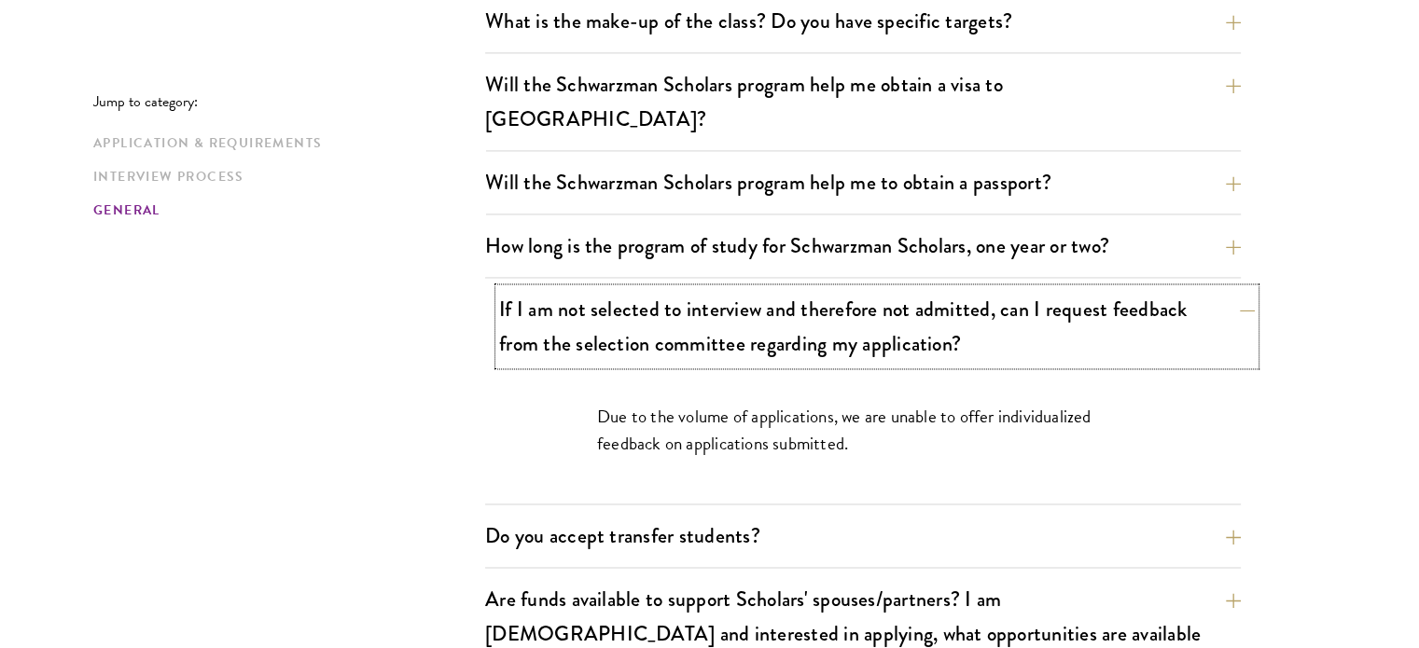
click at [1235, 294] on button "If I am not selected to interview and therefore not admitted, can I request fee…" at bounding box center [877, 326] width 756 height 77
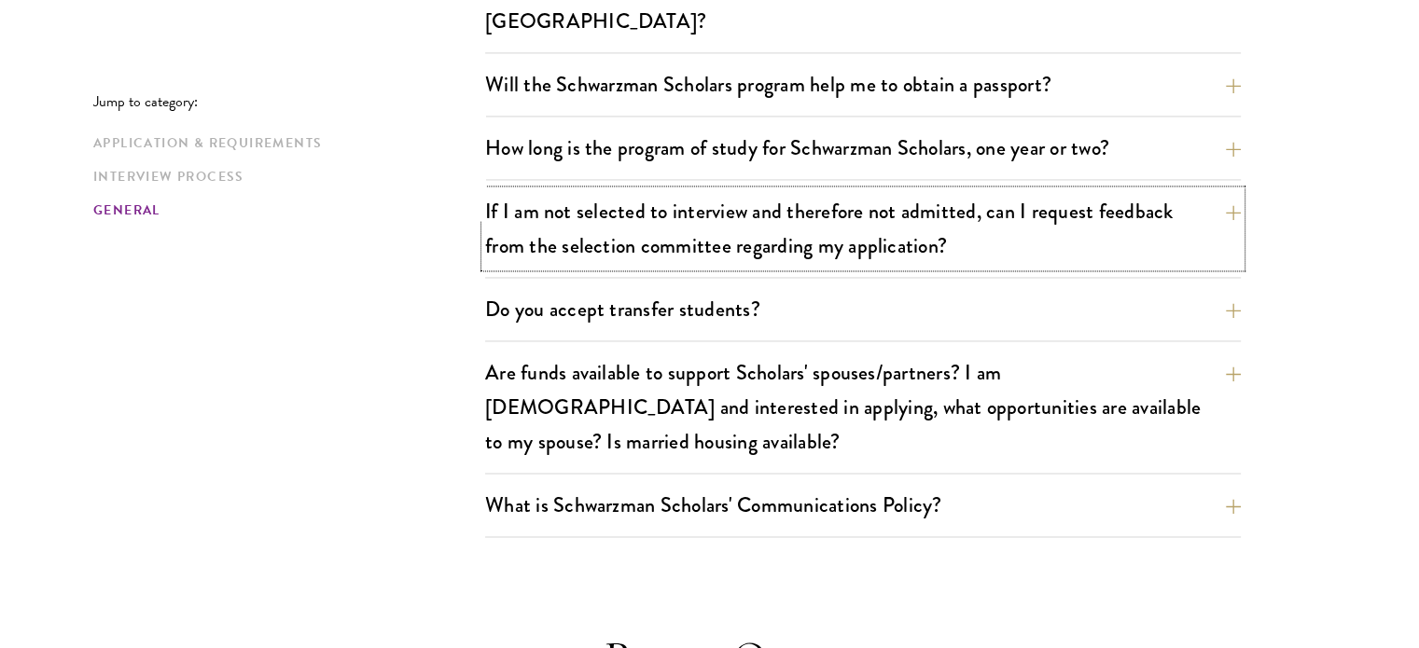
scroll to position [2937, 0]
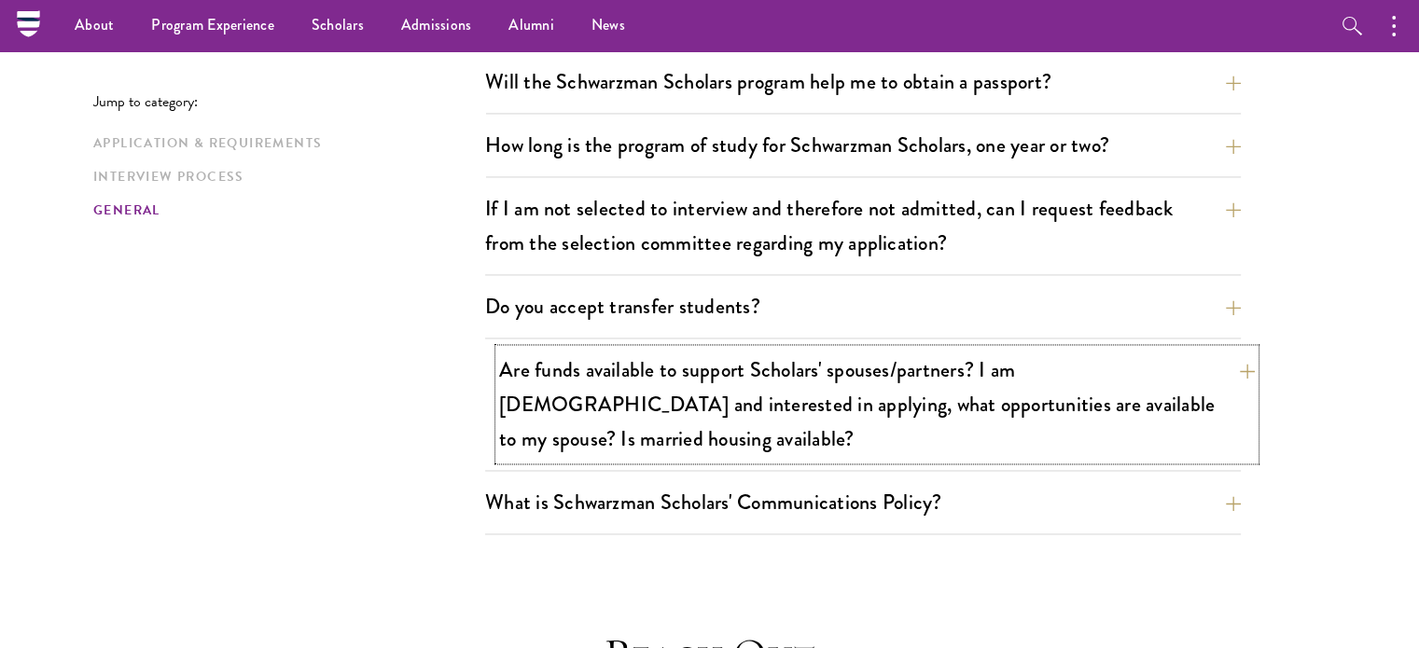
click at [1229, 349] on button "Are funds available to support Scholars' spouses/partners? I am married and int…" at bounding box center [877, 404] width 756 height 111
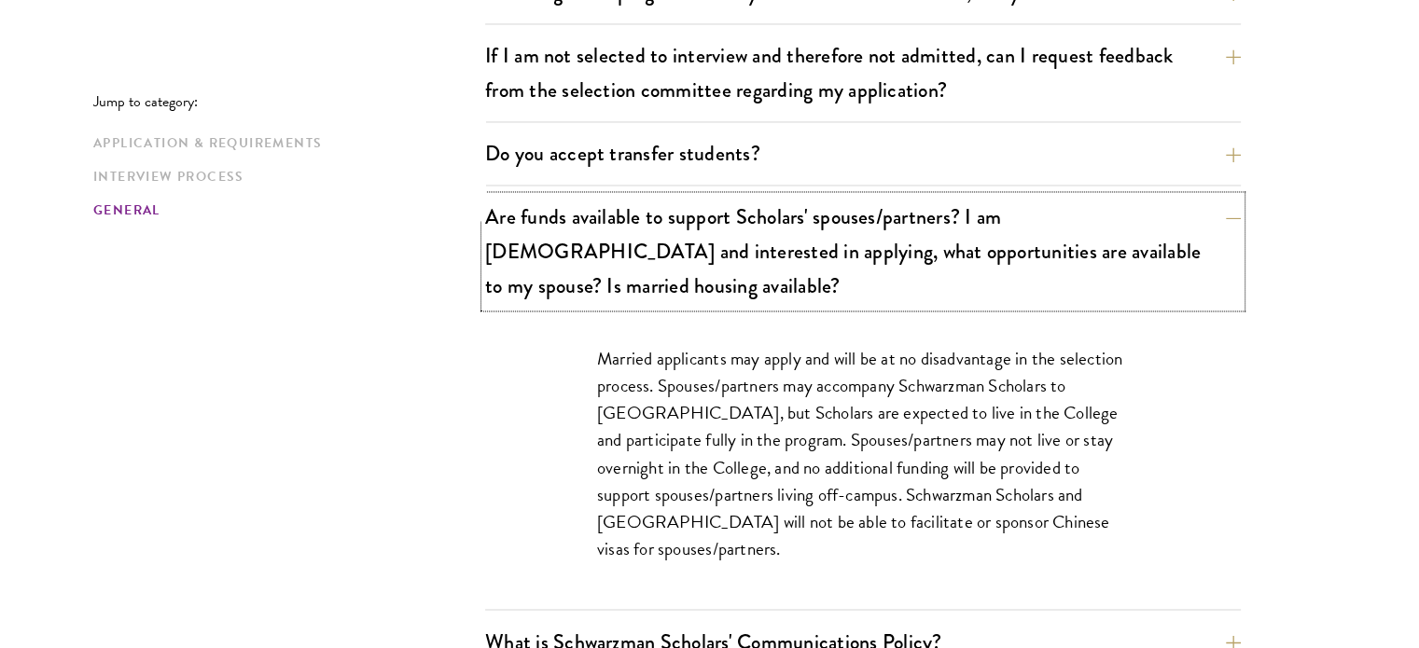
scroll to position [3091, 0]
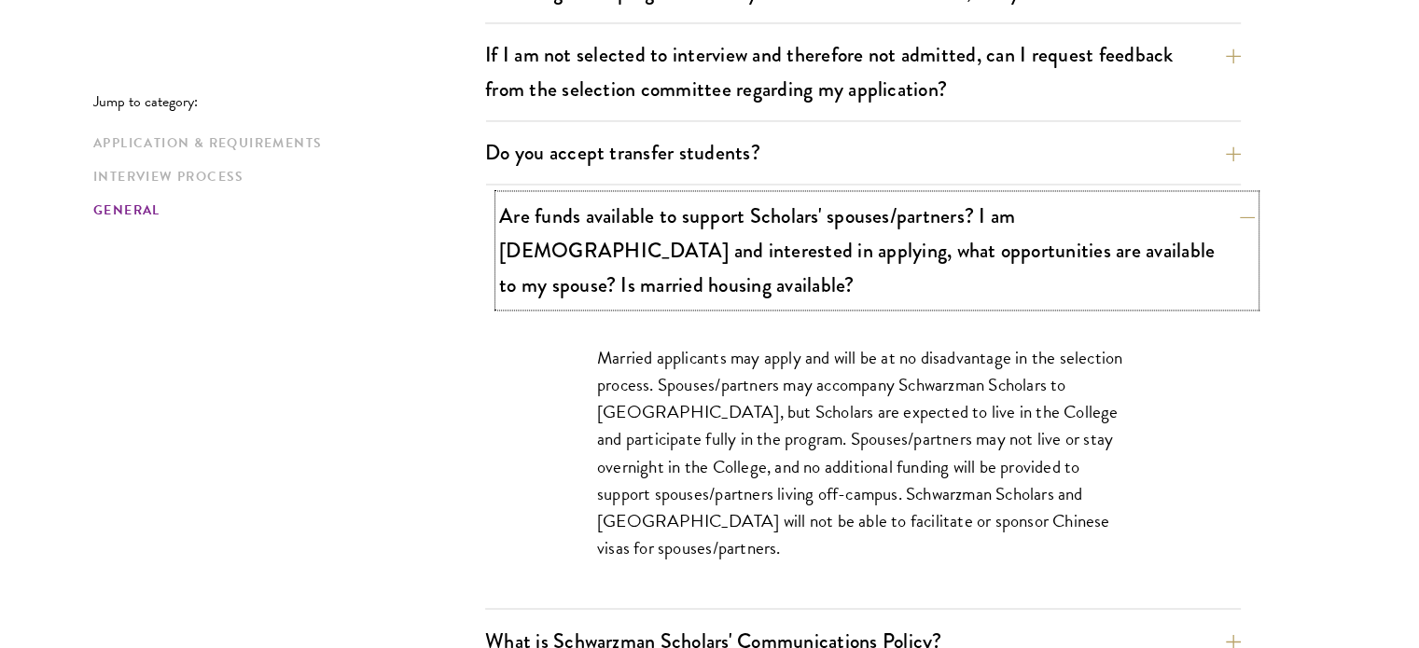
click at [1173, 227] on button "Are funds available to support Scholars' spouses/partners? I am married and int…" at bounding box center [877, 250] width 756 height 111
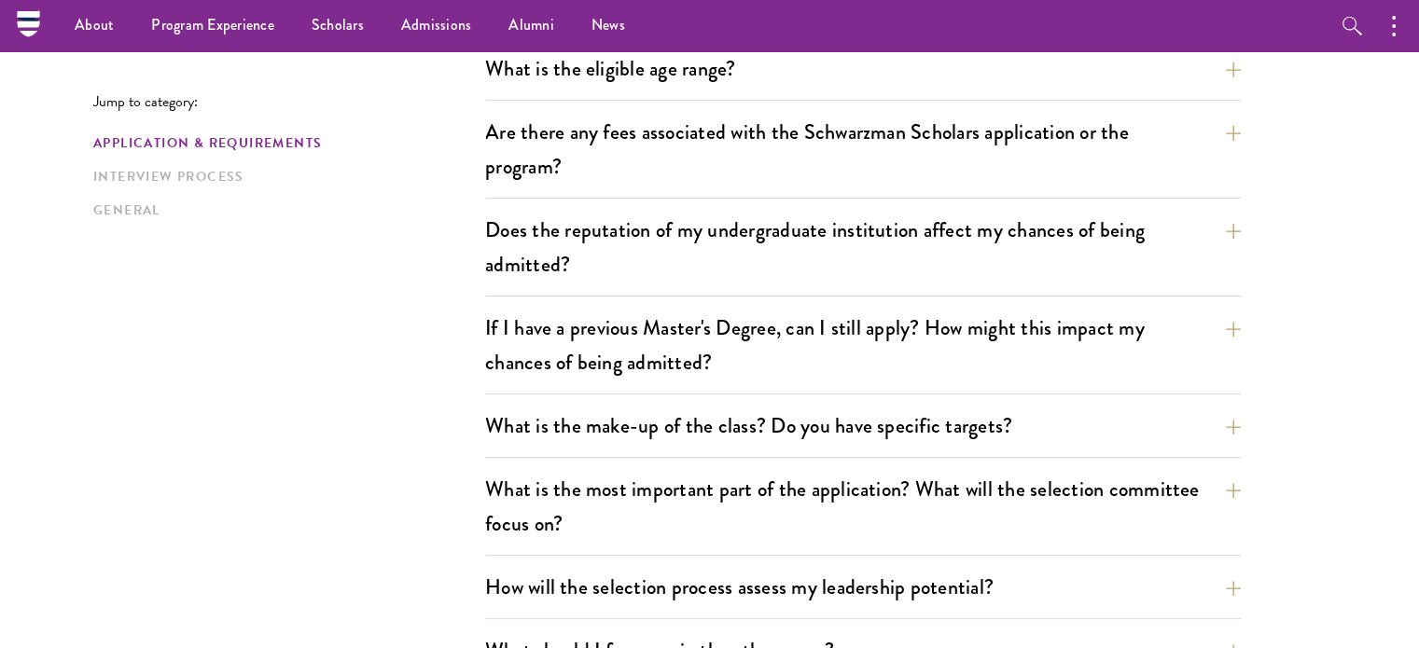
scroll to position [0, 0]
